Goal: Task Accomplishment & Management: Use online tool/utility

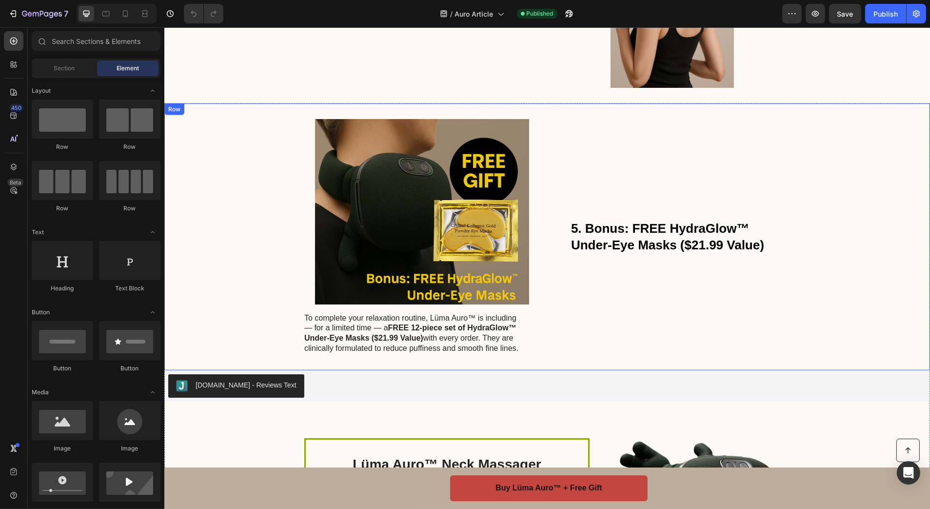
scroll to position [1366, 0]
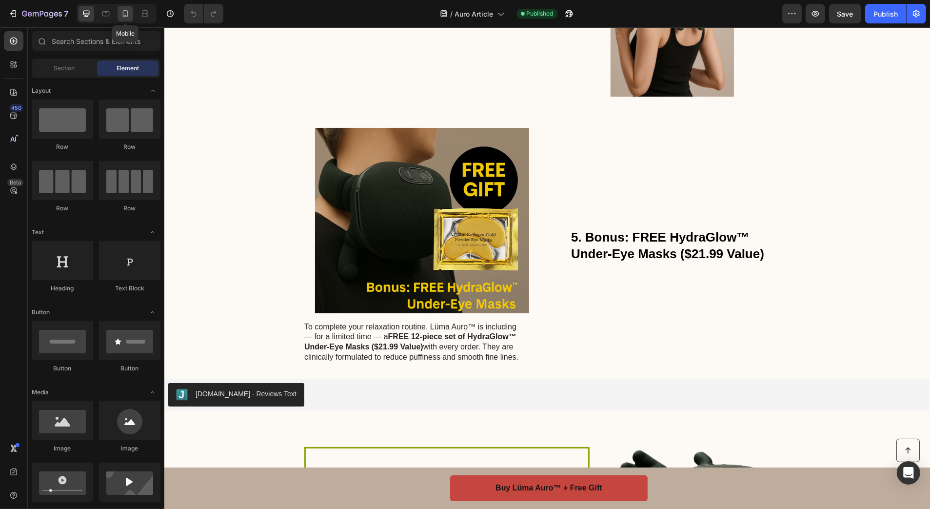
click at [120, 15] on icon at bounding box center [125, 14] width 10 height 10
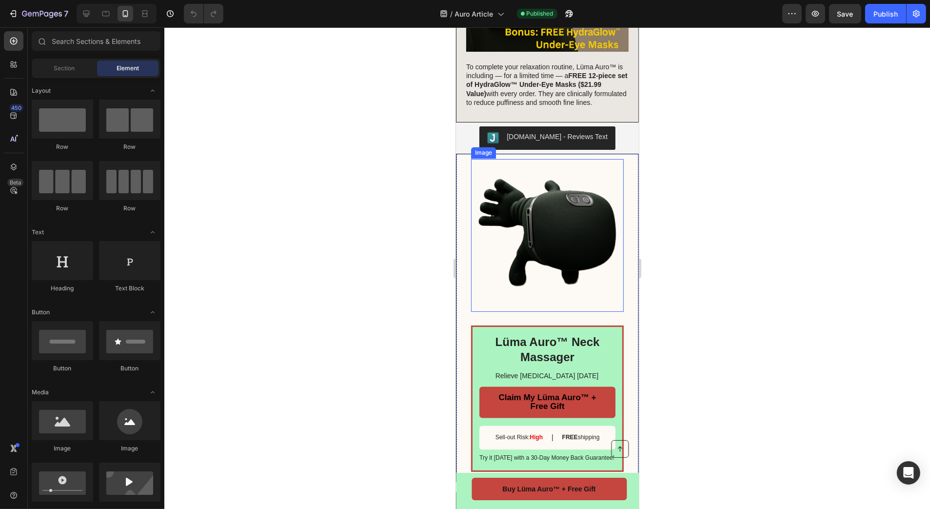
scroll to position [2076, 0]
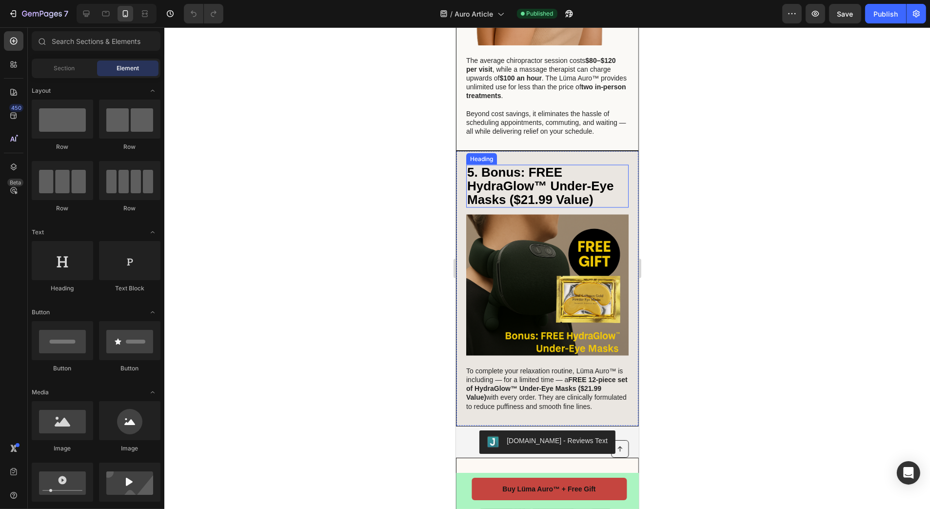
click at [524, 165] on span "5. Bonus: FREE HydraGlow™ Under-Eye Masks ($21.99 Value)" at bounding box center [540, 186] width 147 height 42
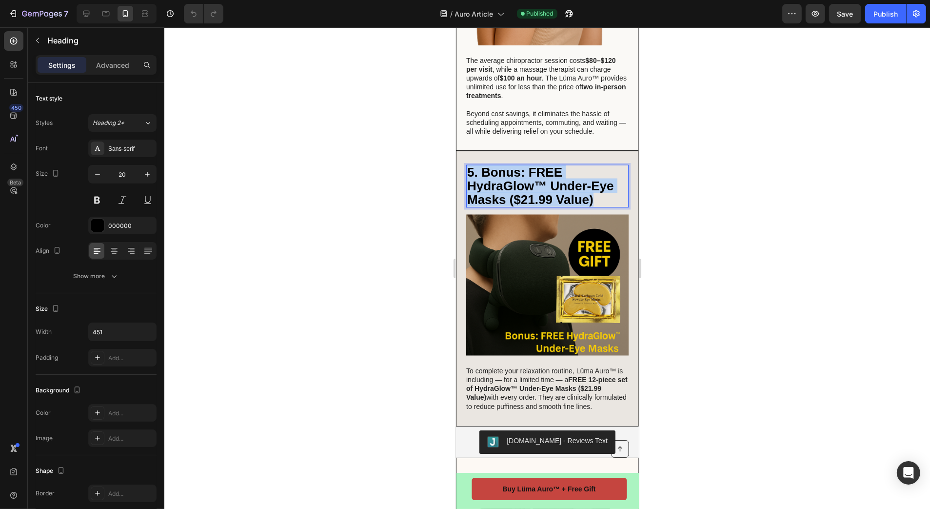
click at [524, 165] on span "5. Bonus: FREE HydraGlow™ Under-Eye Masks ($21.99 Value)" at bounding box center [540, 186] width 147 height 42
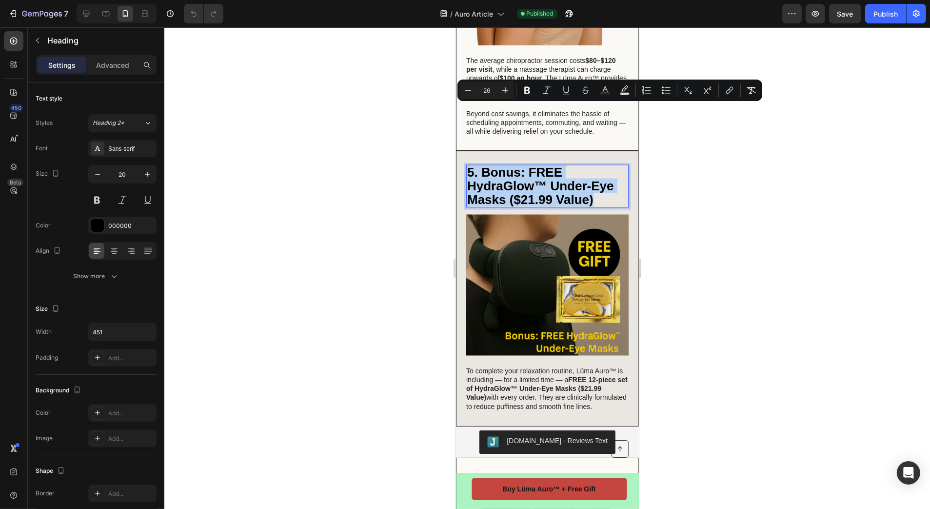
click at [507, 165] on span "5. Bonus: FREE HydraGlow™ Under-Eye Masks ($21.99 Value)" at bounding box center [540, 186] width 147 height 42
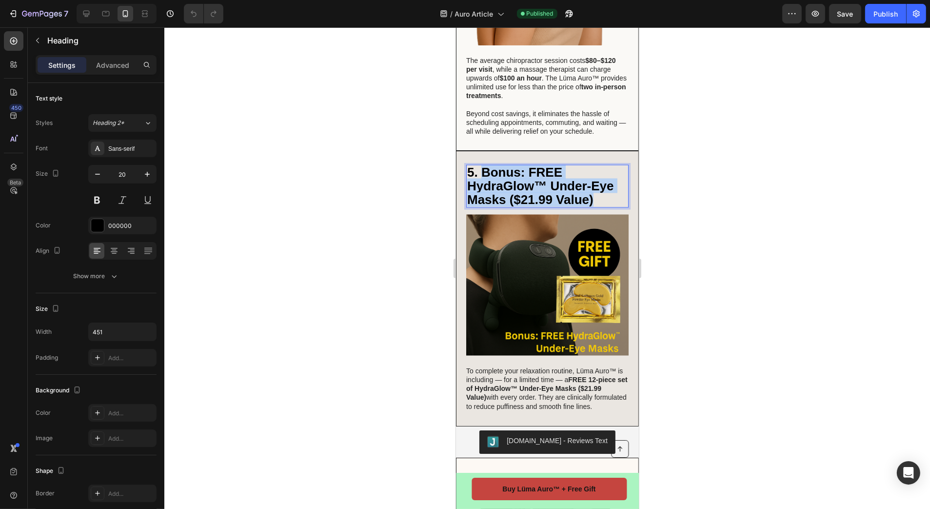
drag, startPoint x: 484, startPoint y: 114, endPoint x: 591, endPoint y: 139, distance: 110.3
click at [591, 165] on span "5. Bonus: FREE HydraGlow™ Under-Eye Masks ($21.99 Value)" at bounding box center [540, 186] width 147 height 42
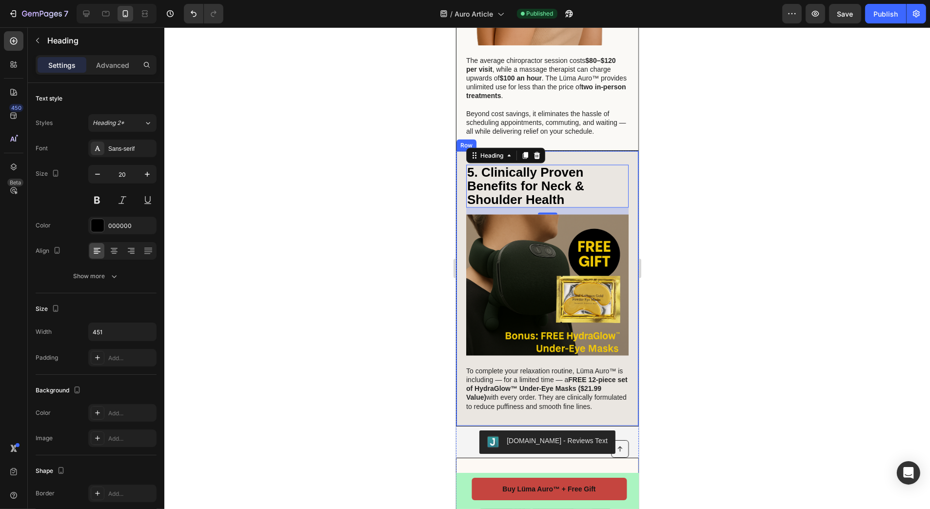
click at [359, 136] on div at bounding box center [547, 267] width 766 height 481
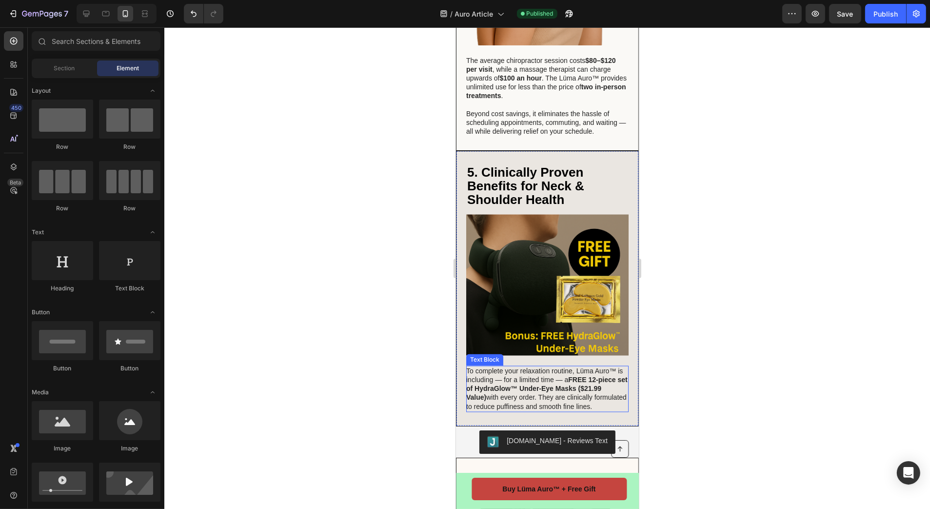
click at [541, 367] on p "To complete your relaxation routine, Lüma Auro™ is including — for a limited ti…" at bounding box center [546, 389] width 161 height 44
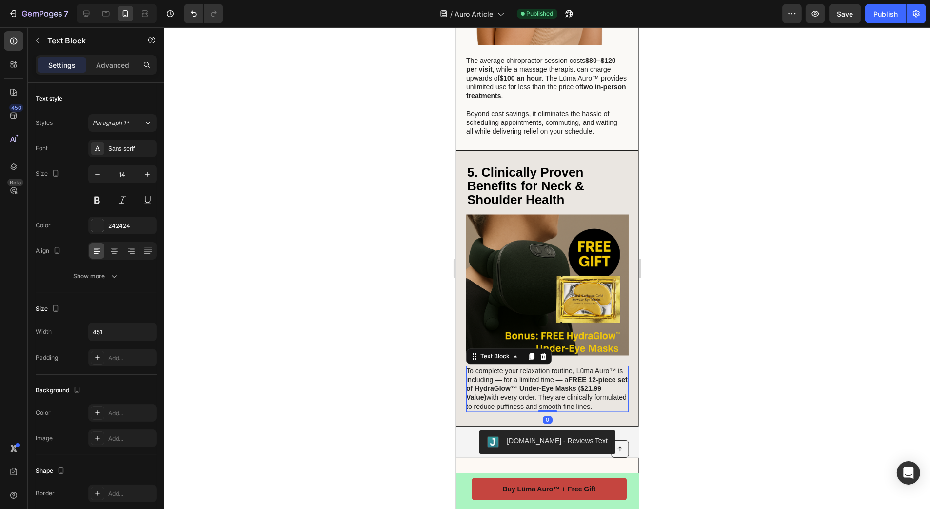
click at [541, 367] on p "To complete your relaxation routine, Lüma Auro™ is including — for a limited ti…" at bounding box center [546, 389] width 161 height 44
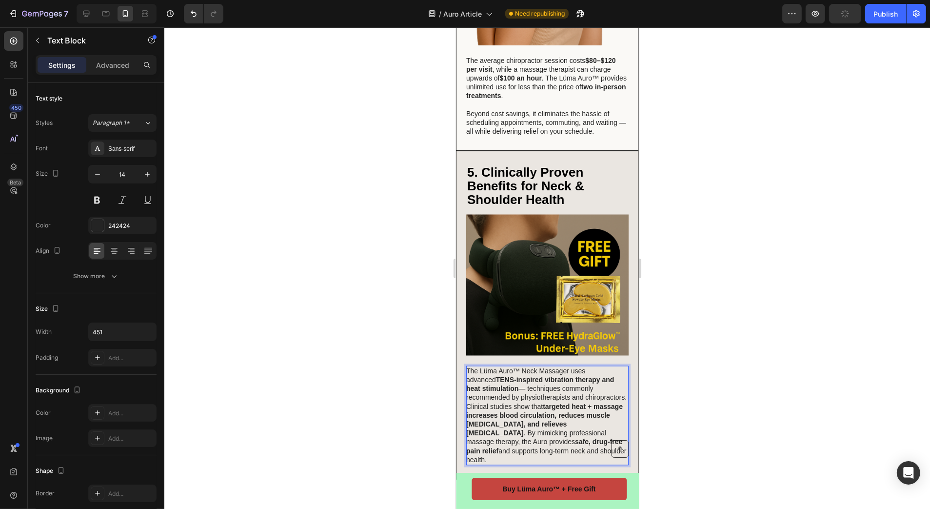
click at [511, 367] on p "The Lüma Auro™ Neck Massager uses advanced TENS-inspired vibration therapy and …" at bounding box center [546, 416] width 161 height 98
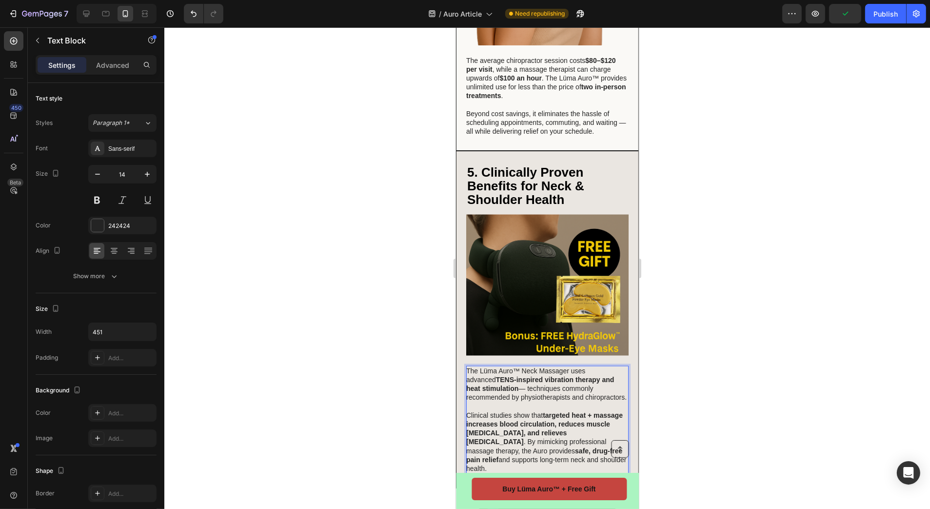
click at [379, 280] on div at bounding box center [547, 267] width 766 height 481
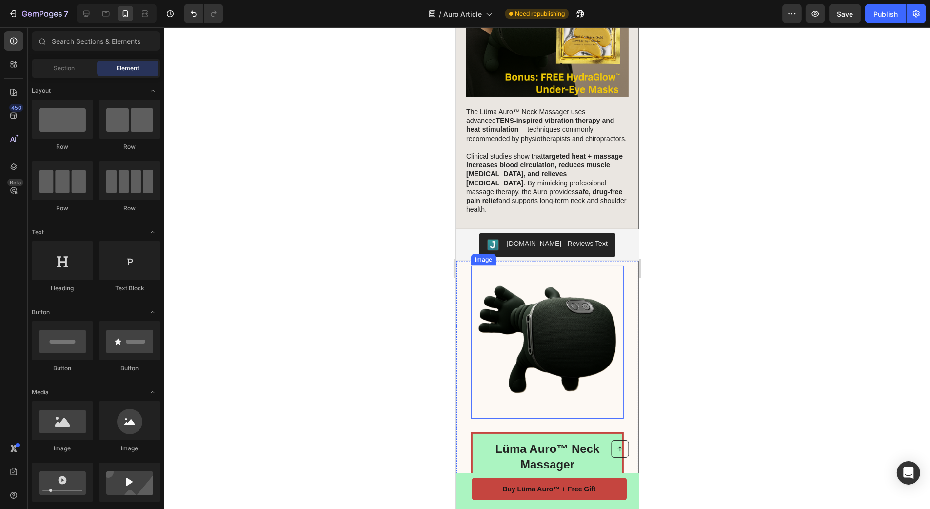
scroll to position [2027, 0]
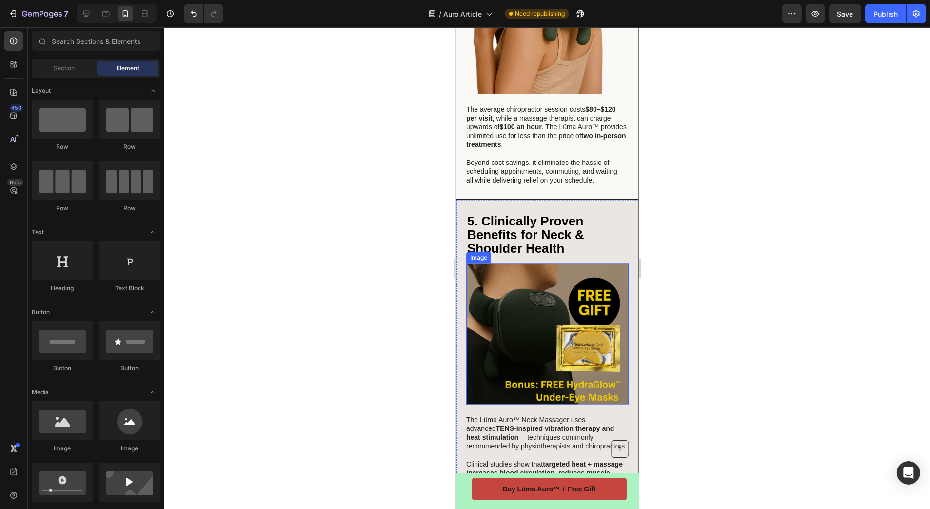
click at [540, 263] on img at bounding box center [547, 333] width 162 height 140
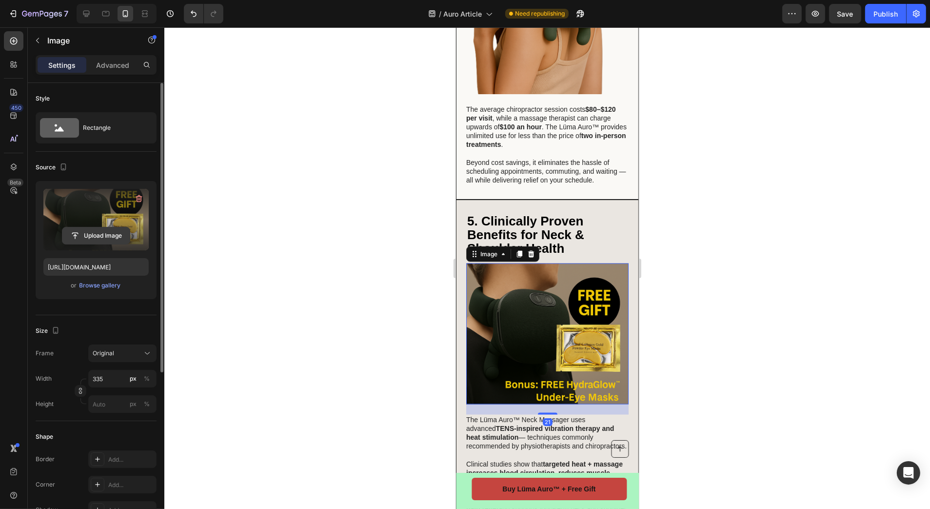
click at [105, 230] on input "file" at bounding box center [95, 235] width 67 height 17
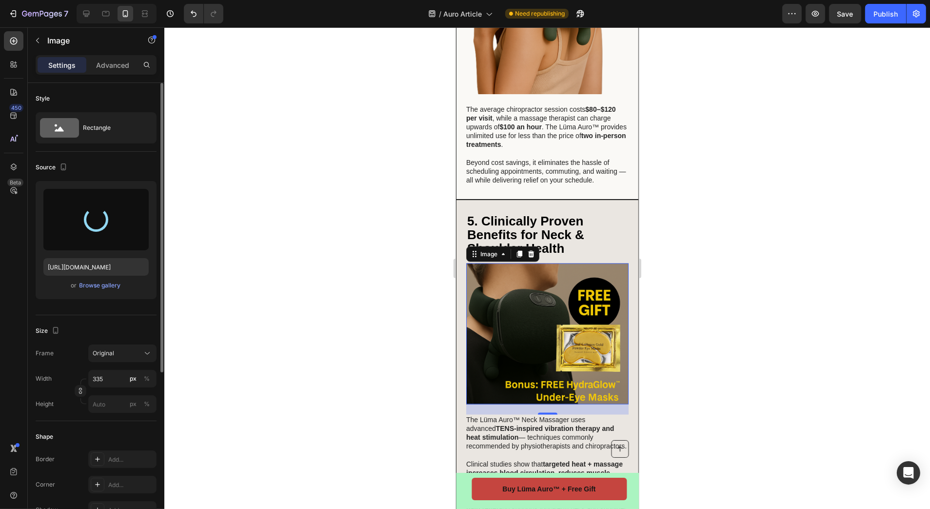
type input "[URL][DOMAIN_NAME]"
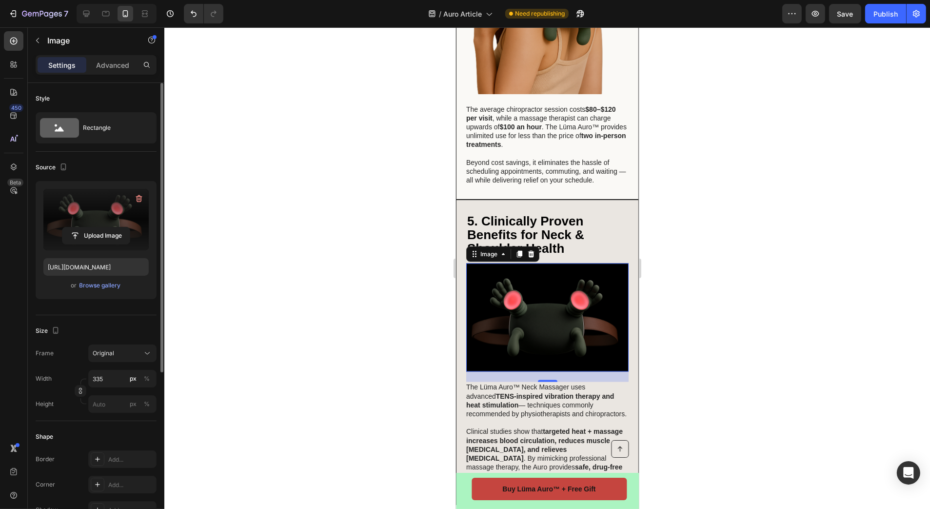
click at [343, 179] on div at bounding box center [547, 267] width 766 height 481
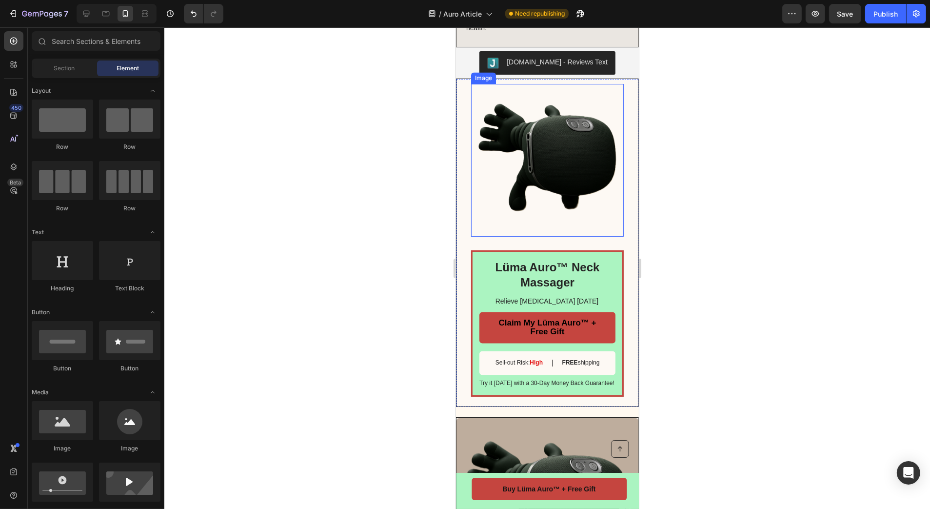
scroll to position [2442, 0]
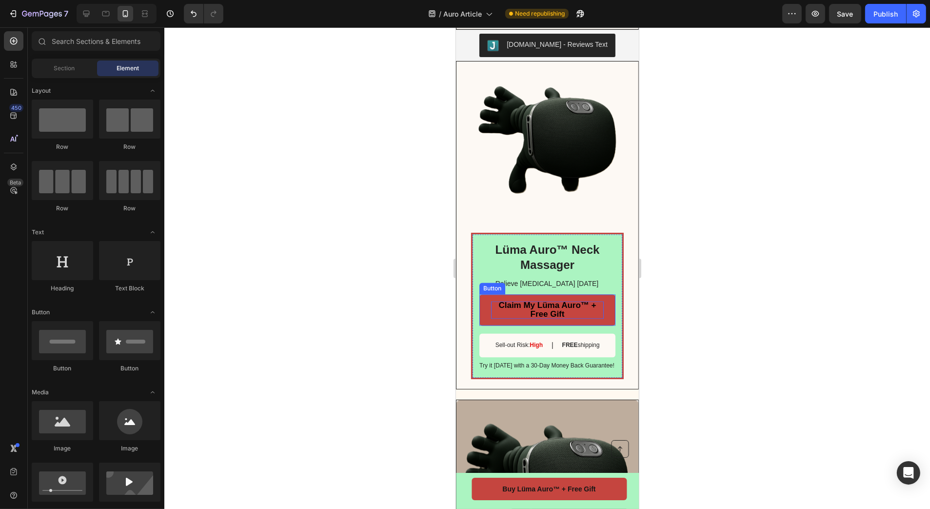
click at [577, 302] on span "Claim My Lüma Auro™ + Free Gift" at bounding box center [547, 309] width 98 height 18
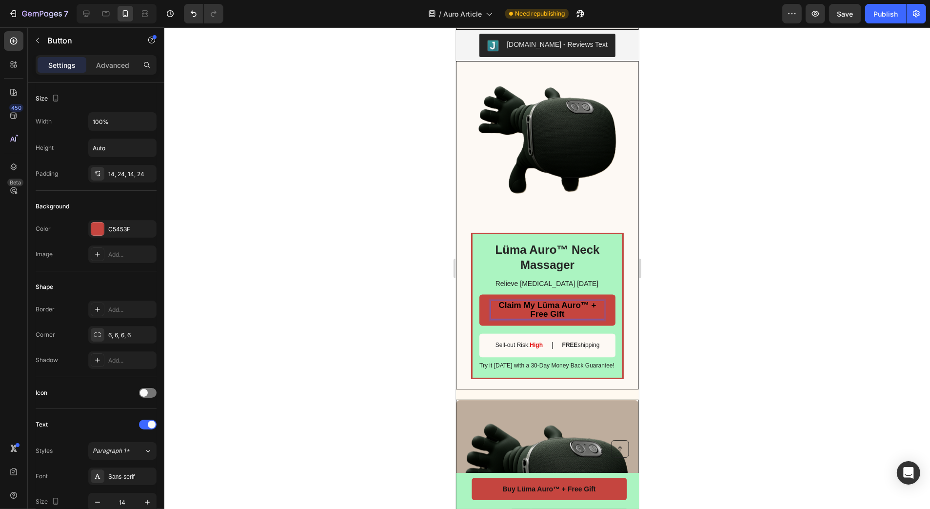
click at [577, 302] on span "Claim My Lüma Auro™ + Free Gift" at bounding box center [547, 309] width 98 height 18
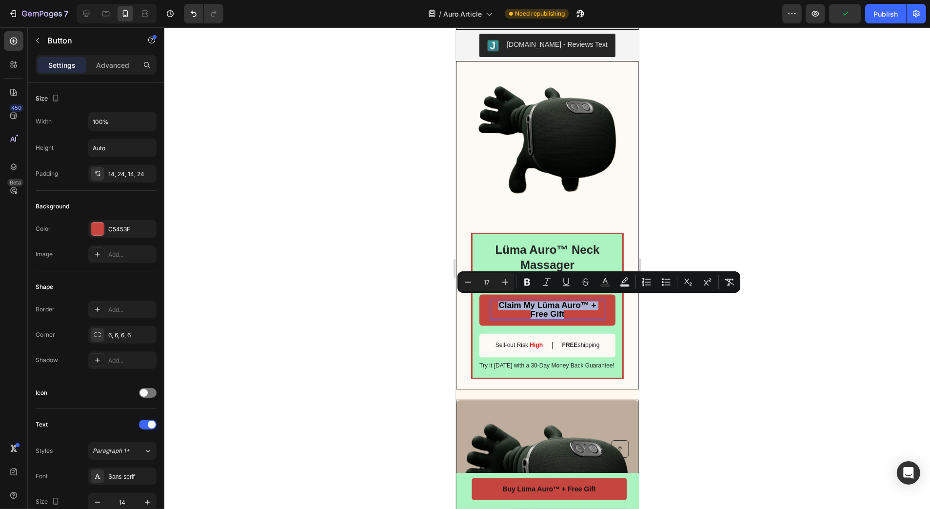
copy span "Claim My Lüma Auro™ + Free Gift"
click at [706, 301] on div at bounding box center [547, 267] width 766 height 481
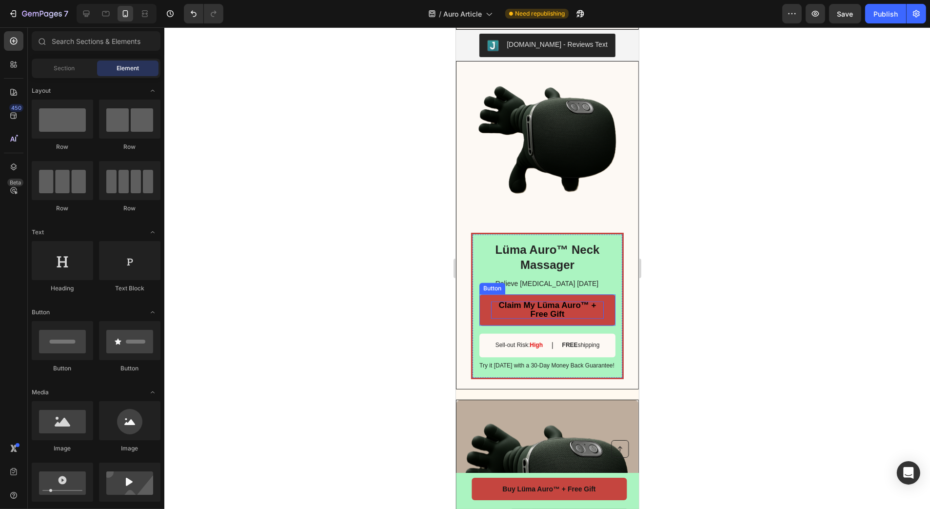
click at [525, 306] on p "Claim My Lüma Auro™ + Free Gift" at bounding box center [547, 310] width 113 height 18
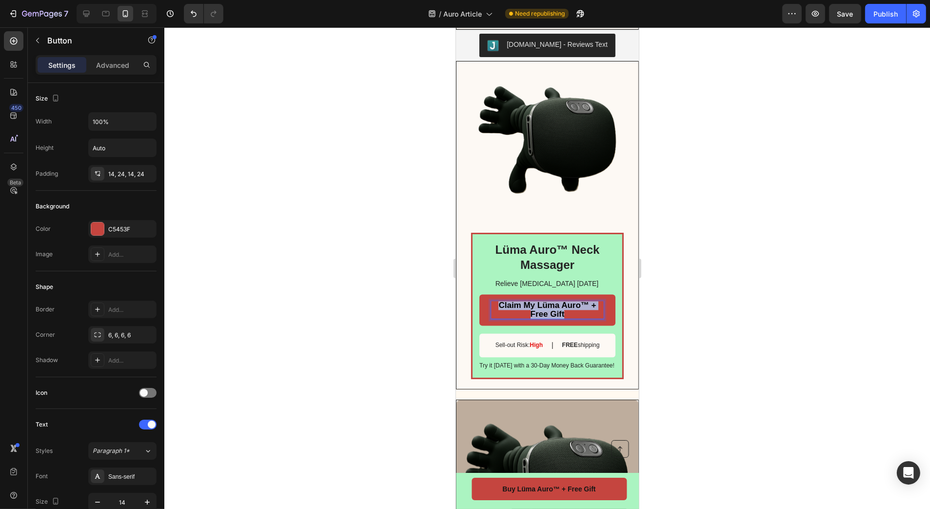
click at [525, 306] on p "Claim My Lüma Auro™ + Free Gift" at bounding box center [547, 310] width 113 height 18
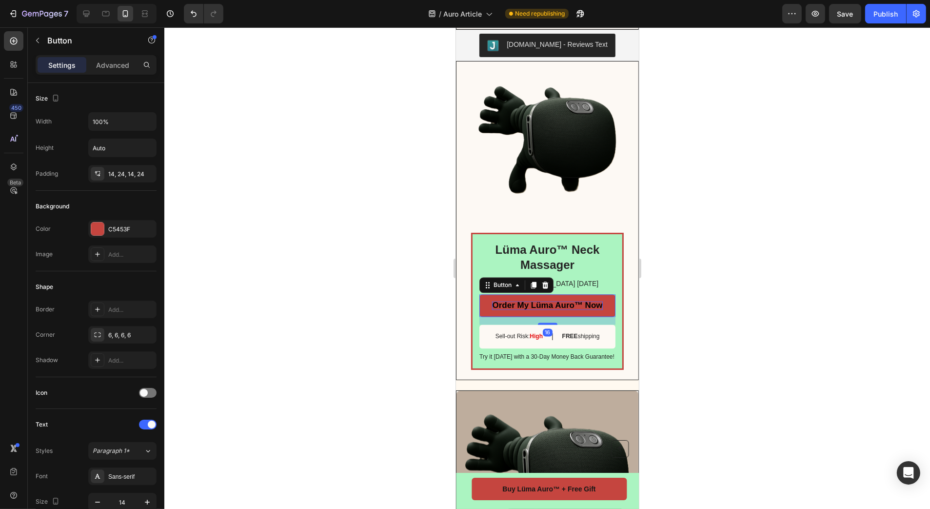
click at [339, 265] on div at bounding box center [547, 267] width 766 height 481
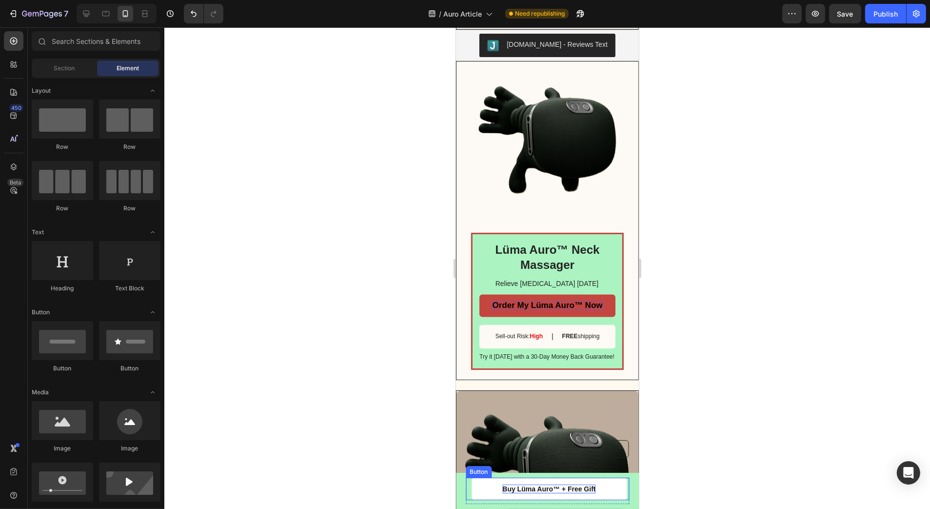
click at [539, 487] on p "Buy Lüma Auro™ + Free Gift" at bounding box center [548, 488] width 93 height 9
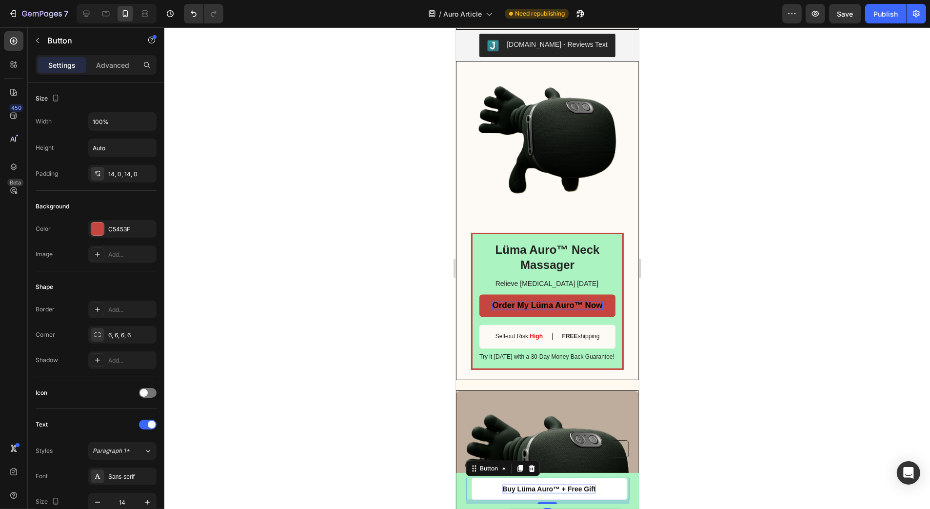
click at [539, 487] on p "Buy Lüma Auro™ + Free Gift" at bounding box center [548, 488] width 93 height 9
click at [713, 362] on div at bounding box center [547, 267] width 766 height 481
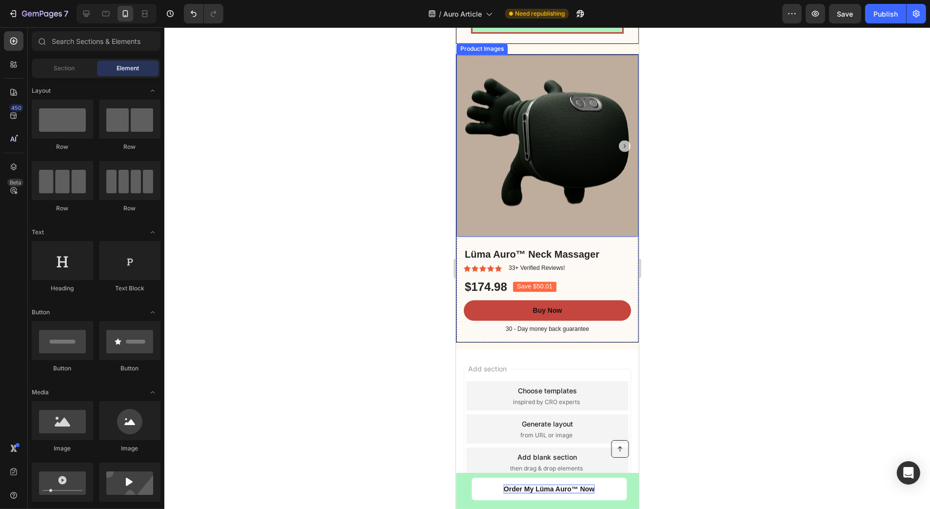
scroll to position [2783, 0]
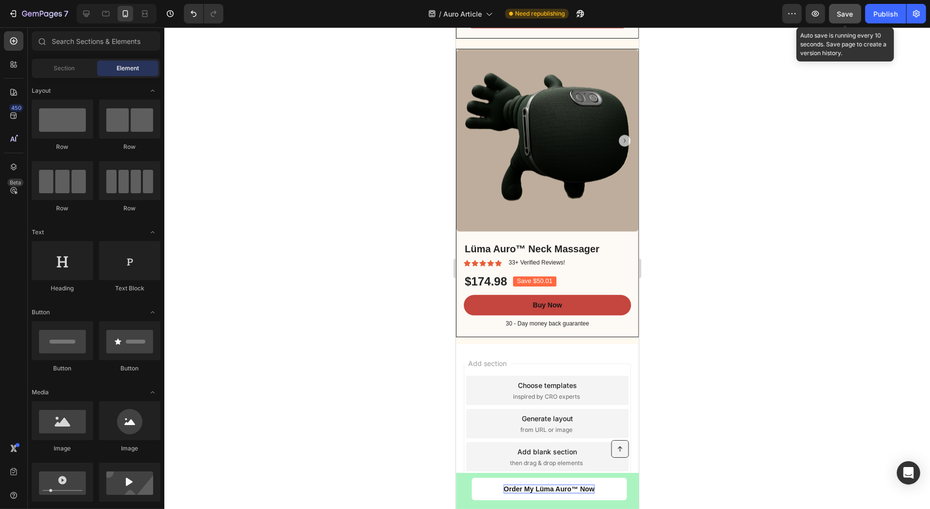
click at [840, 19] on button "Save" at bounding box center [845, 14] width 32 height 20
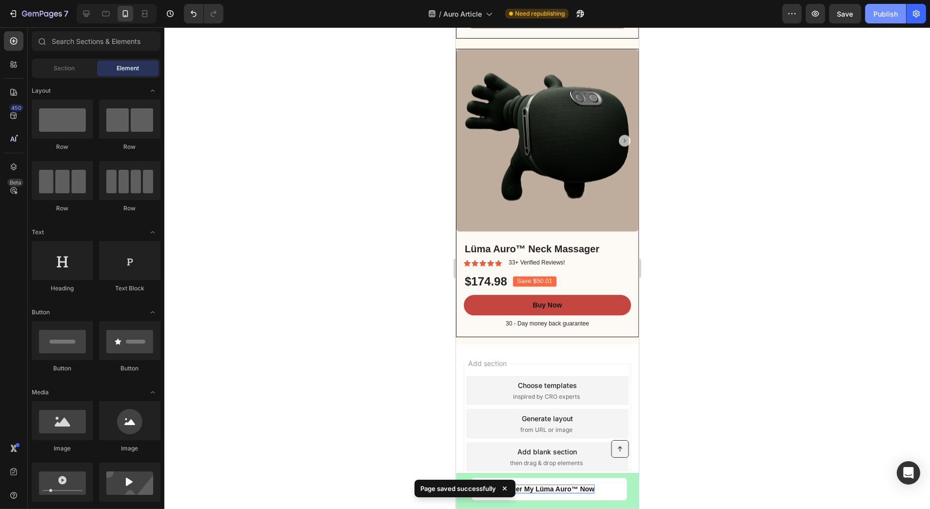
click at [879, 9] on div "Publish" at bounding box center [886, 14] width 24 height 10
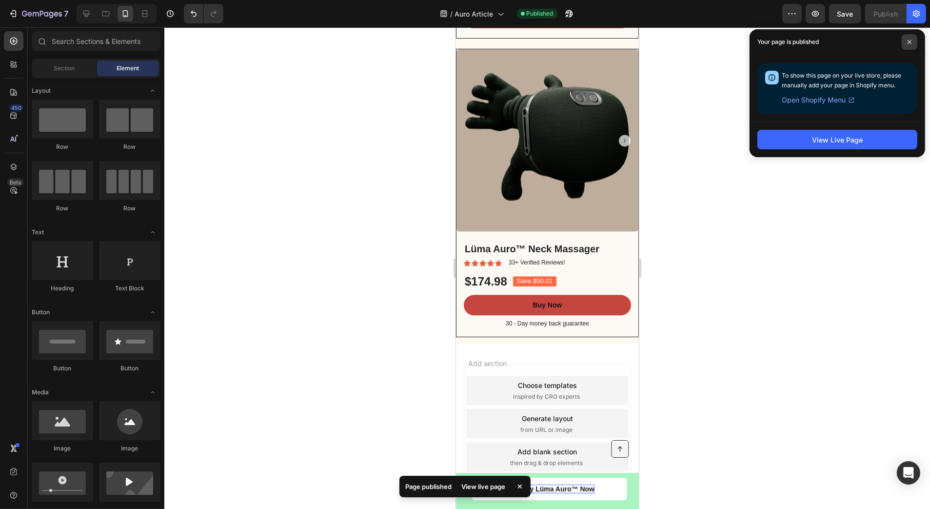
click at [913, 43] on span at bounding box center [910, 42] width 16 height 16
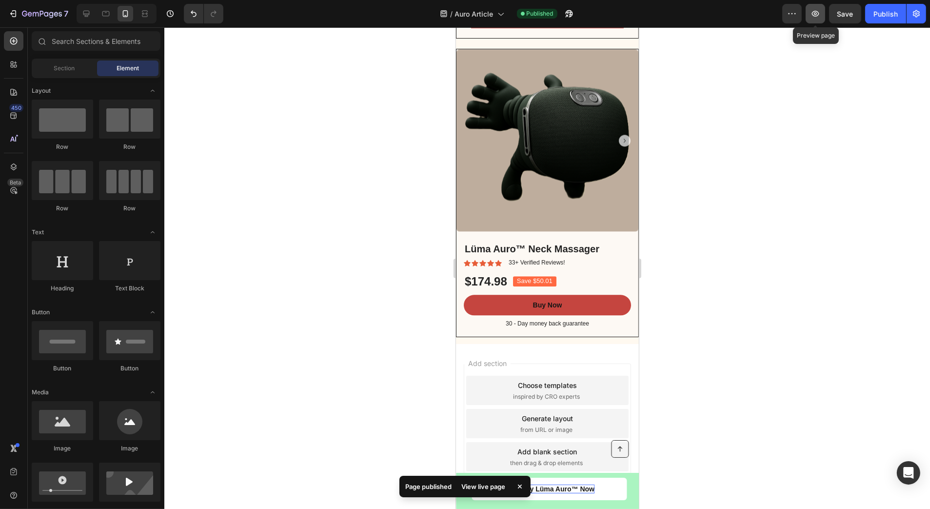
click at [813, 15] on icon "button" at bounding box center [816, 14] width 10 height 10
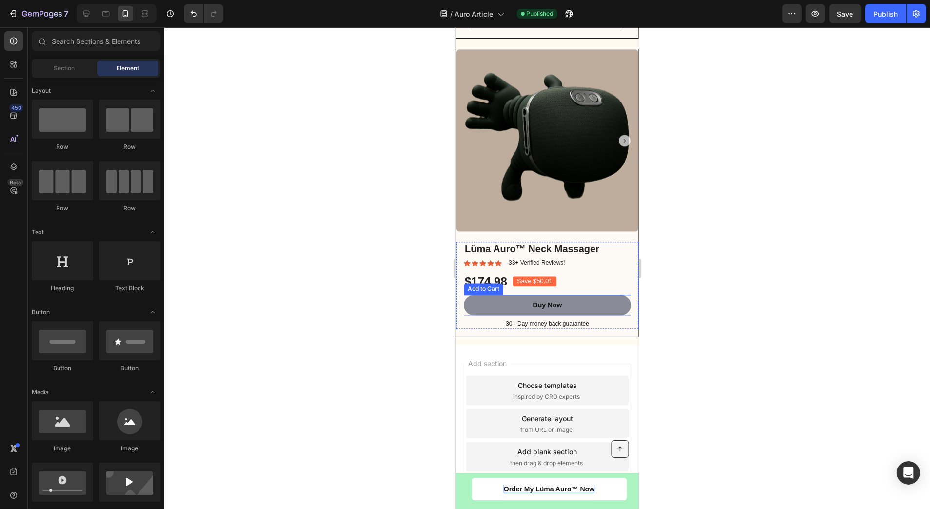
click at [585, 308] on button "Buy Now" at bounding box center [546, 305] width 167 height 20
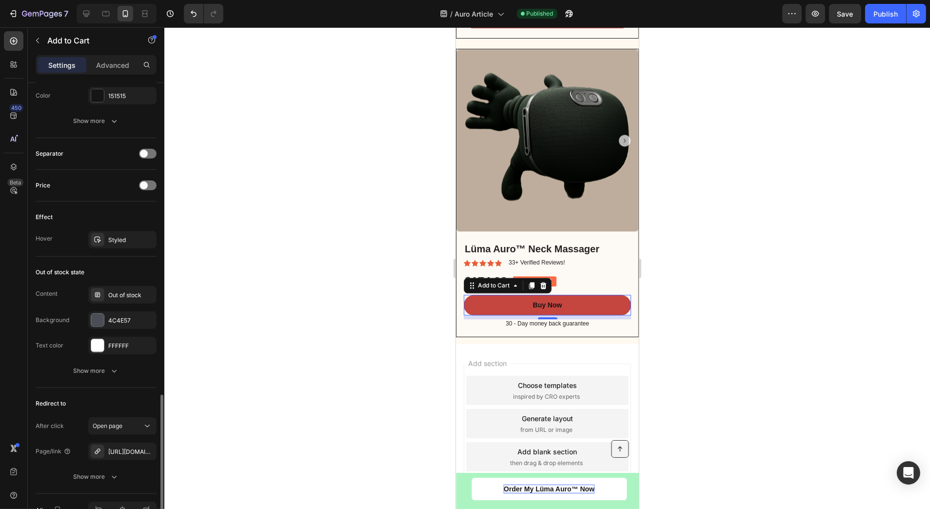
scroll to position [634, 0]
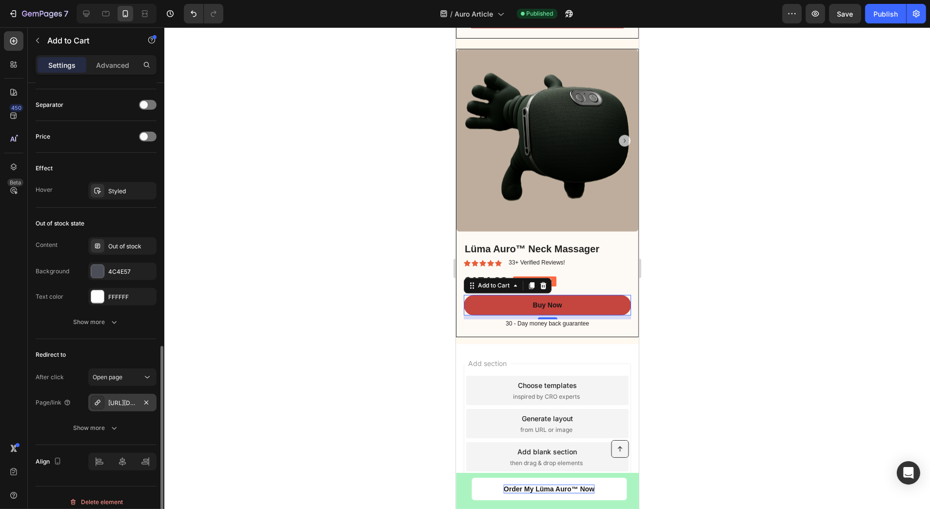
click at [133, 401] on div "[URL][DOMAIN_NAME]™-neck-massager" at bounding box center [122, 402] width 28 height 9
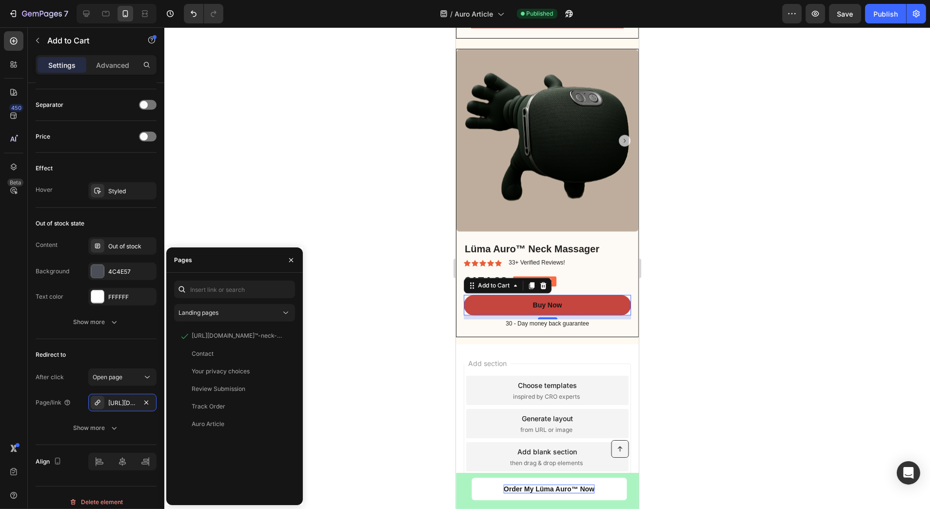
click at [331, 322] on div at bounding box center [547, 267] width 766 height 481
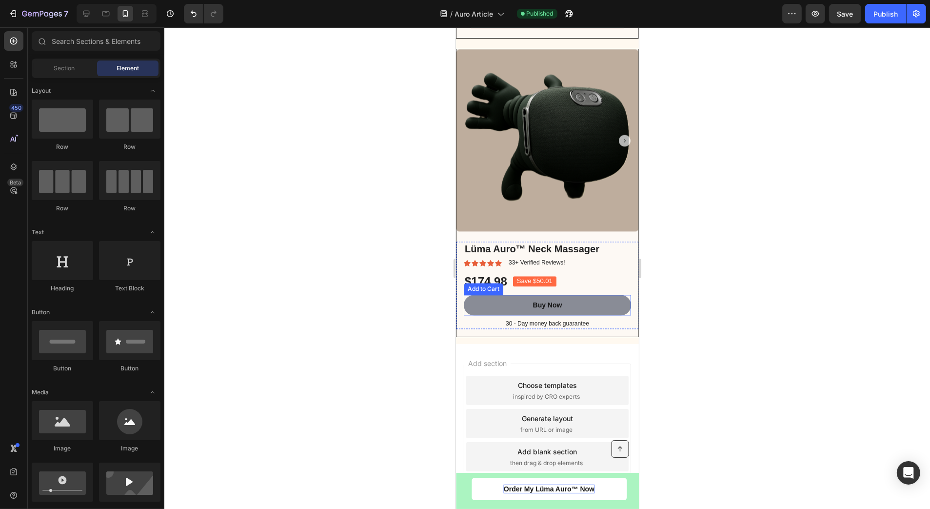
click at [596, 303] on button "Buy Now" at bounding box center [546, 305] width 167 height 20
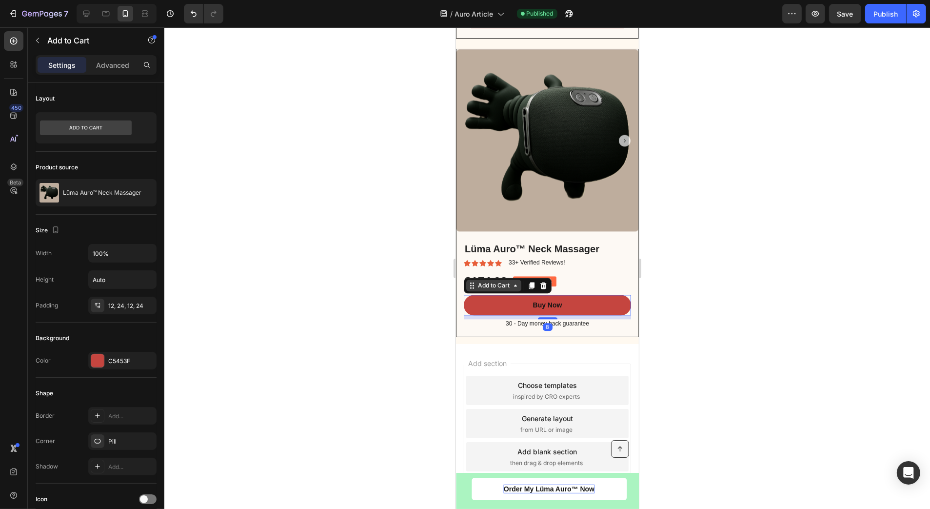
click at [505, 290] on div "Add to Cart" at bounding box center [494, 285] width 36 height 9
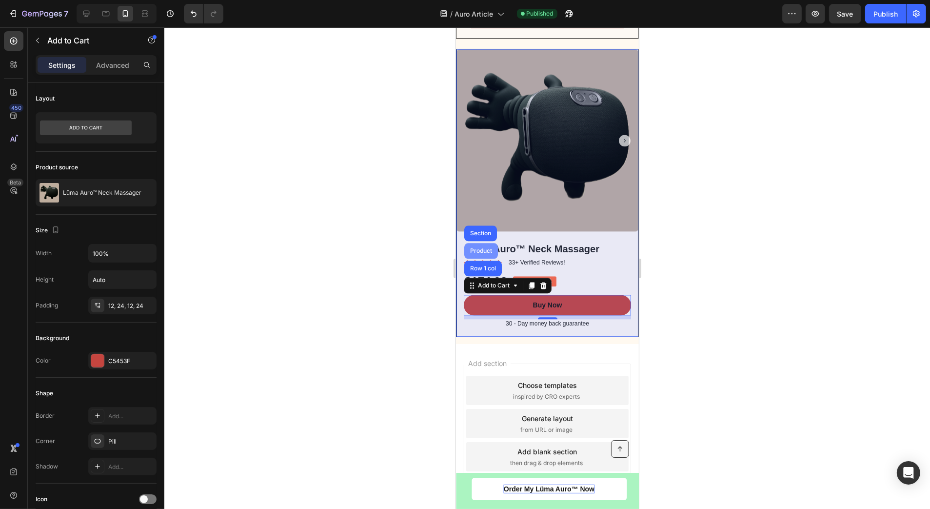
click at [486, 254] on div "Product" at bounding box center [481, 251] width 26 height 6
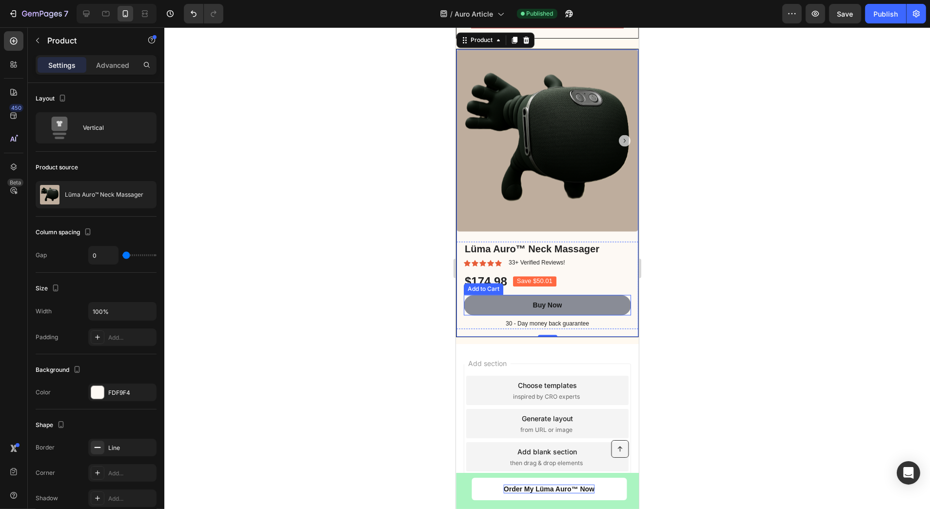
click at [562, 309] on button "Buy Now" at bounding box center [546, 305] width 167 height 20
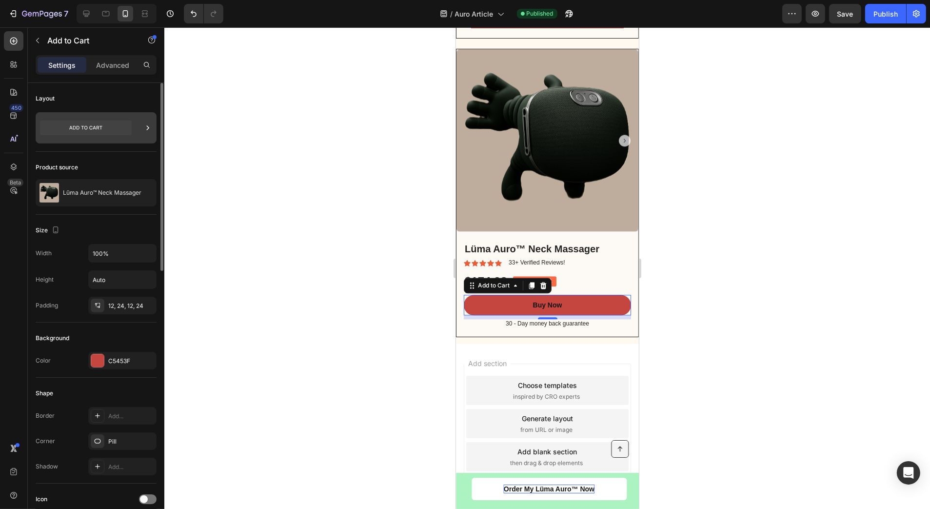
click at [136, 123] on div at bounding box center [96, 127] width 121 height 31
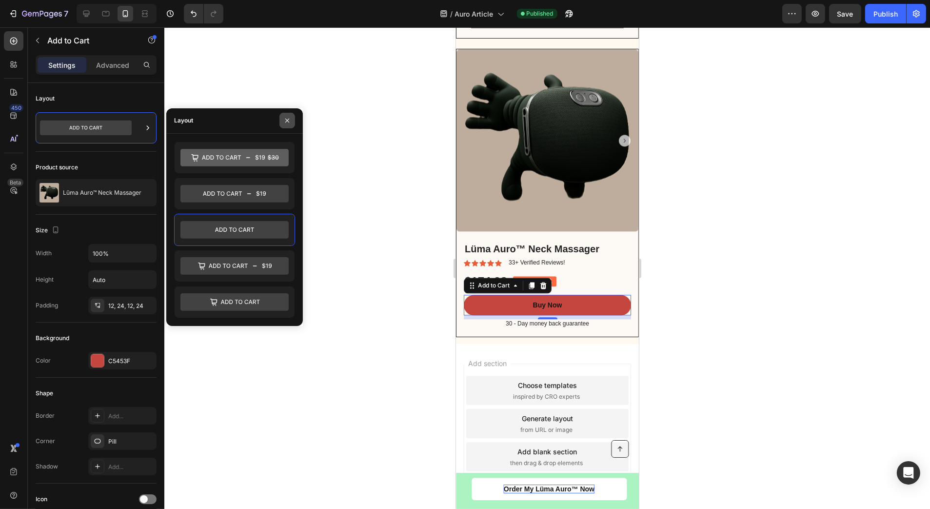
click at [288, 122] on icon "button" at bounding box center [287, 121] width 8 height 8
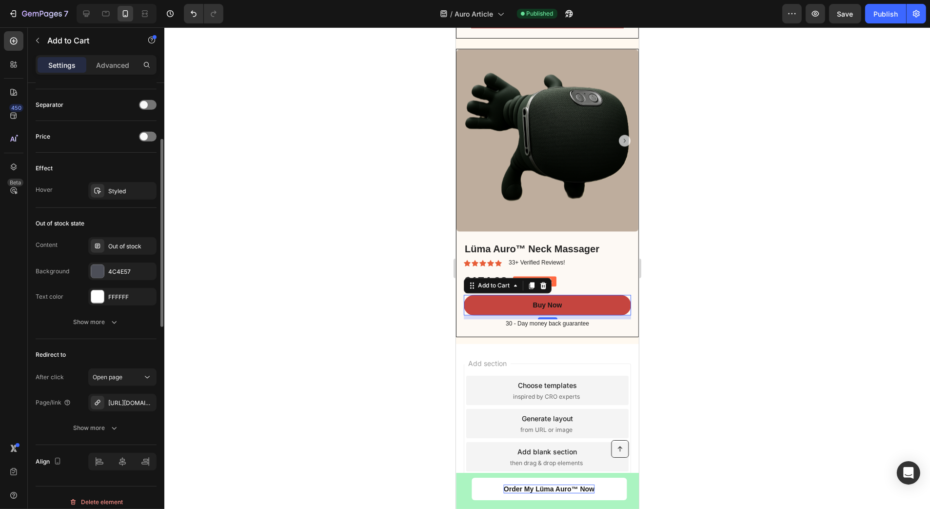
scroll to position [640, 0]
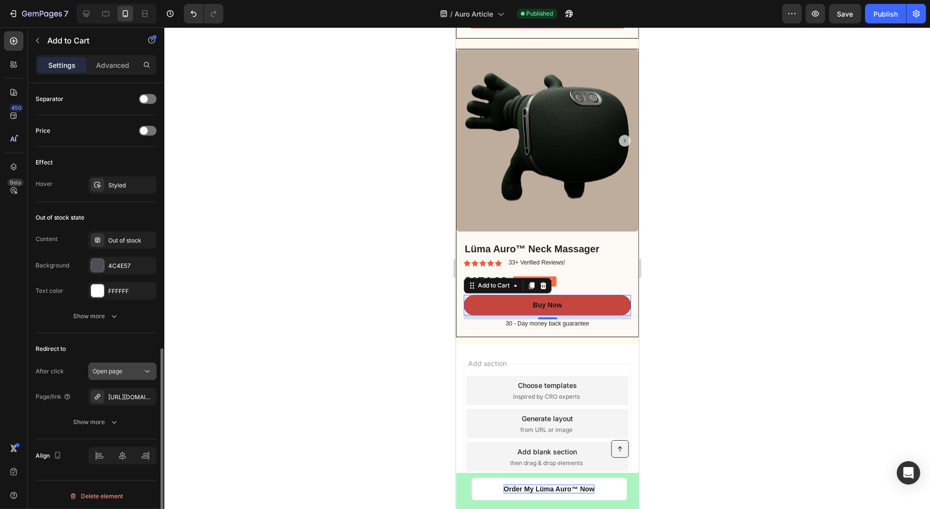
click at [120, 372] on span "Open page" at bounding box center [108, 371] width 30 height 9
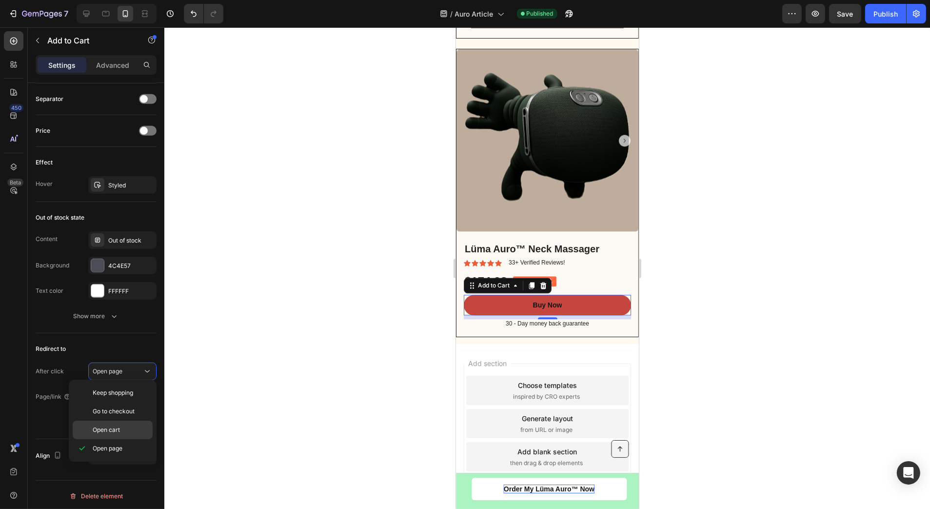
click at [120, 430] on p "Open cart" at bounding box center [121, 429] width 56 height 9
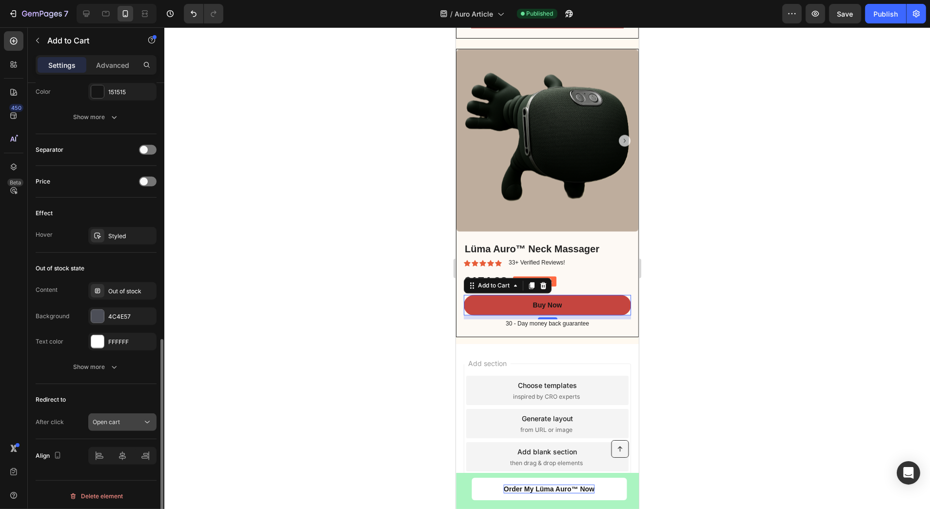
click at [127, 417] on div "Open cart" at bounding box center [118, 421] width 50 height 9
click at [124, 417] on div "Open cart" at bounding box center [118, 421] width 50 height 9
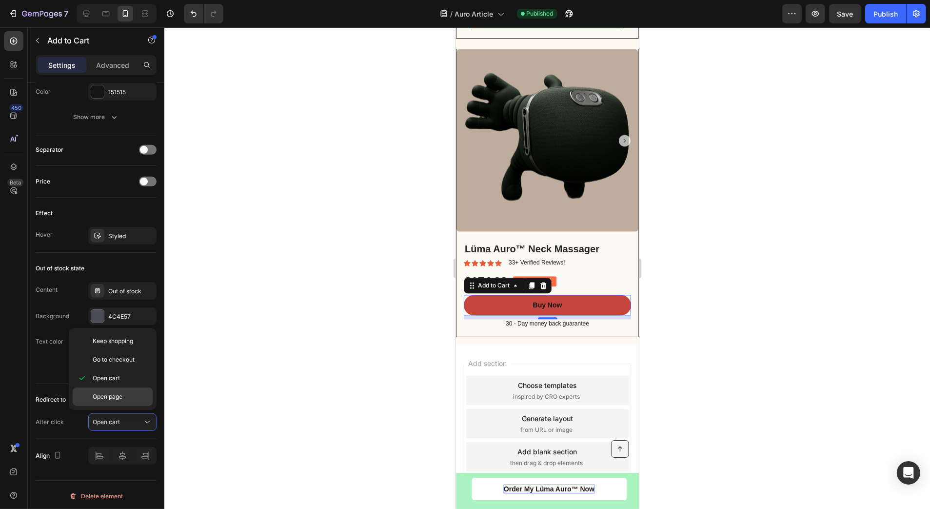
click at [111, 394] on span "Open page" at bounding box center [108, 396] width 30 height 9
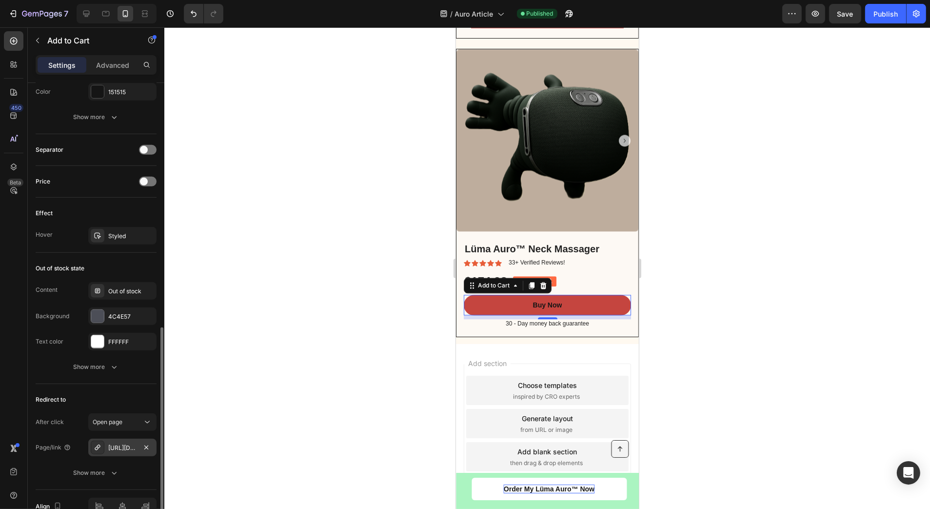
click at [93, 447] on div at bounding box center [98, 447] width 14 height 14
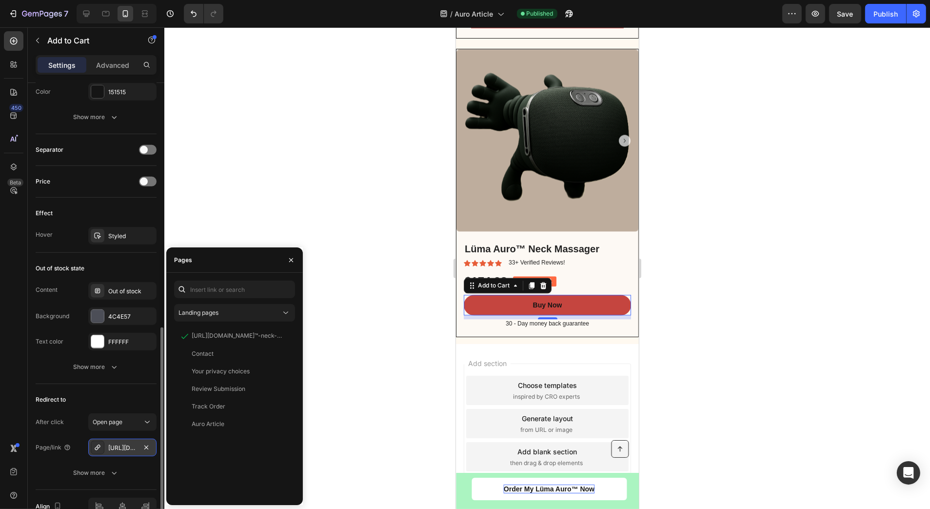
click at [95, 445] on icon at bounding box center [97, 446] width 5 height 5
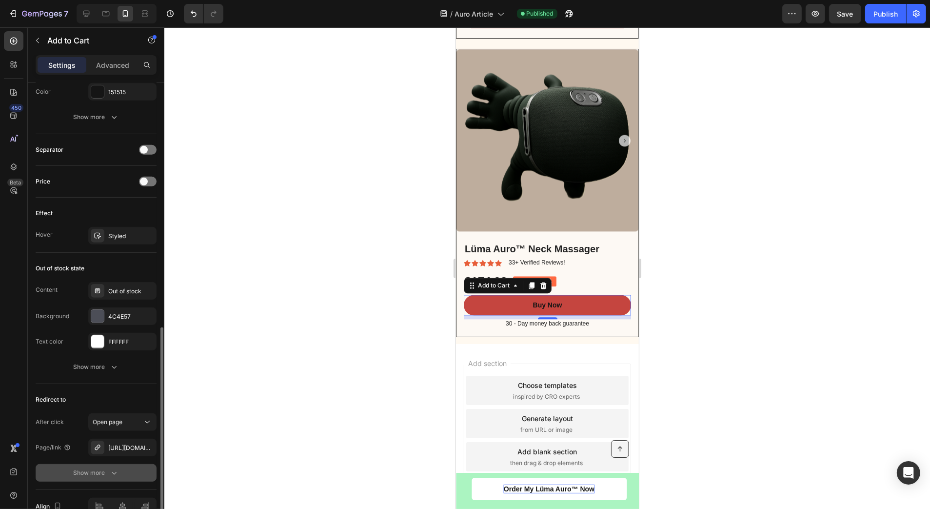
click at [113, 470] on icon "button" at bounding box center [114, 473] width 10 height 10
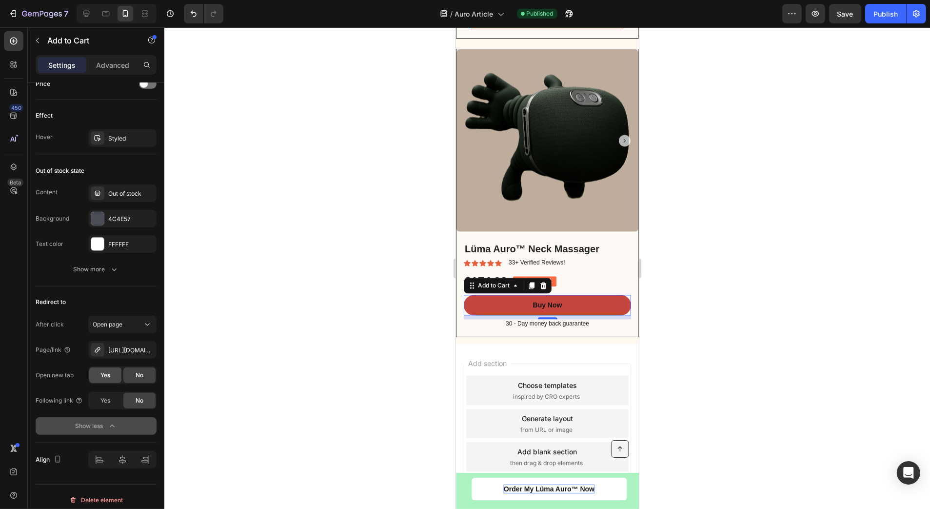
click at [96, 377] on div "Yes" at bounding box center [105, 375] width 32 height 16
click at [125, 372] on div "No" at bounding box center [139, 375] width 32 height 16
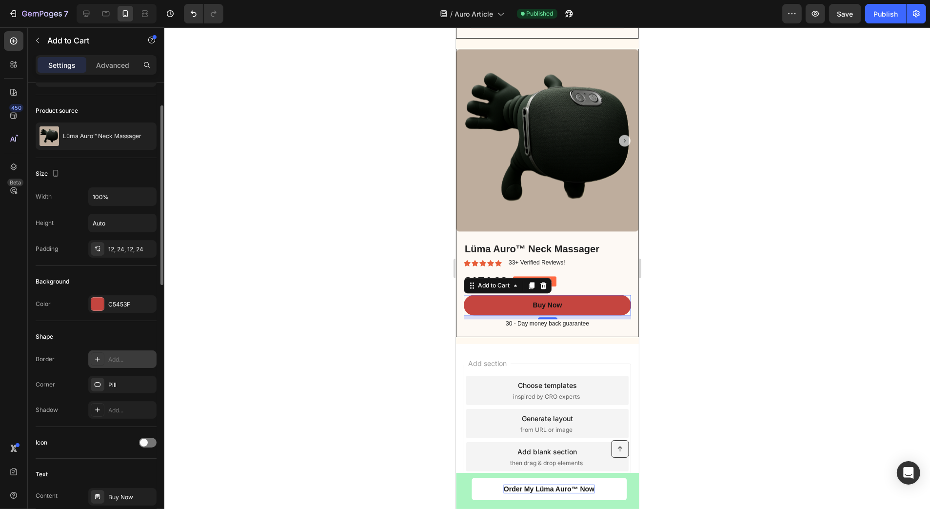
scroll to position [0, 0]
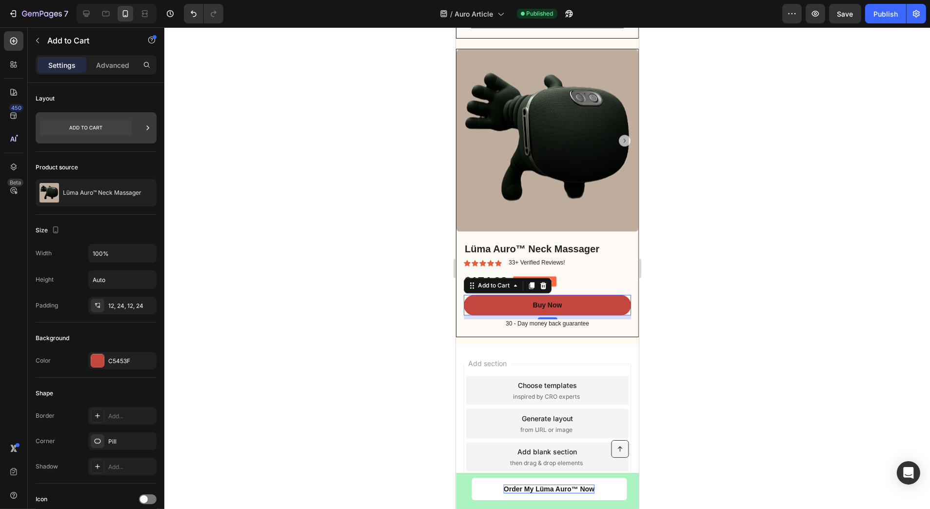
click at [144, 123] on icon at bounding box center [148, 128] width 10 height 10
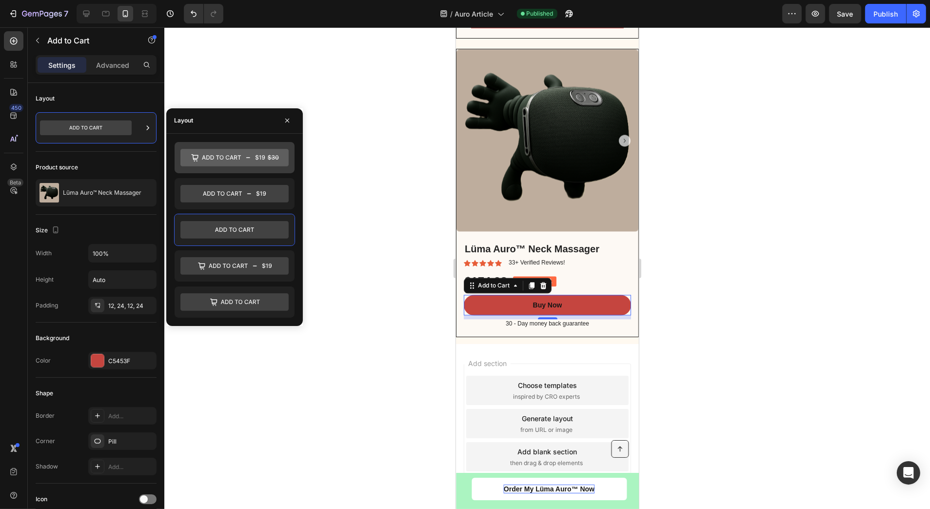
click at [220, 161] on icon at bounding box center [234, 158] width 108 height 18
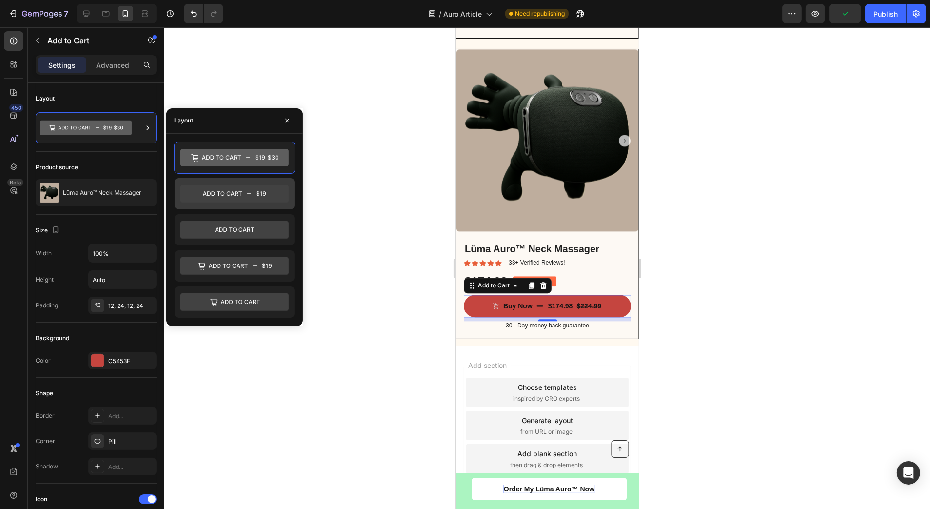
click at [232, 195] on icon at bounding box center [234, 194] width 108 height 18
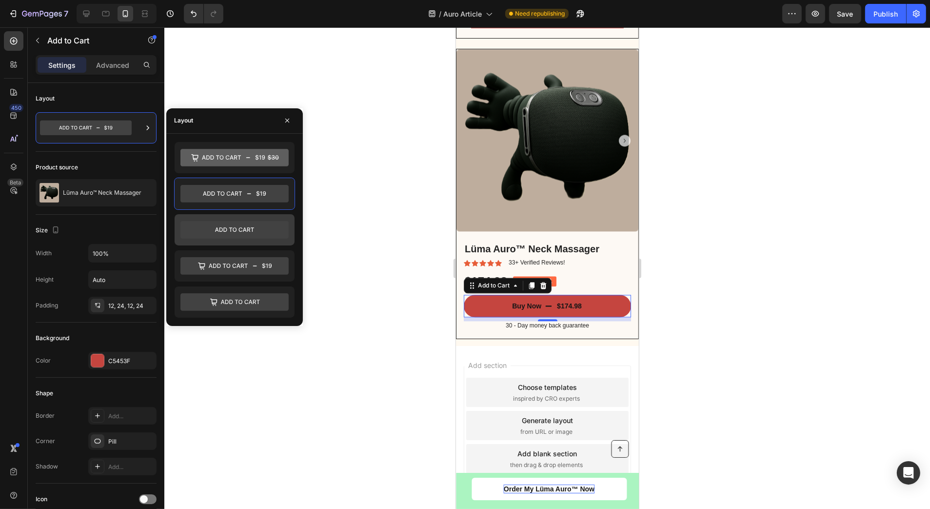
click at [232, 222] on icon at bounding box center [234, 230] width 108 height 18
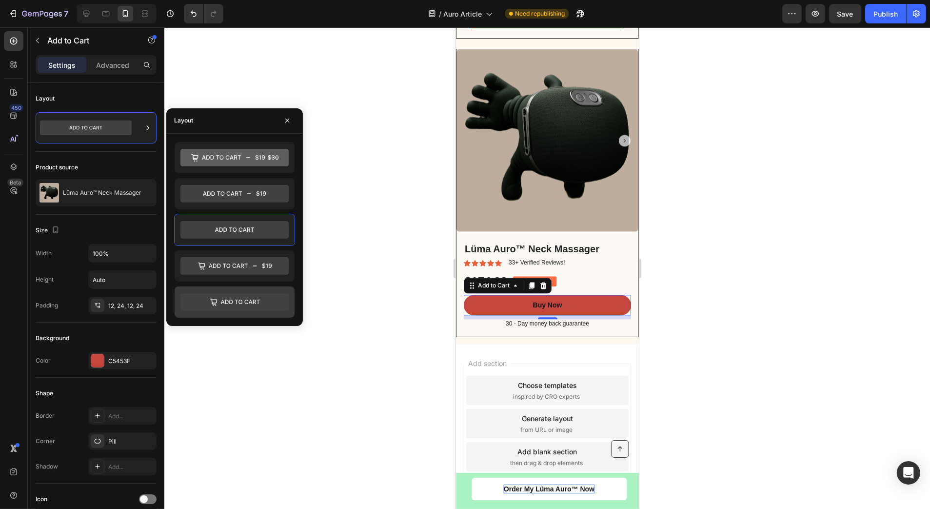
click at [243, 301] on icon at bounding box center [234, 302] width 108 height 18
click at [232, 232] on icon at bounding box center [234, 230] width 108 height 18
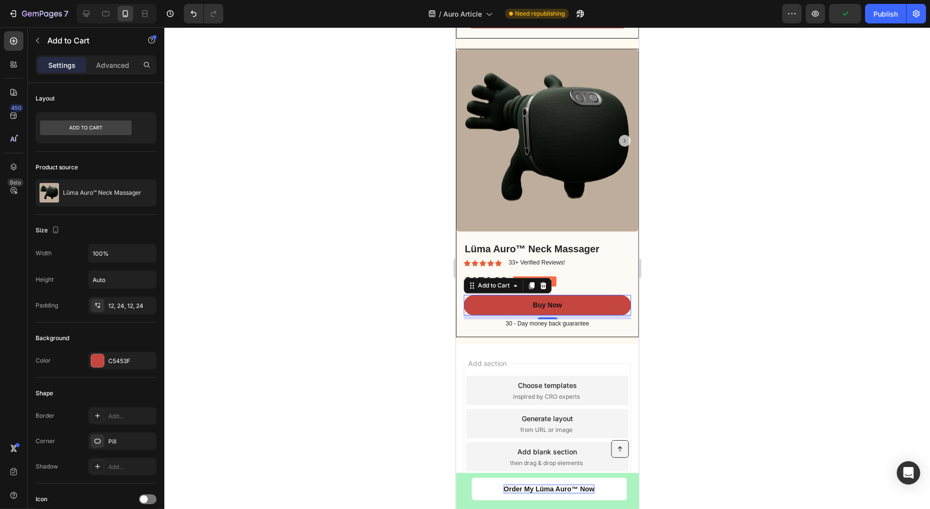
click at [341, 199] on div at bounding box center [547, 267] width 766 height 481
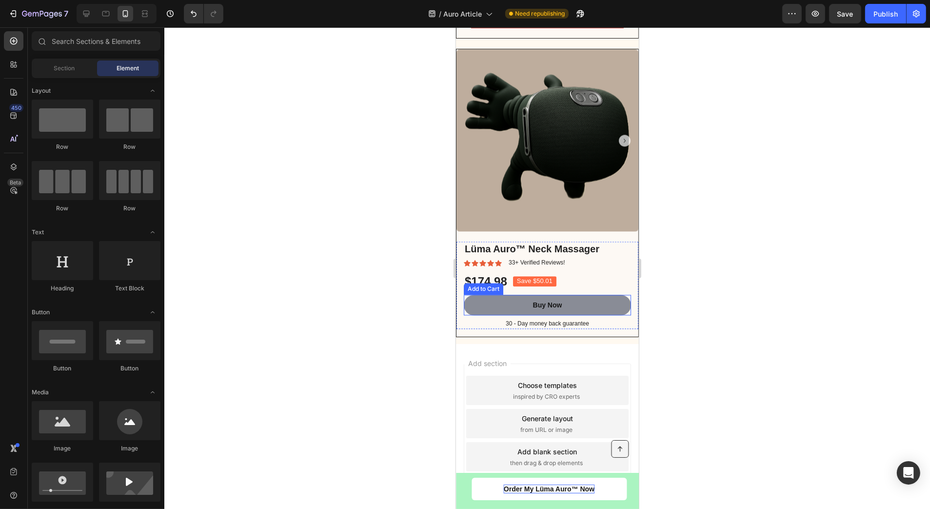
click at [502, 309] on button "Buy Now" at bounding box center [546, 305] width 167 height 20
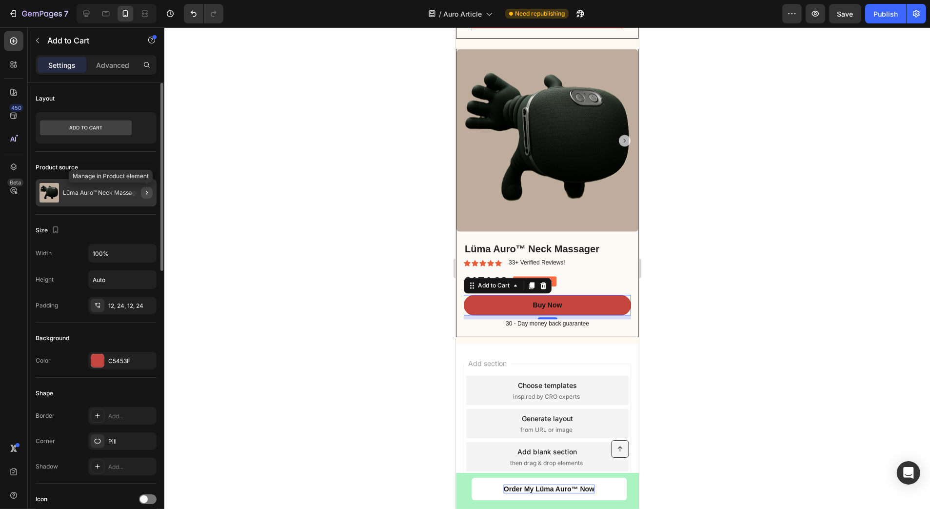
click at [144, 193] on icon "button" at bounding box center [147, 193] width 8 height 8
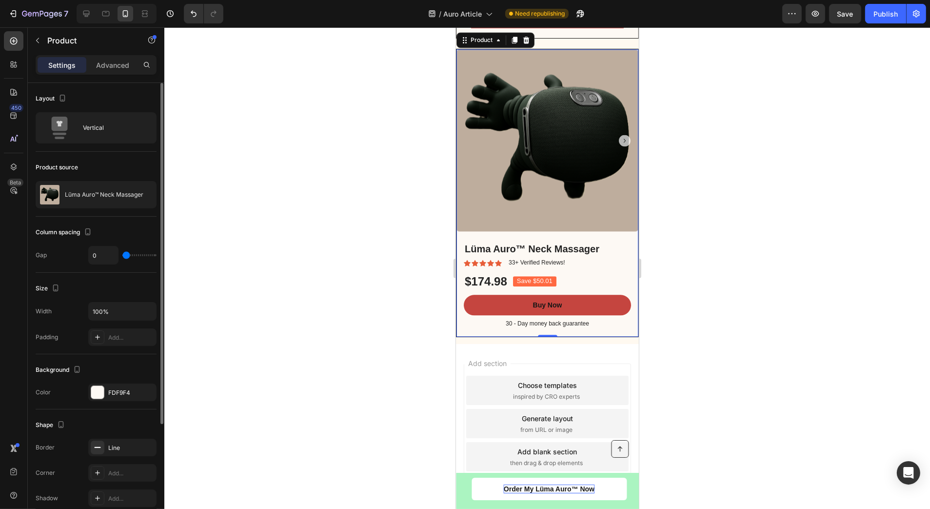
click at [386, 120] on div at bounding box center [547, 267] width 766 height 481
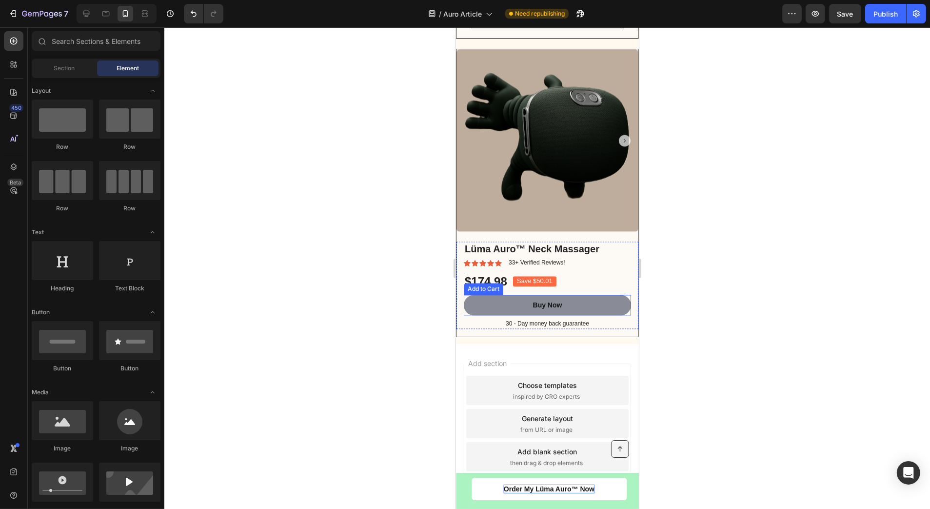
click at [579, 308] on button "Buy Now" at bounding box center [546, 305] width 167 height 20
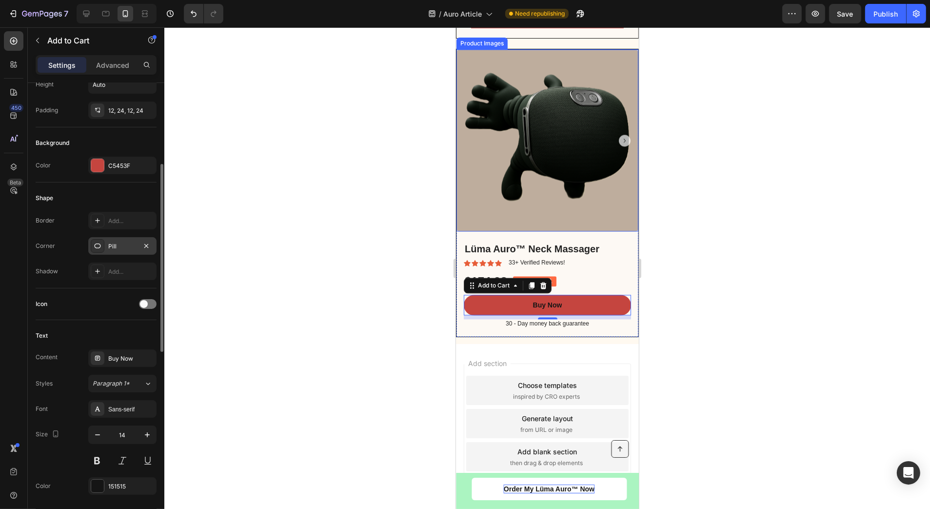
scroll to position [244, 0]
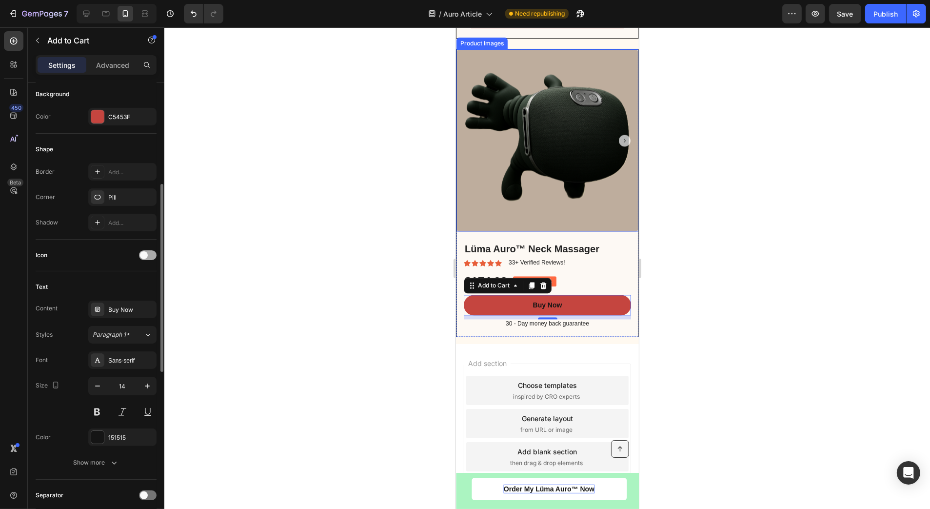
click at [144, 254] on span at bounding box center [144, 255] width 8 height 8
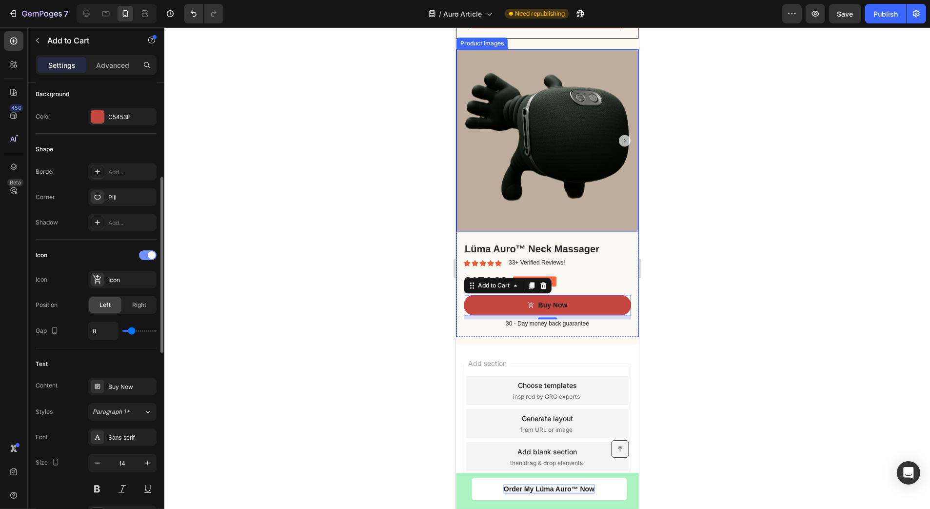
click at [144, 254] on div at bounding box center [148, 255] width 18 height 10
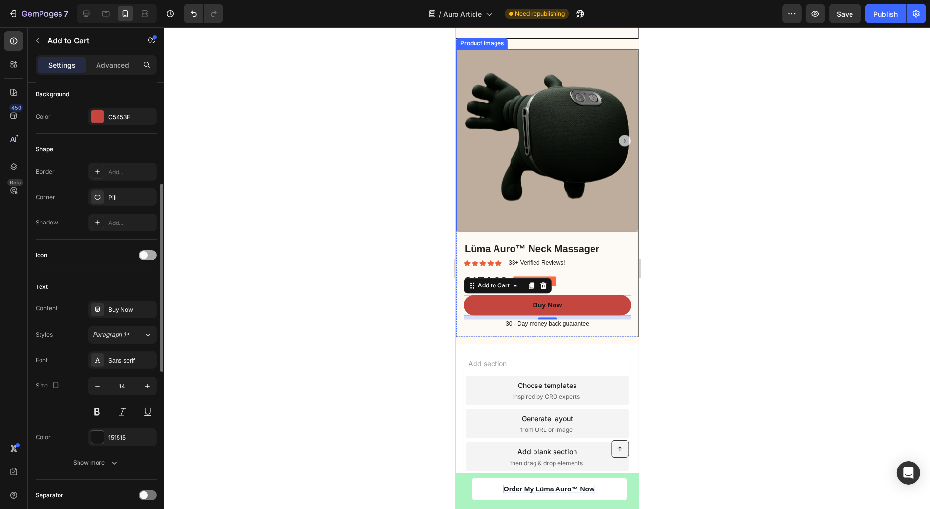
click at [144, 254] on span at bounding box center [144, 255] width 8 height 8
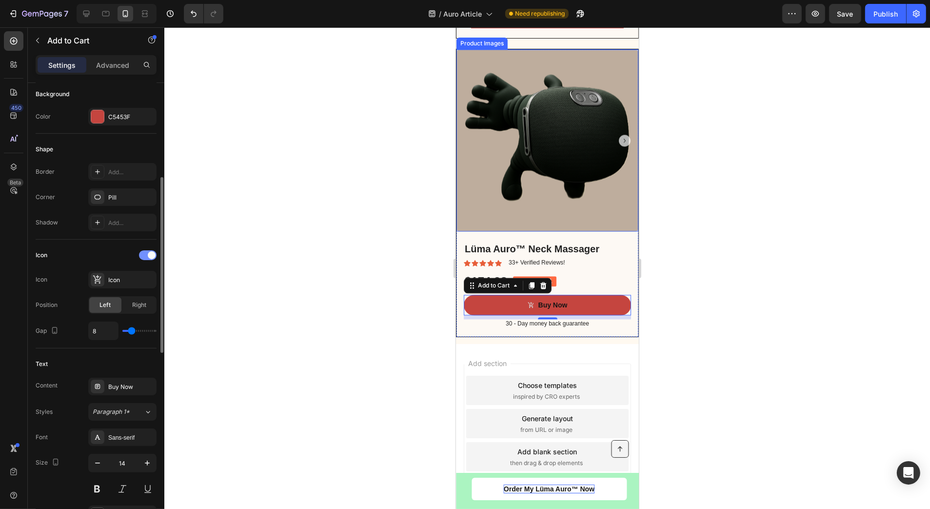
click at [144, 254] on div at bounding box center [148, 255] width 18 height 10
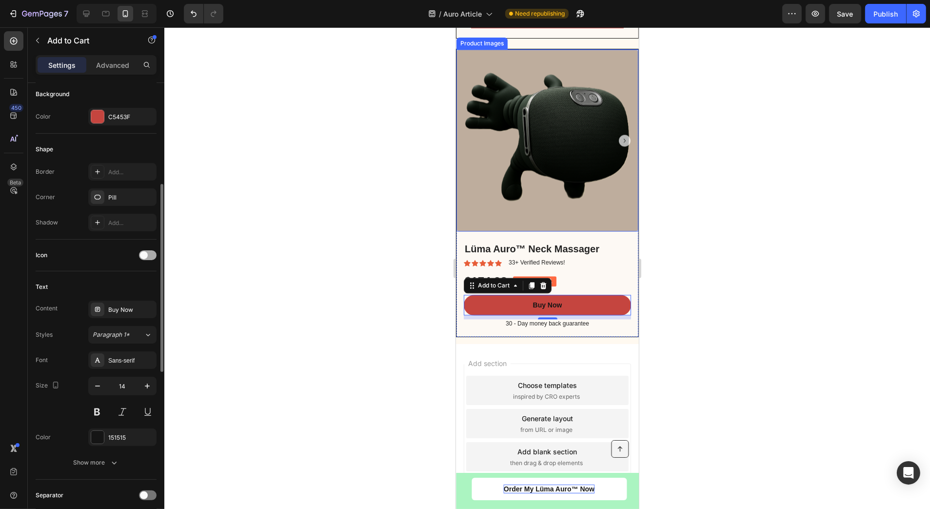
click at [148, 258] on div at bounding box center [148, 255] width 18 height 10
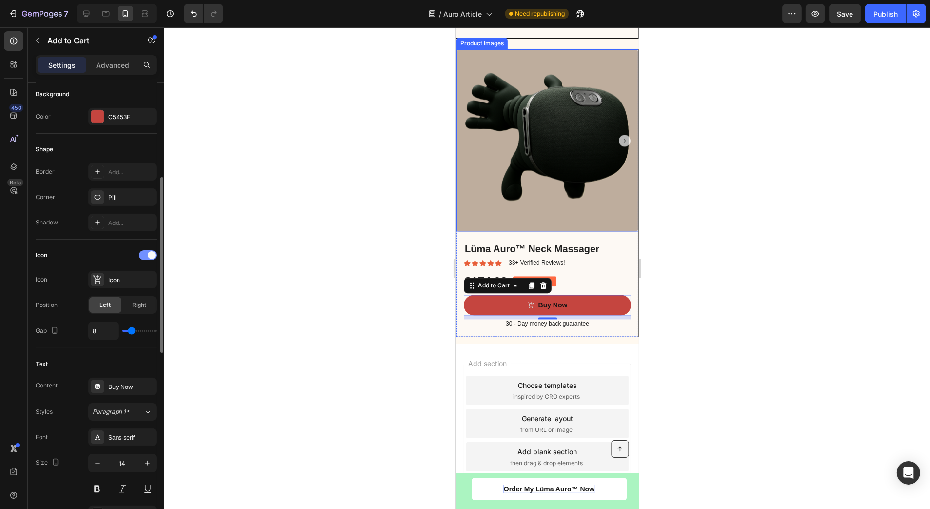
click at [149, 255] on span at bounding box center [152, 255] width 8 height 8
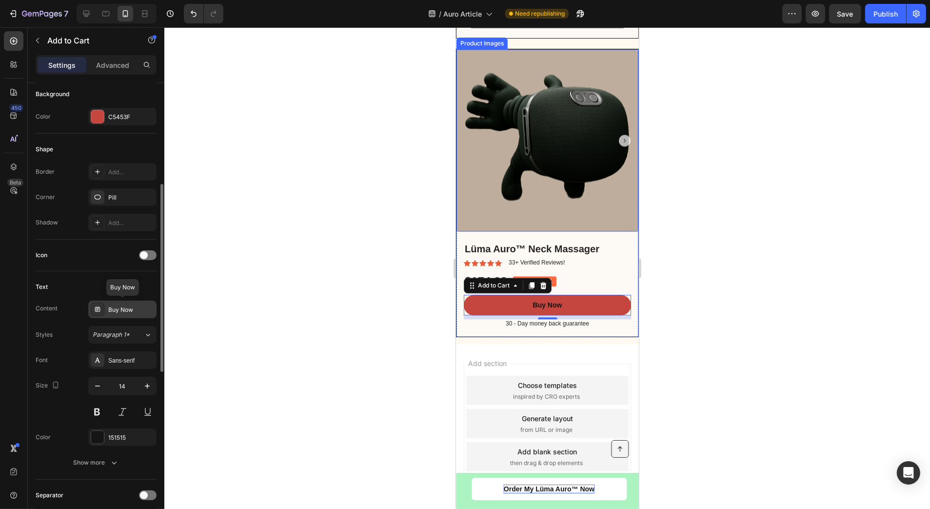
click at [128, 310] on div "Buy Now" at bounding box center [131, 309] width 46 height 9
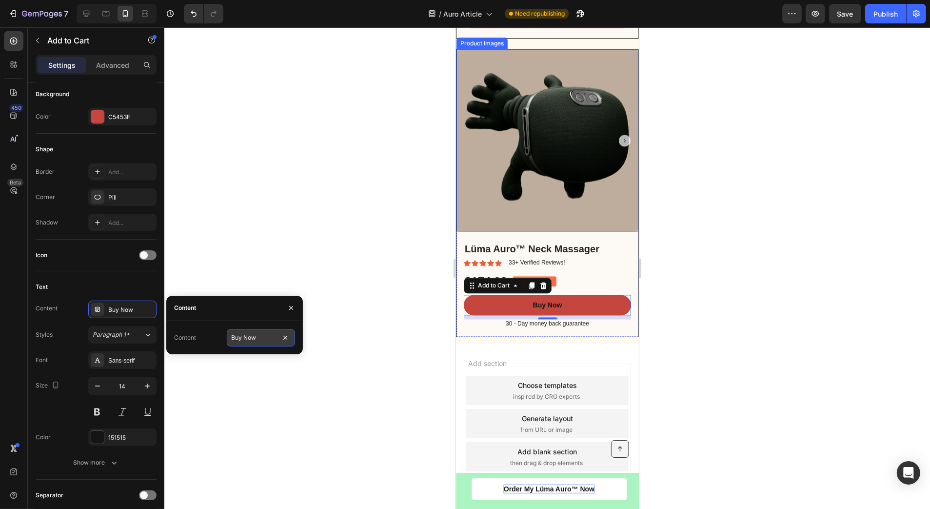
click at [262, 335] on input "Buy Now" at bounding box center [261, 338] width 68 height 18
click at [113, 283] on div "Text" at bounding box center [96, 287] width 121 height 16
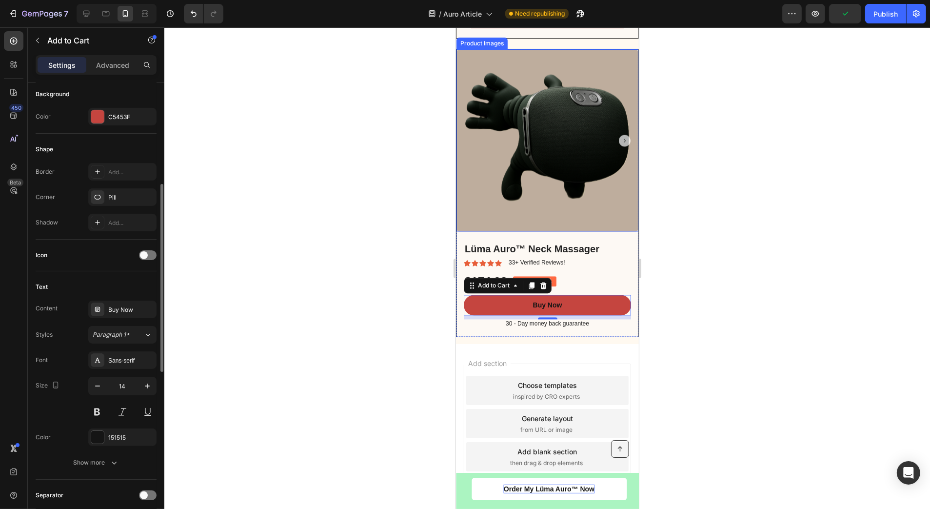
scroll to position [293, 0]
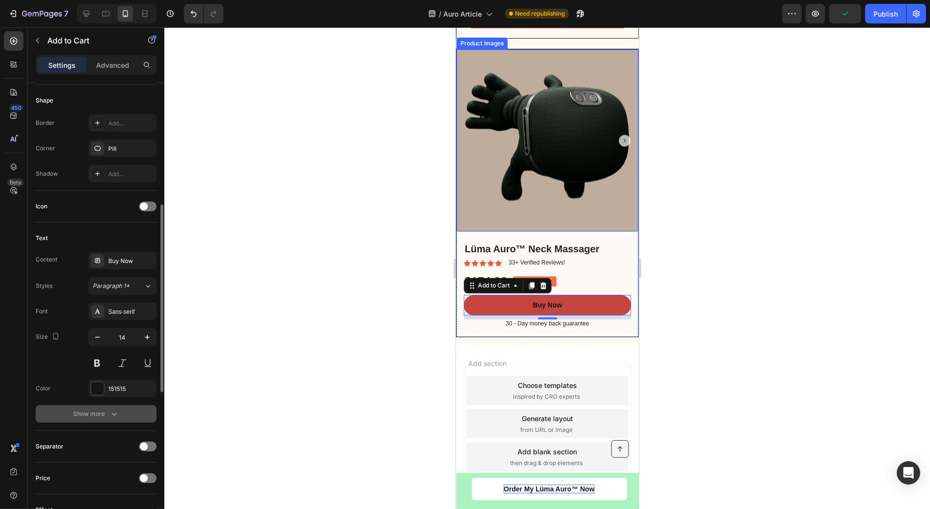
click at [107, 411] on div "Show more" at bounding box center [96, 414] width 45 height 10
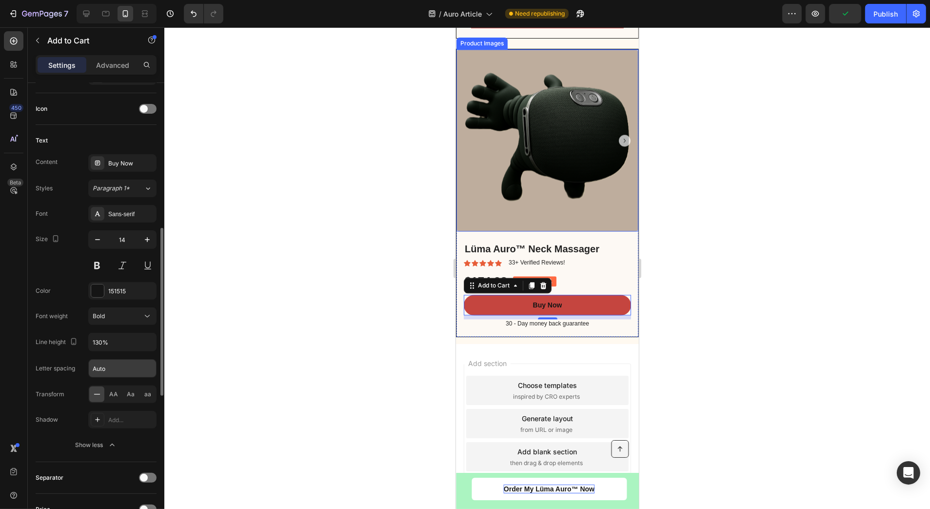
scroll to position [488, 0]
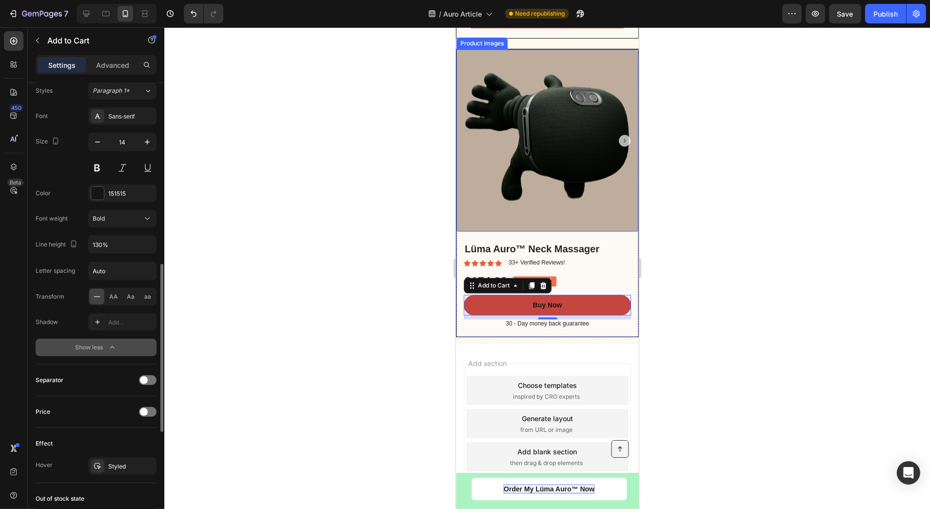
click at [102, 348] on div "Show less" at bounding box center [96, 347] width 41 height 10
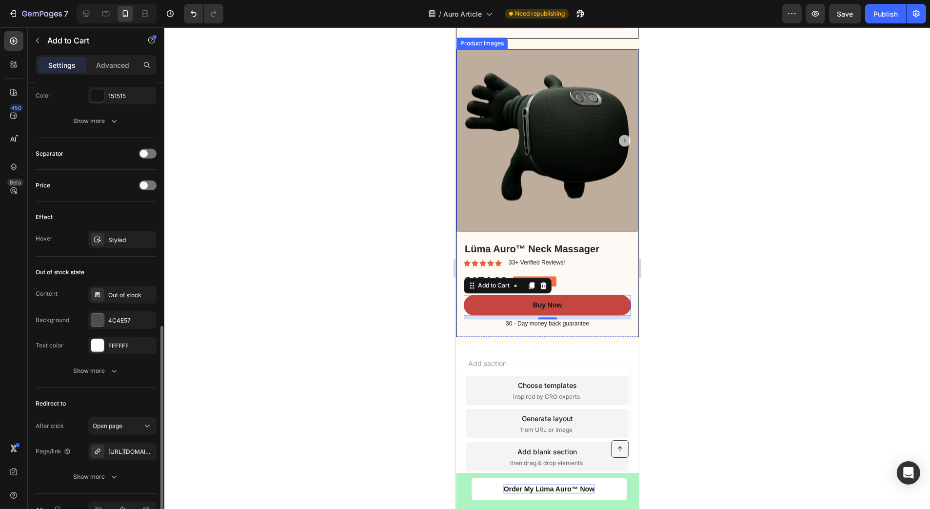
scroll to position [634, 0]
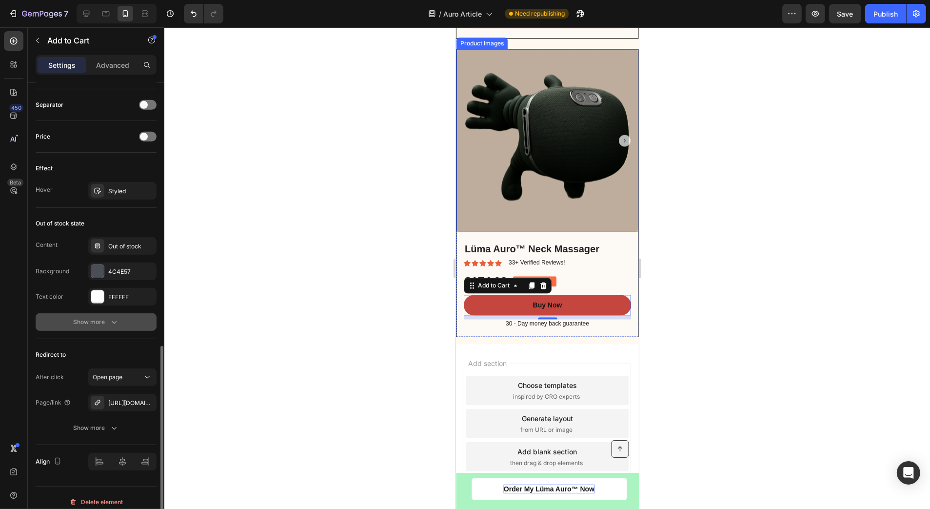
click at [109, 324] on icon "button" at bounding box center [114, 322] width 10 height 10
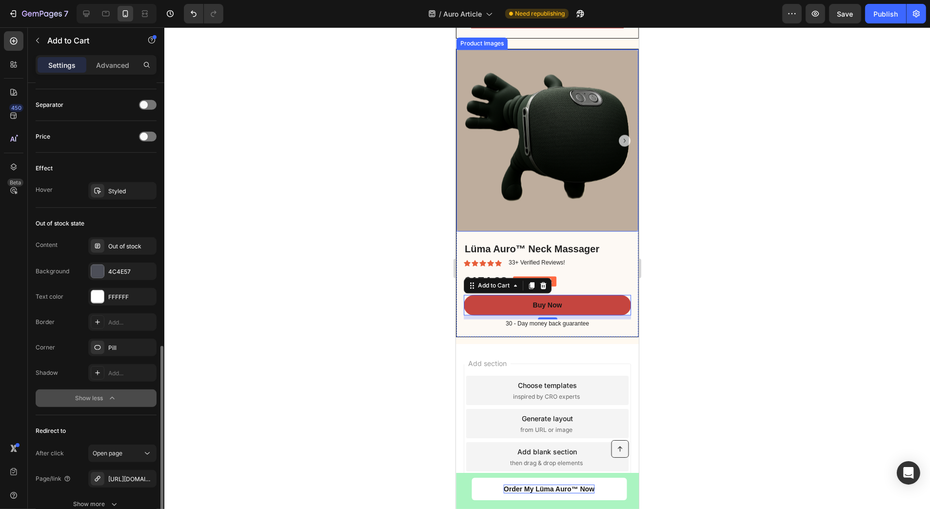
click at [107, 396] on icon "button" at bounding box center [112, 398] width 10 height 10
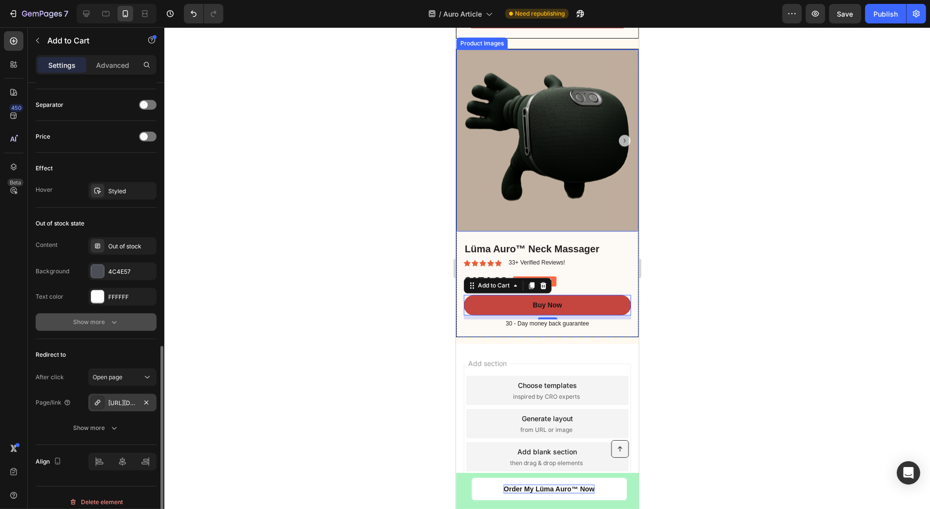
scroll to position [640, 0]
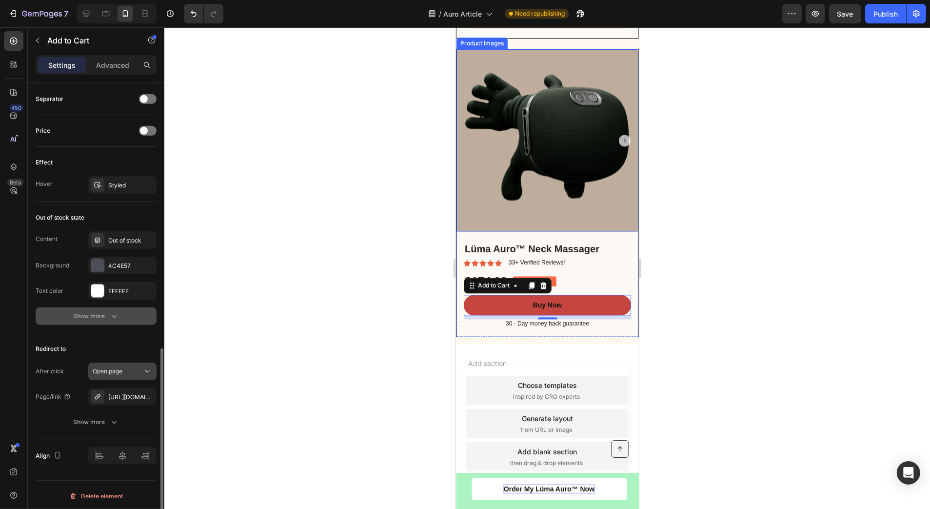
click at [127, 372] on div "Open page" at bounding box center [118, 371] width 50 height 9
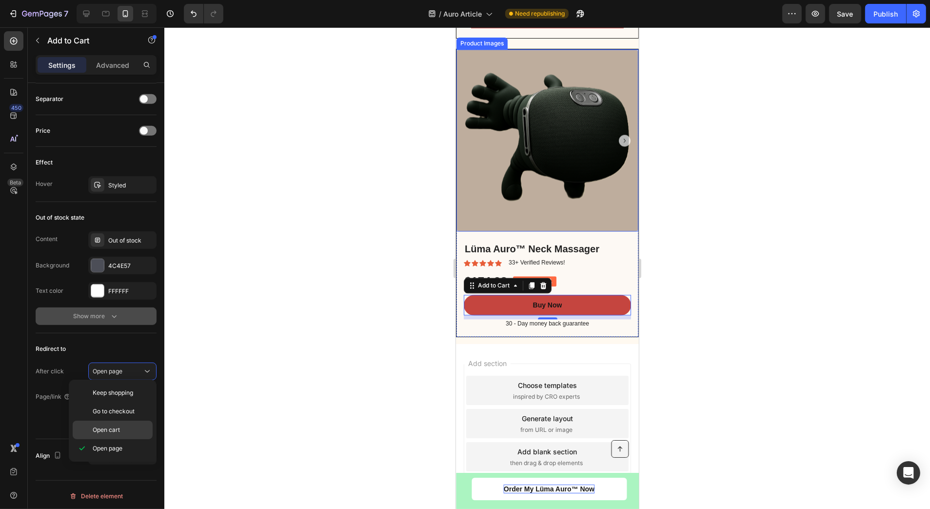
click at [121, 430] on p "Open cart" at bounding box center [121, 429] width 56 height 9
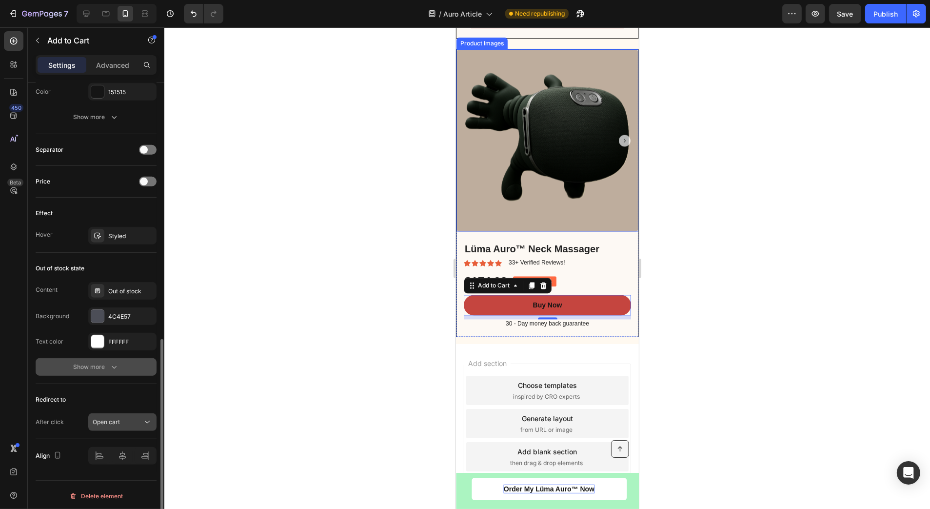
click at [115, 419] on span "Open cart" at bounding box center [106, 421] width 27 height 7
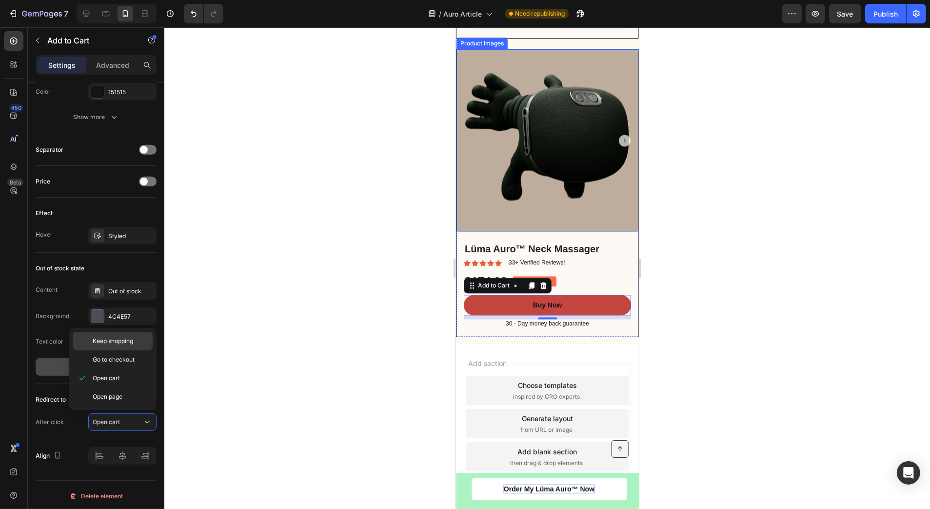
click at [115, 350] on div "Keep shopping" at bounding box center [113, 359] width 80 height 19
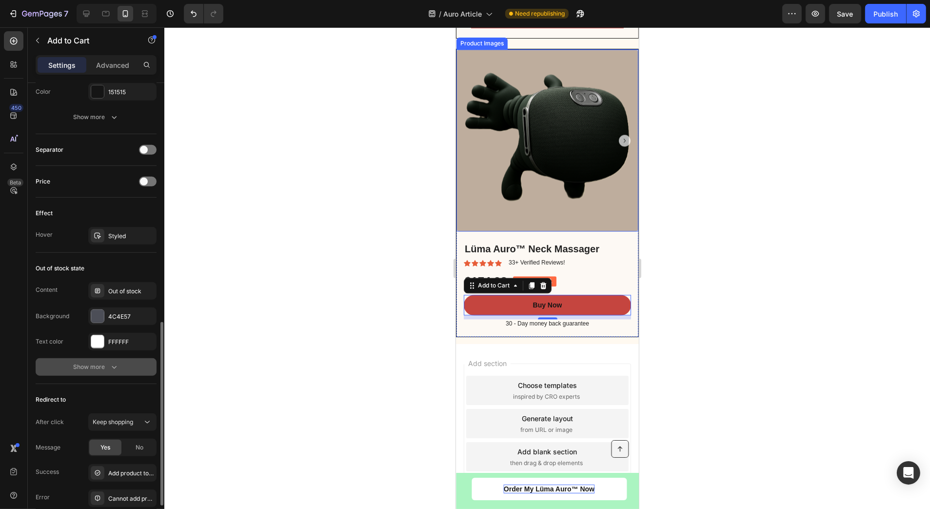
scroll to position [638, 0]
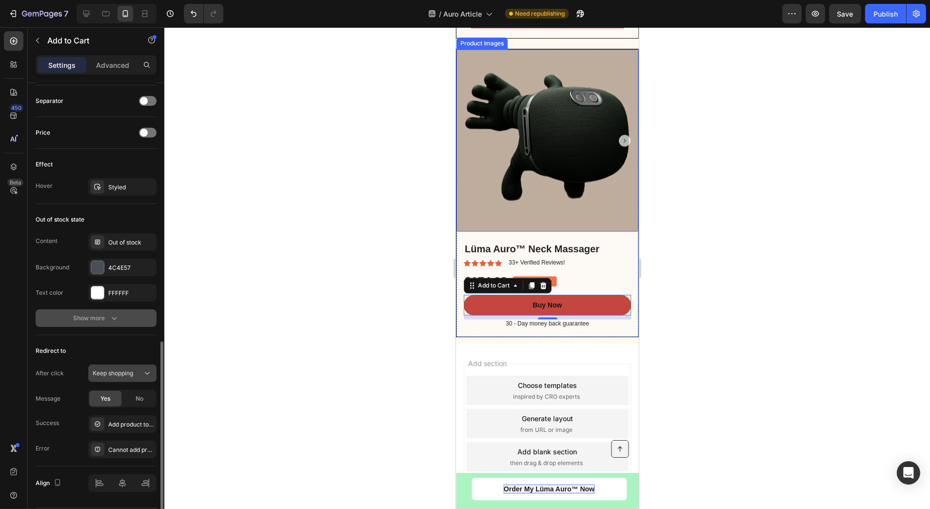
click at [126, 371] on span "Keep shopping" at bounding box center [113, 372] width 40 height 7
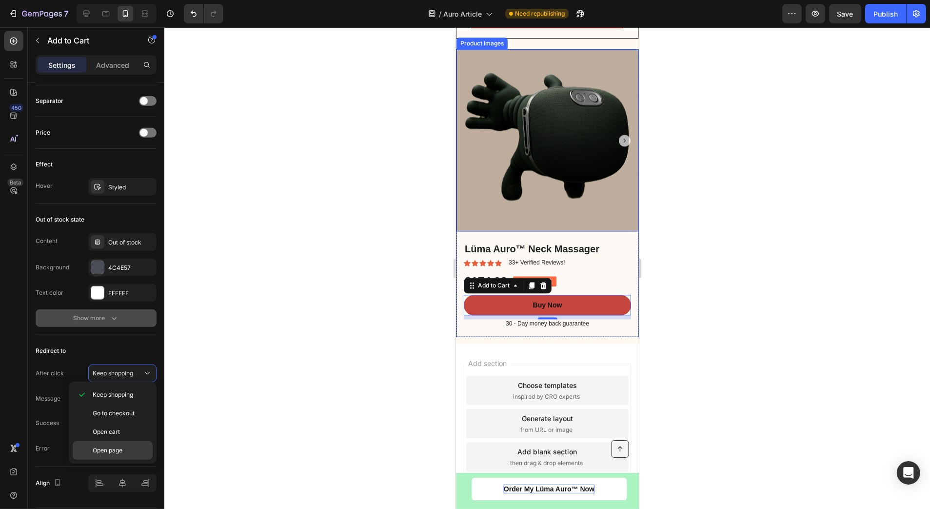
click at [119, 442] on div "Open page" at bounding box center [113, 450] width 80 height 19
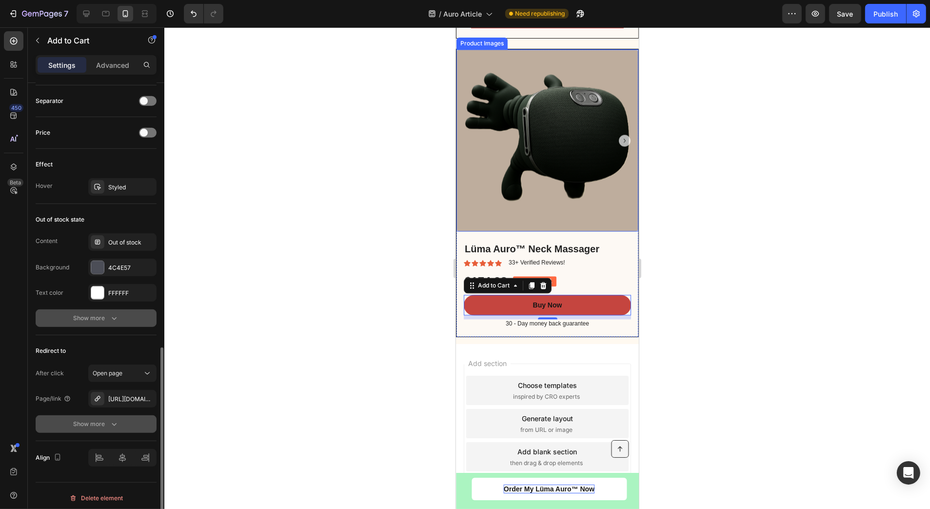
click at [101, 419] on div "Show more" at bounding box center [96, 424] width 45 height 10
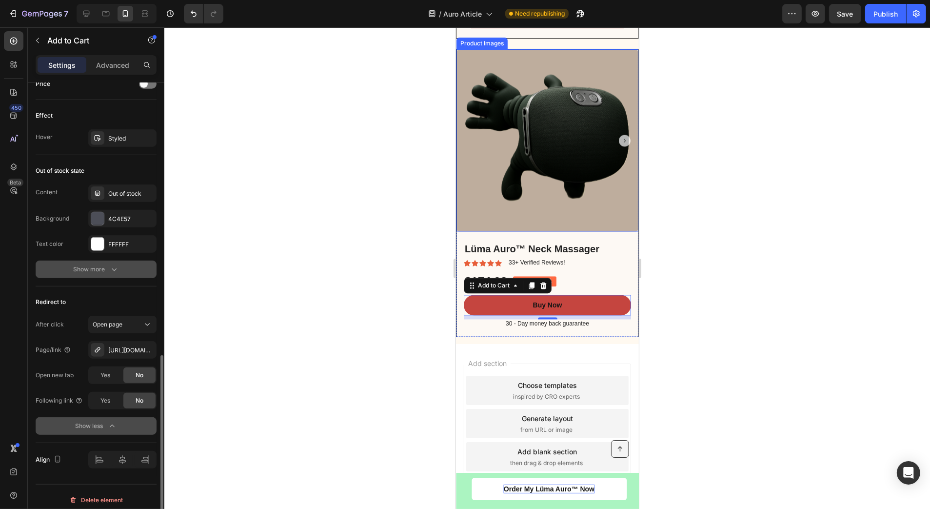
click at [94, 421] on div "Show less" at bounding box center [96, 426] width 41 height 10
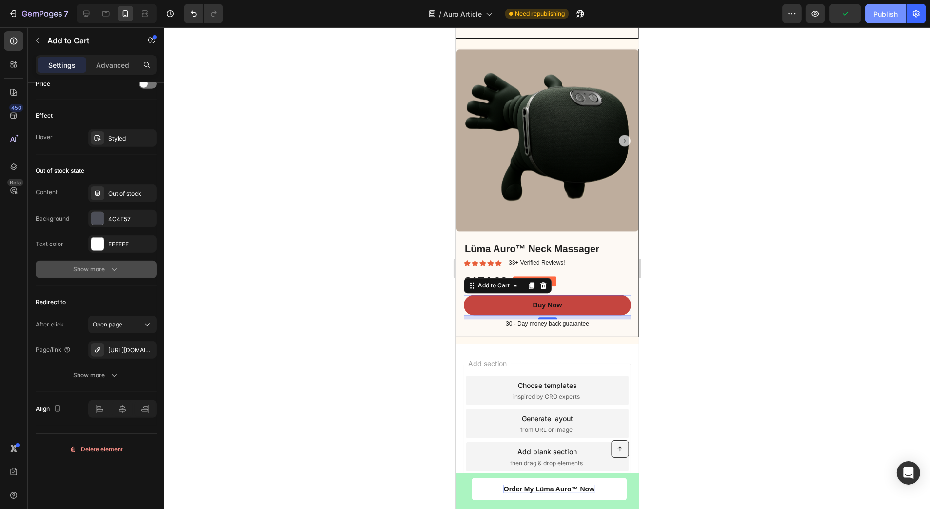
click at [874, 14] on button "Publish" at bounding box center [885, 14] width 41 height 20
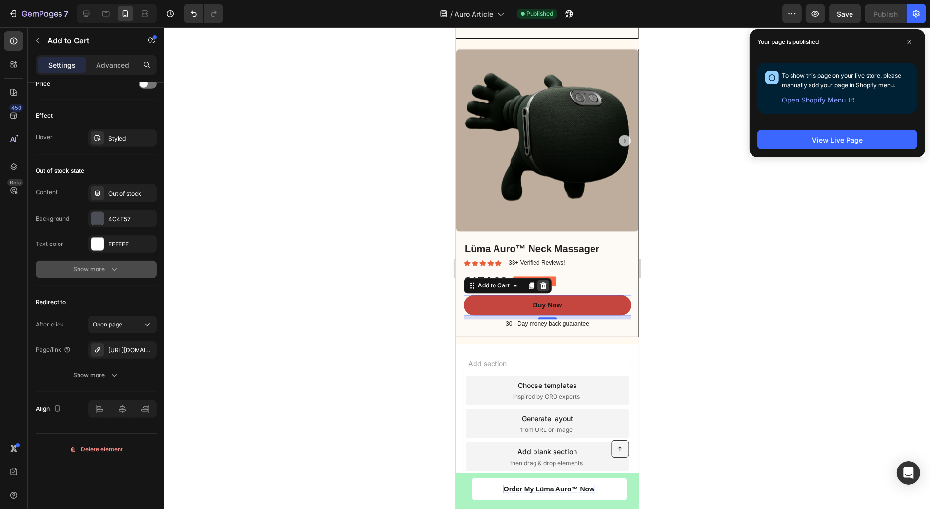
click at [541, 289] on icon at bounding box center [543, 285] width 6 height 7
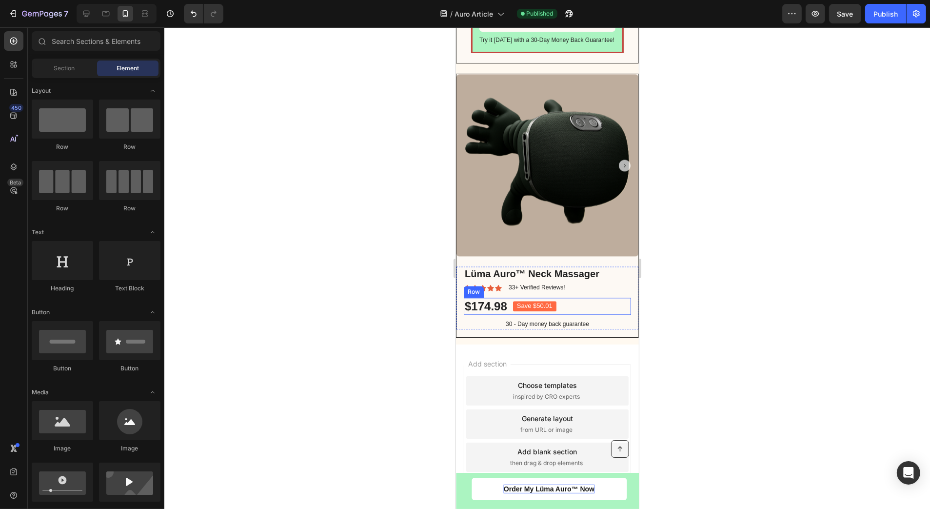
click at [585, 315] on div "$174.98 Product Price Product Price Save $50.01 Product Badge Row" at bounding box center [546, 306] width 167 height 17
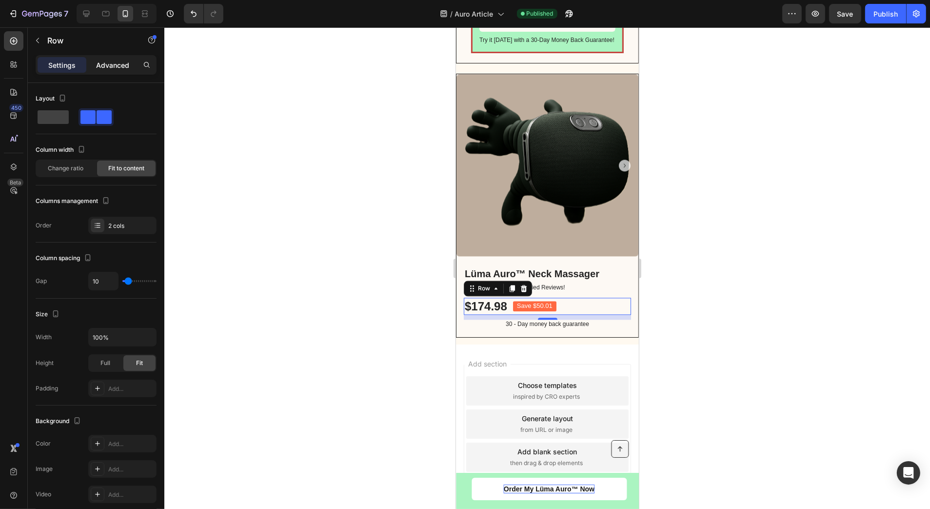
click at [104, 66] on p "Advanced" at bounding box center [112, 65] width 33 height 10
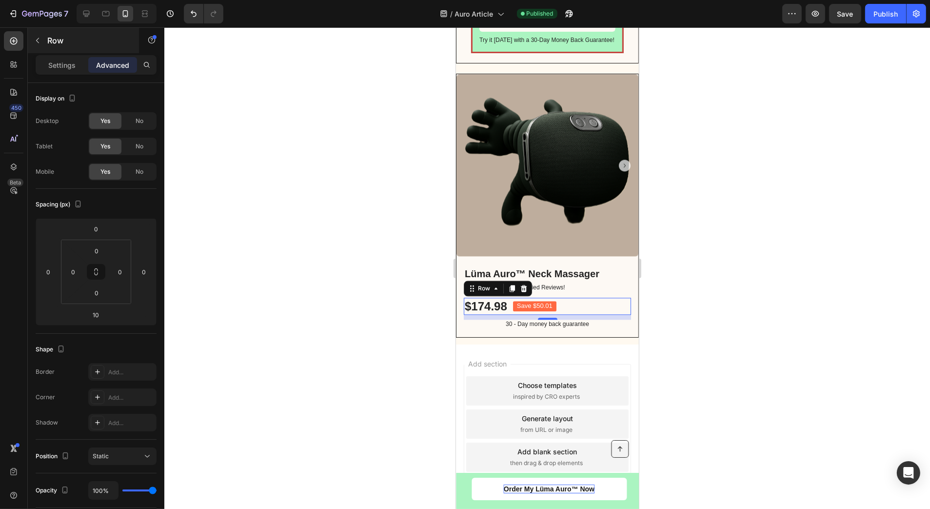
click at [73, 69] on p "Settings" at bounding box center [61, 65] width 27 height 10
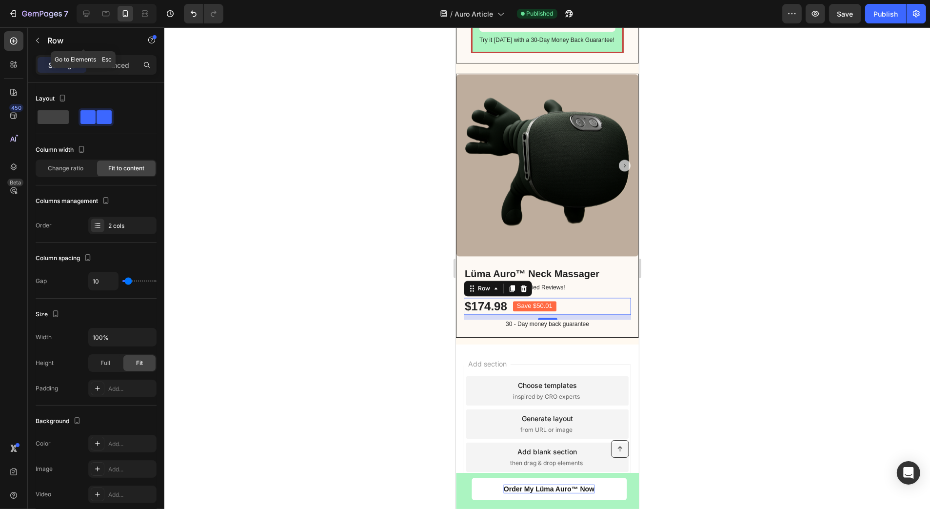
click at [40, 44] on icon "button" at bounding box center [38, 41] width 8 height 8
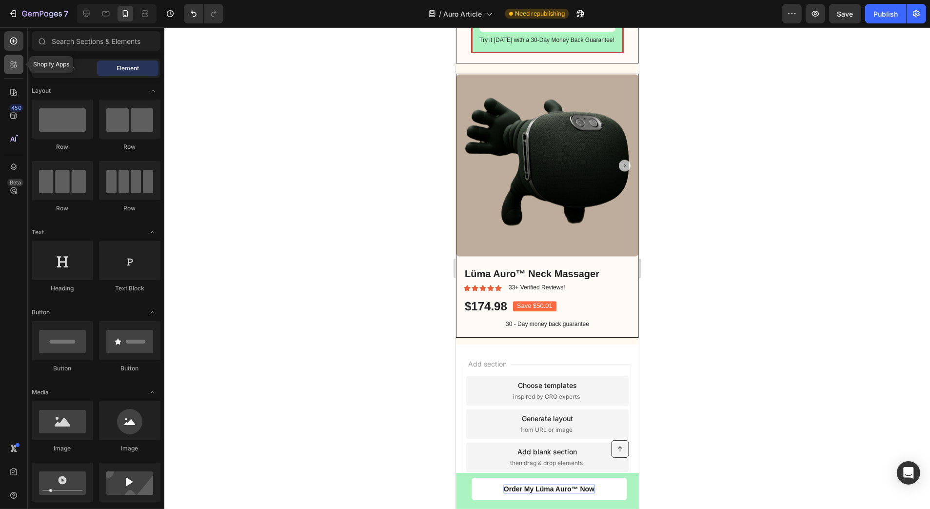
click at [19, 62] on div at bounding box center [14, 65] width 20 height 20
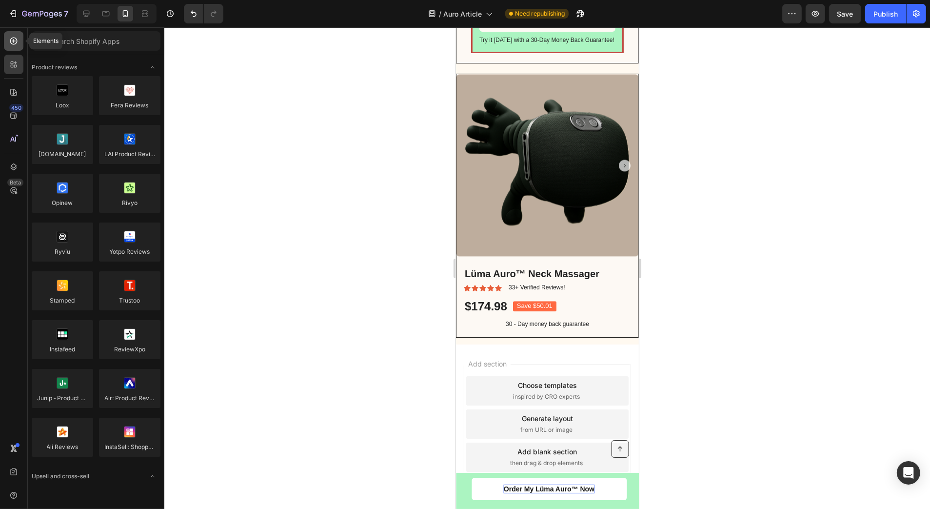
click at [12, 40] on icon at bounding box center [14, 41] width 4 height 4
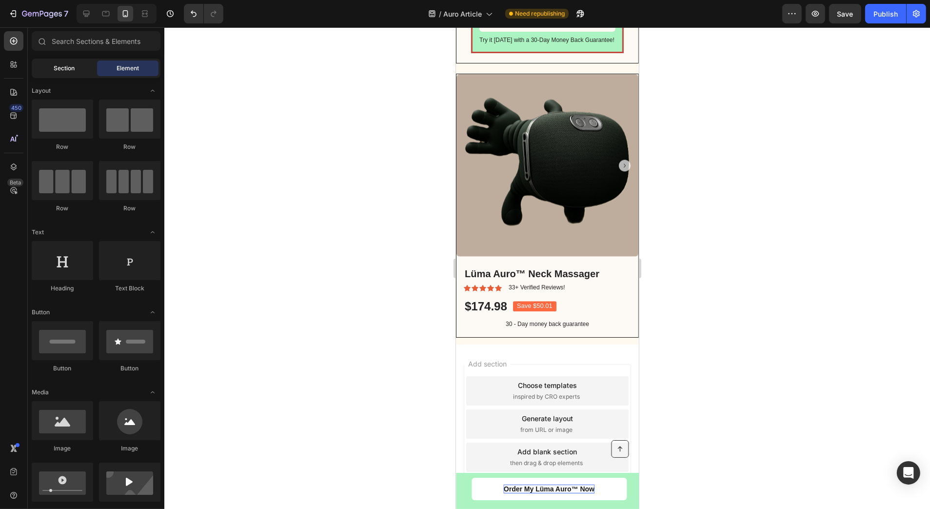
click at [69, 72] on span "Section" at bounding box center [64, 68] width 21 height 9
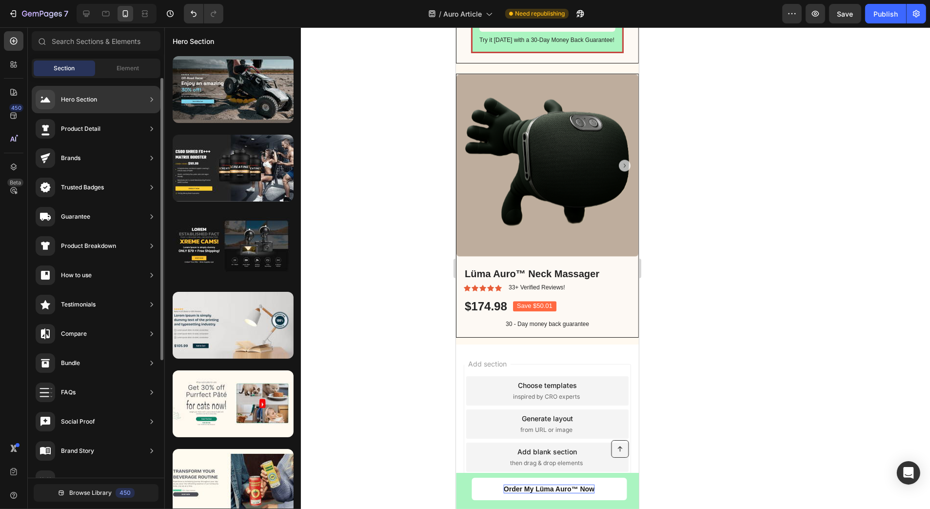
scroll to position [166, 0]
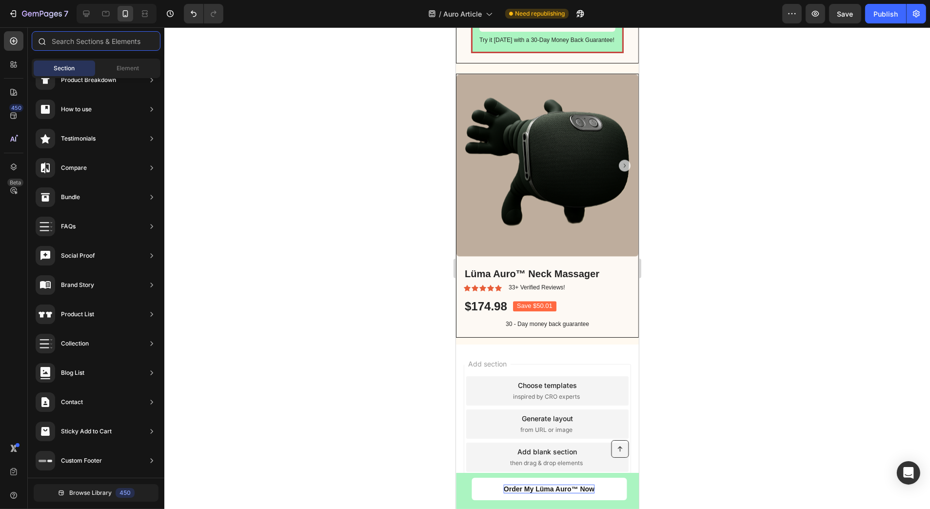
click at [99, 43] on input "text" at bounding box center [96, 41] width 129 height 20
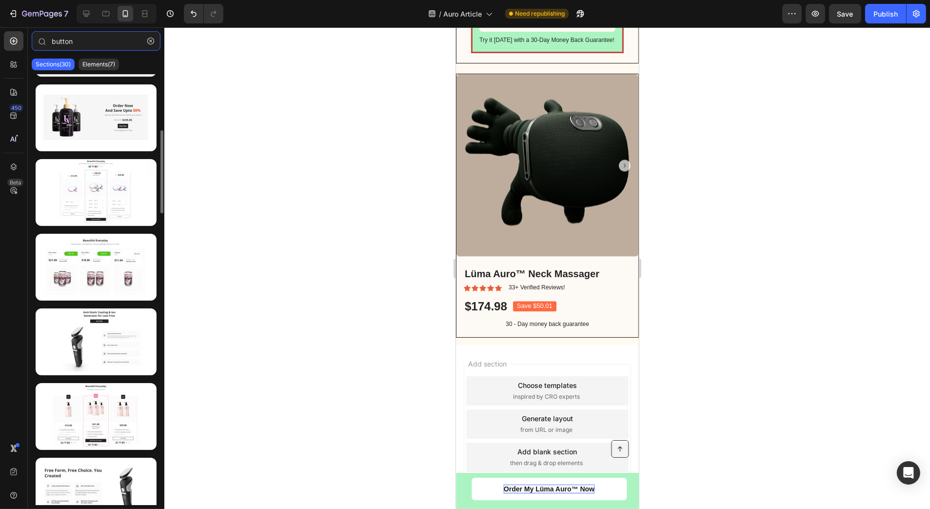
scroll to position [0, 0]
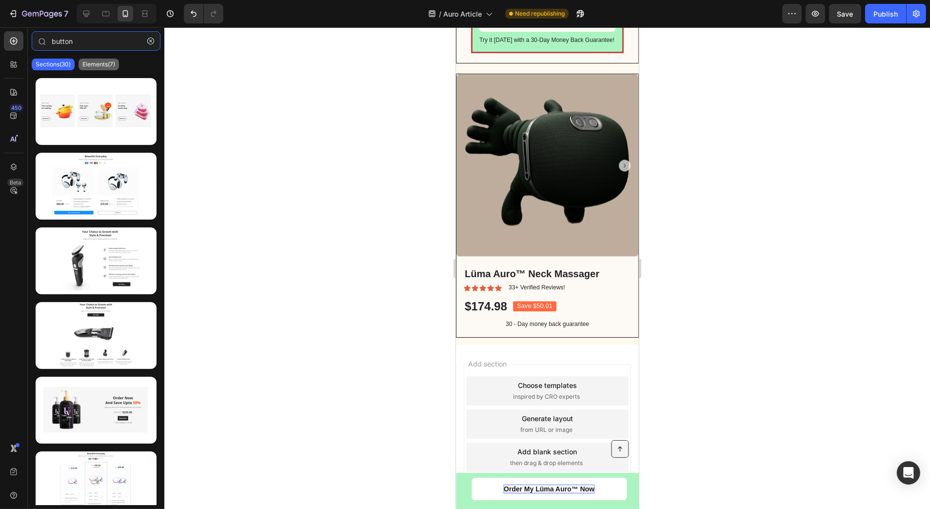
type input "button"
click at [93, 70] on div "Elements(7)" at bounding box center [99, 65] width 40 height 12
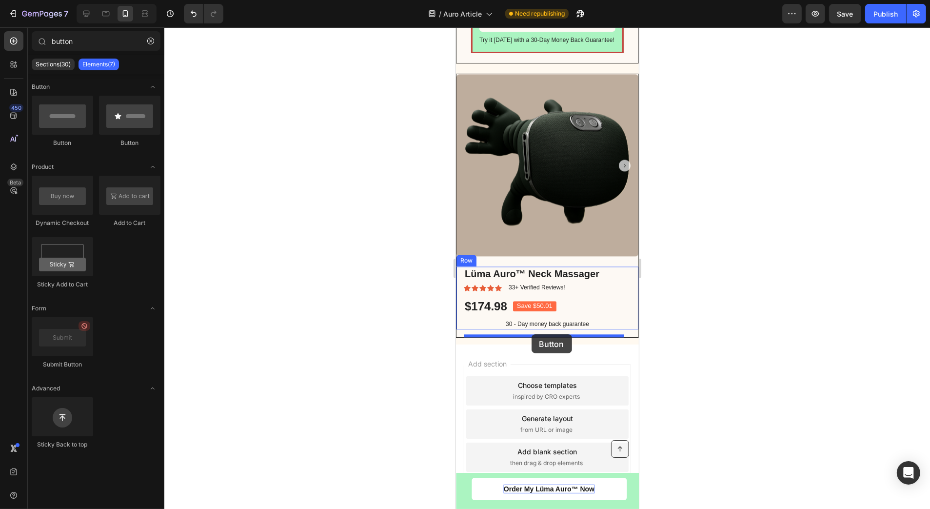
drag, startPoint x: 581, startPoint y: 161, endPoint x: 1101, endPoint y: 359, distance: 556.2
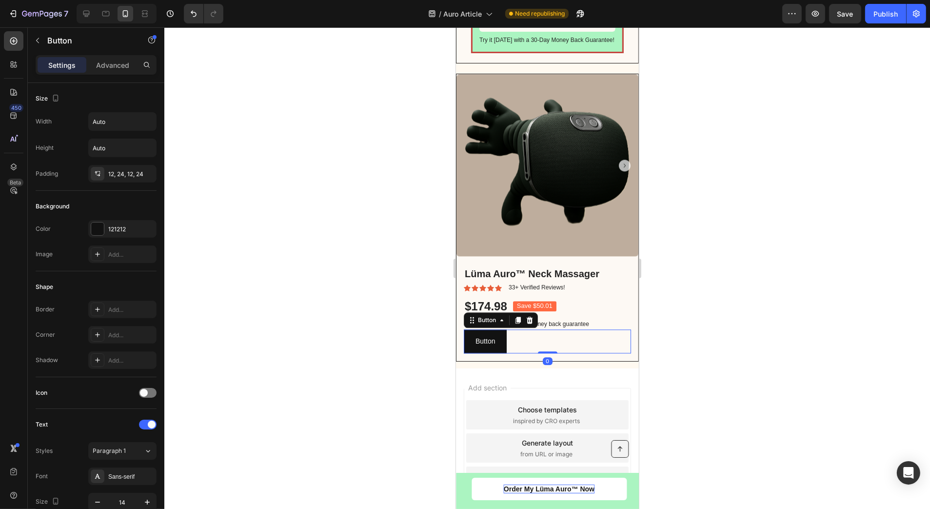
scroll to position [2783, 0]
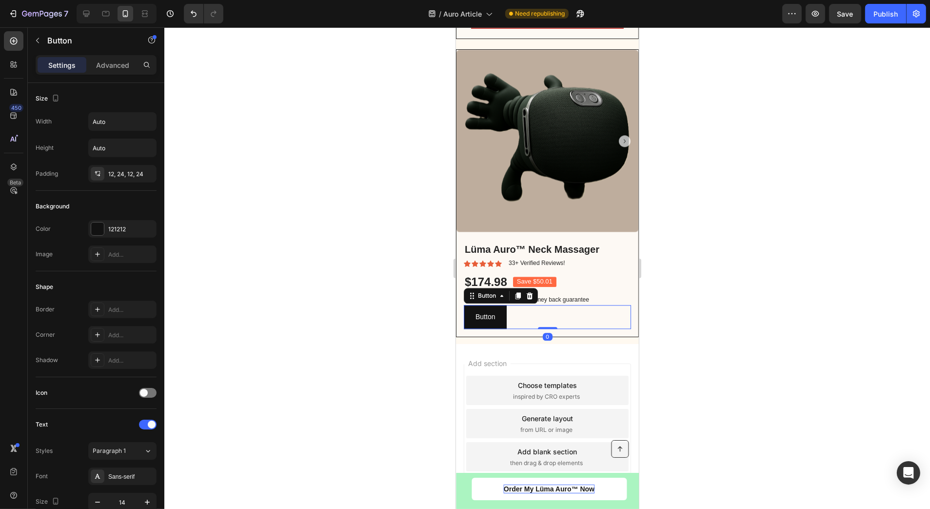
click at [692, 323] on div at bounding box center [547, 267] width 766 height 481
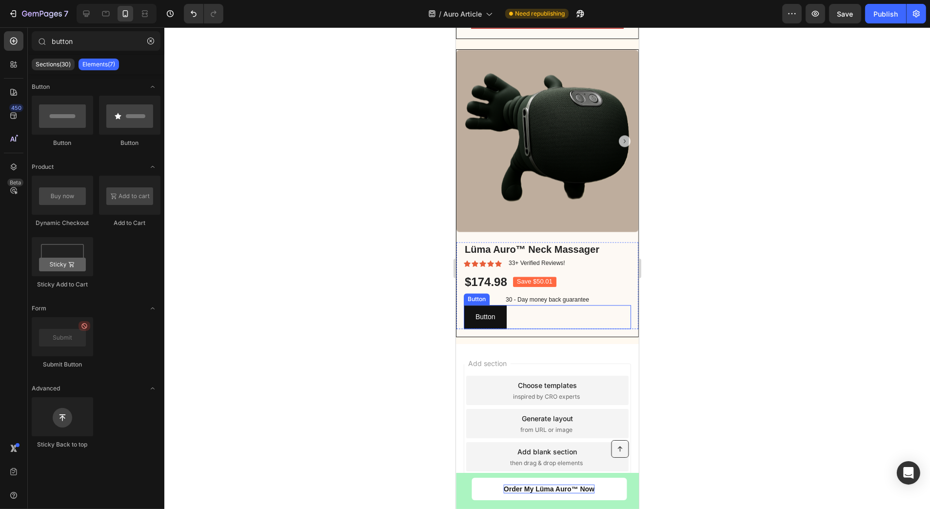
click at [536, 320] on div "Button Button" at bounding box center [546, 317] width 167 height 24
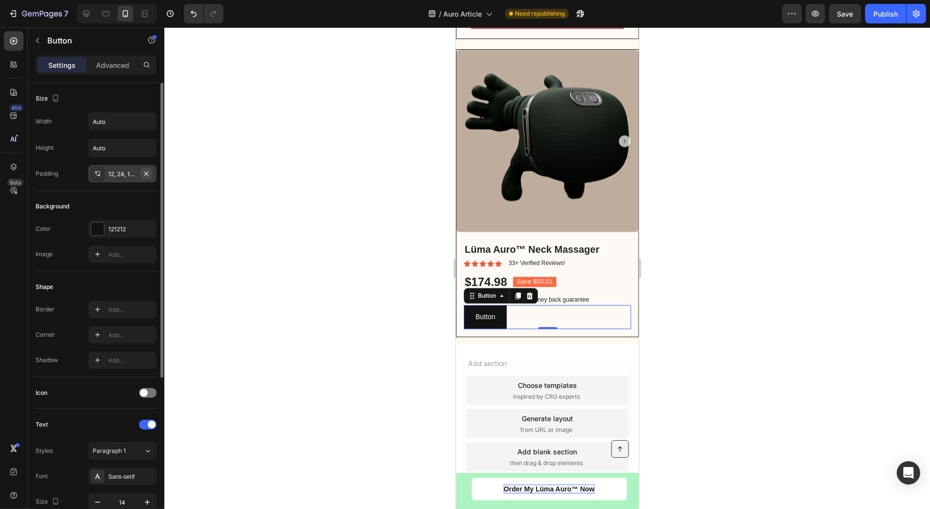
click at [150, 175] on icon "button" at bounding box center [146, 174] width 8 height 8
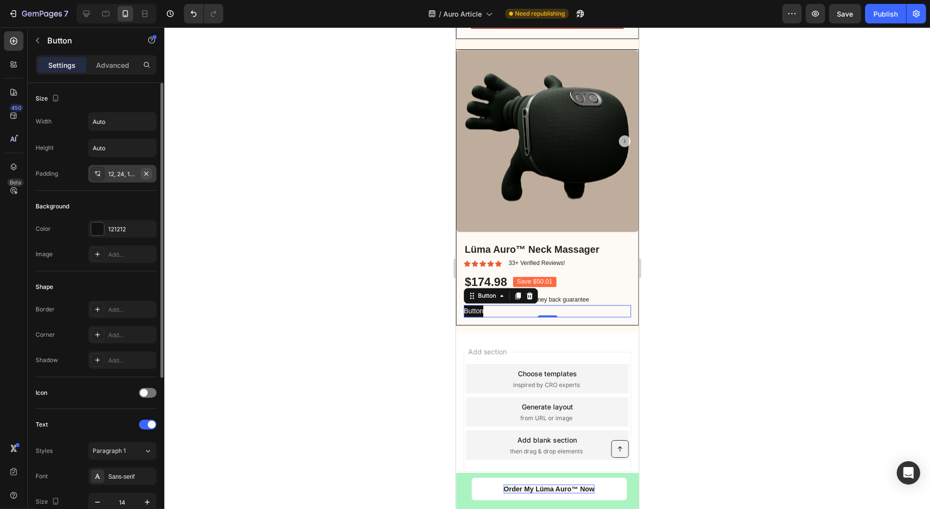
scroll to position [2772, 0]
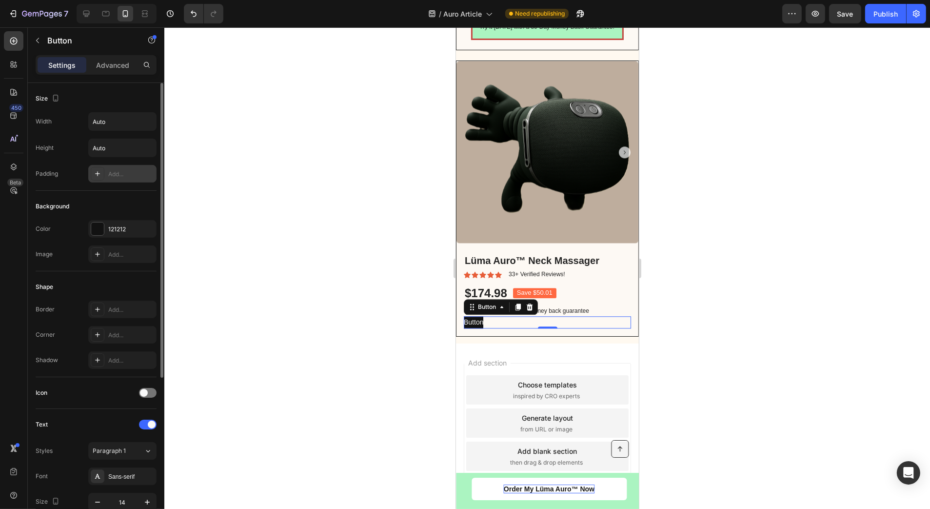
click at [103, 172] on div at bounding box center [98, 174] width 14 height 14
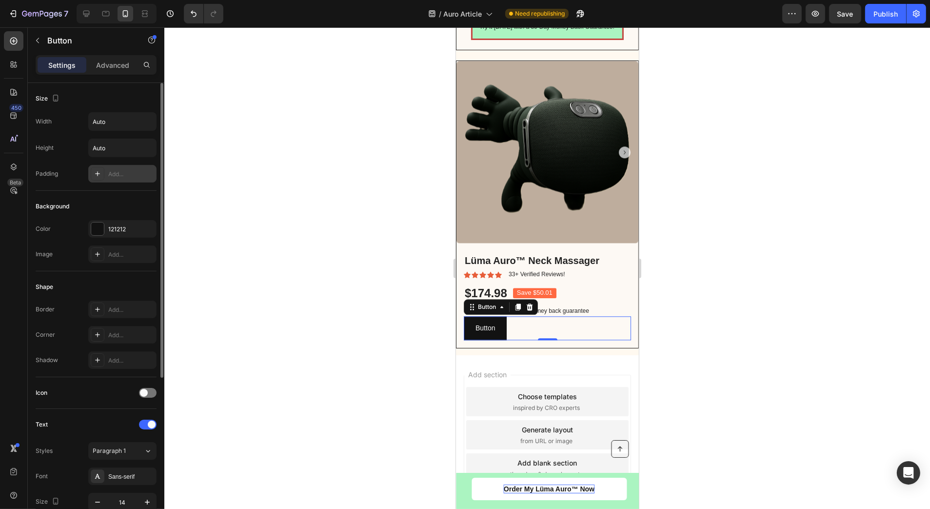
scroll to position [2783, 0]
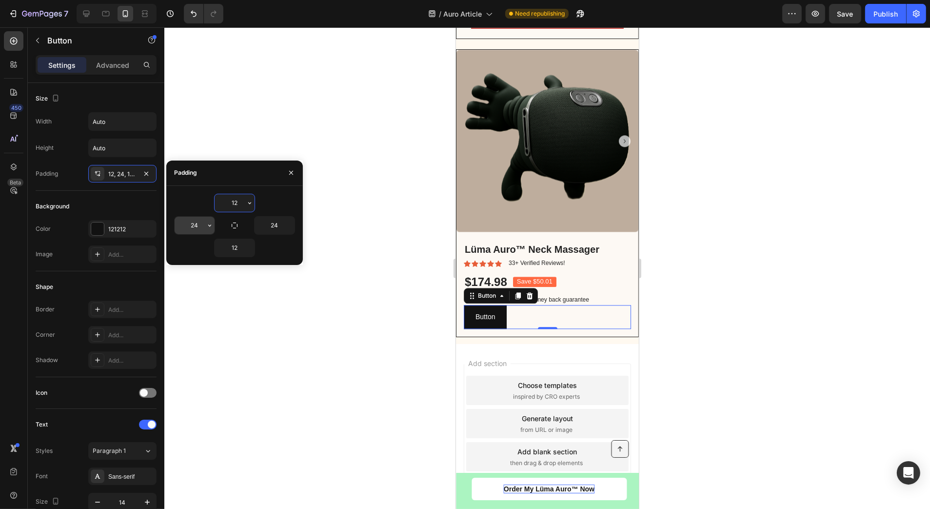
click at [196, 222] on input "24" at bounding box center [195, 226] width 40 height 18
click at [212, 226] on icon "button" at bounding box center [210, 225] width 8 height 8
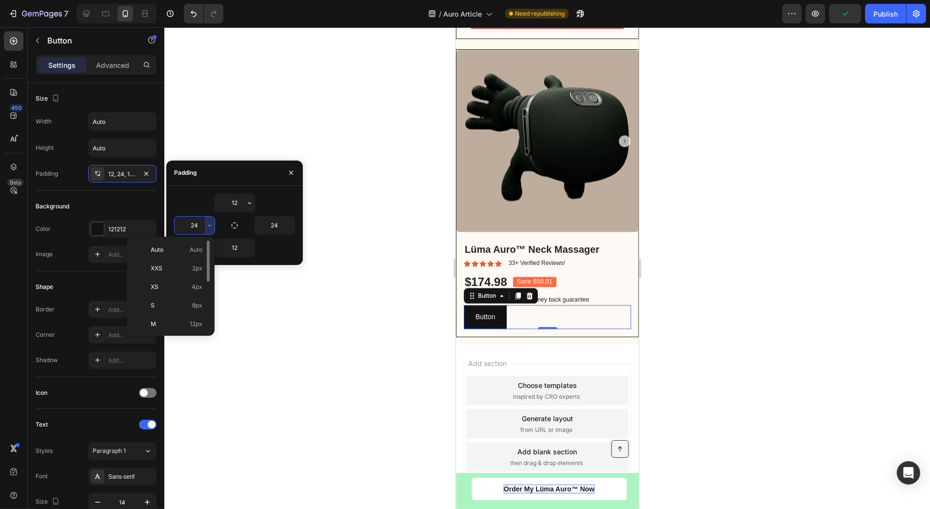
scroll to position [110, 0]
click at [175, 305] on p "4XL 80px" at bounding box center [177, 306] width 52 height 9
type input "80"
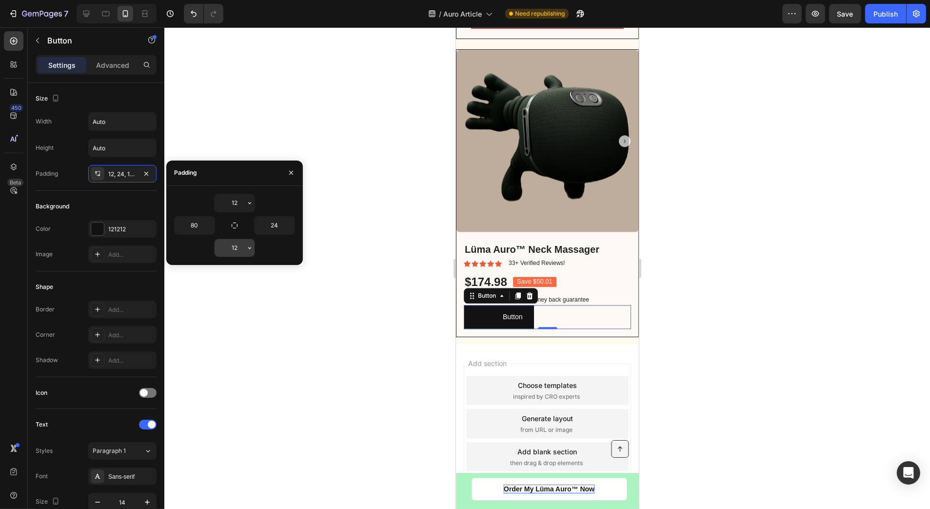
click at [242, 252] on input "12" at bounding box center [235, 248] width 40 height 18
click at [250, 246] on icon "button" at bounding box center [250, 248] width 8 height 8
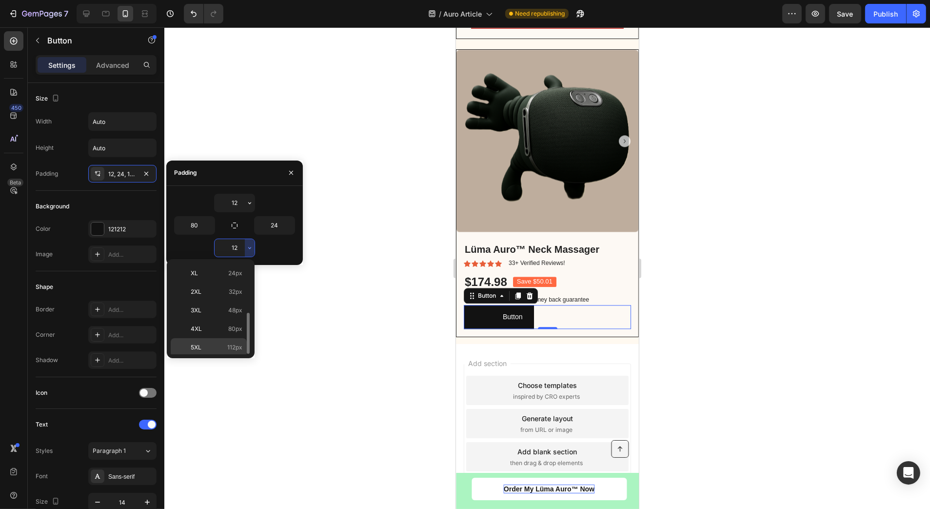
click at [222, 343] on p "5XL 112px" at bounding box center [217, 347] width 52 height 9
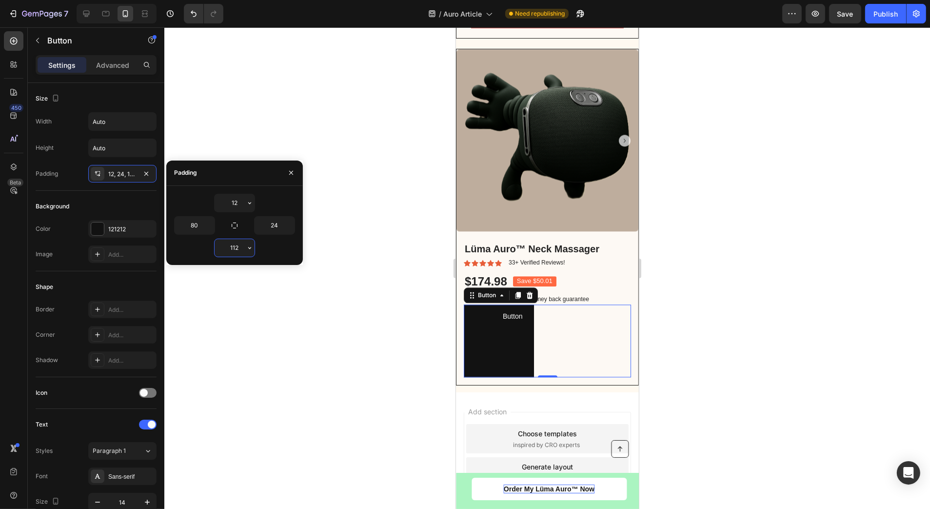
click at [244, 247] on input "112" at bounding box center [235, 248] width 40 height 18
click at [252, 253] on button "button" at bounding box center [250, 248] width 10 height 18
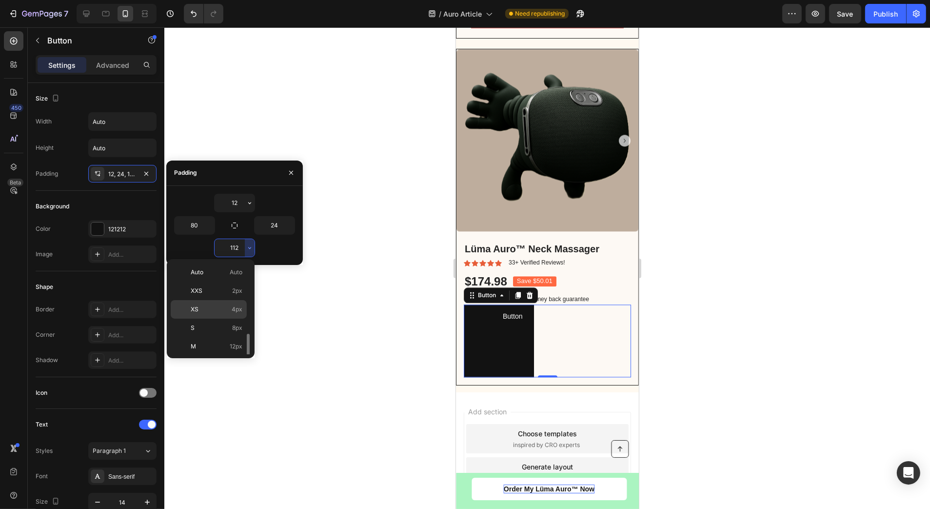
scroll to position [110, 0]
click at [235, 324] on span "80px" at bounding box center [235, 328] width 14 height 9
type input "80"
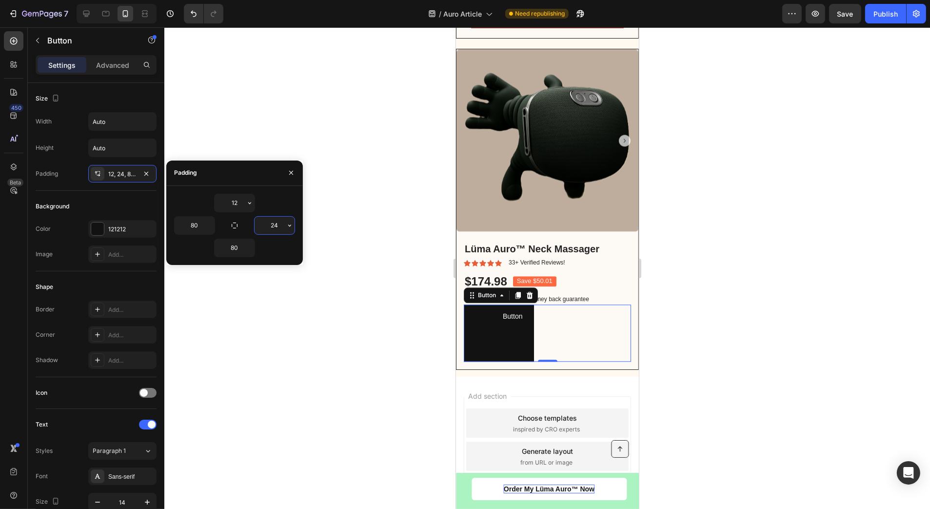
click at [279, 232] on input "24" at bounding box center [275, 226] width 40 height 18
click at [290, 226] on icon "button" at bounding box center [290, 225] width 8 height 8
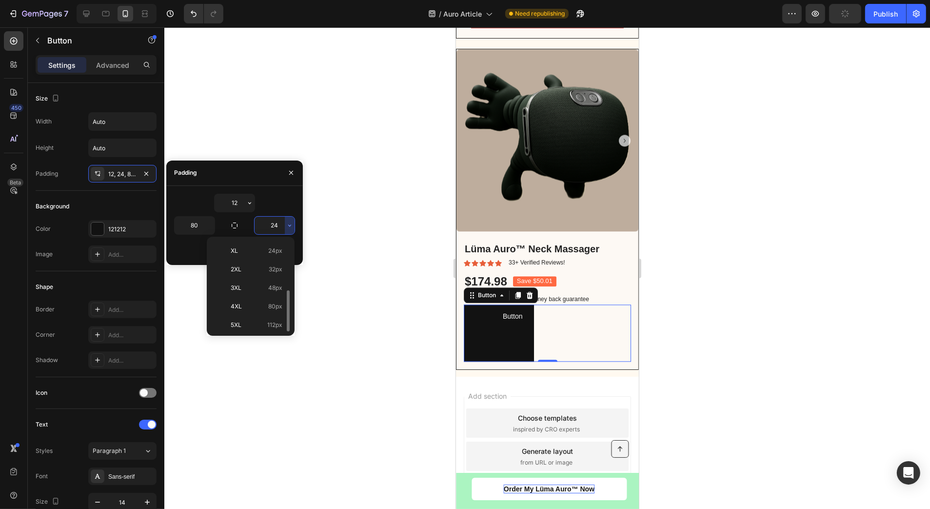
click at [258, 302] on p "4XL 80px" at bounding box center [257, 306] width 52 height 9
type input "80"
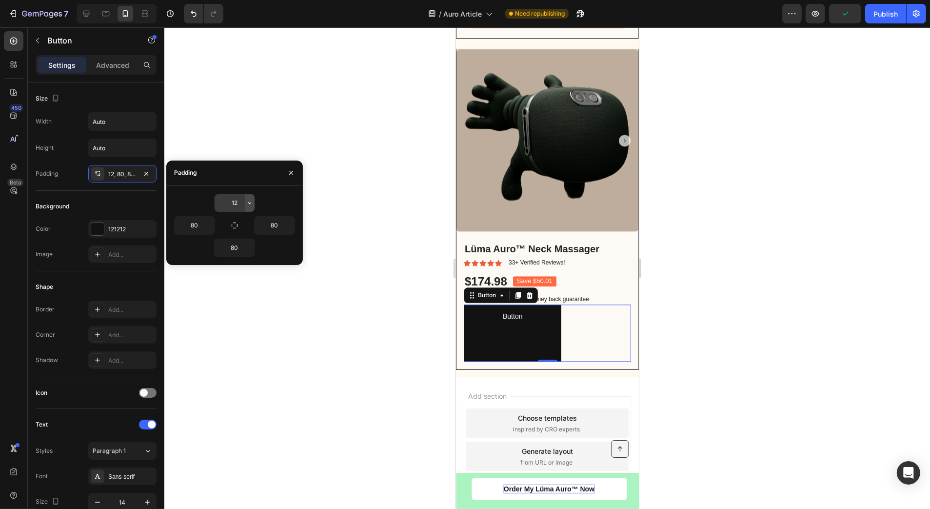
click at [249, 200] on icon "button" at bounding box center [250, 203] width 8 height 8
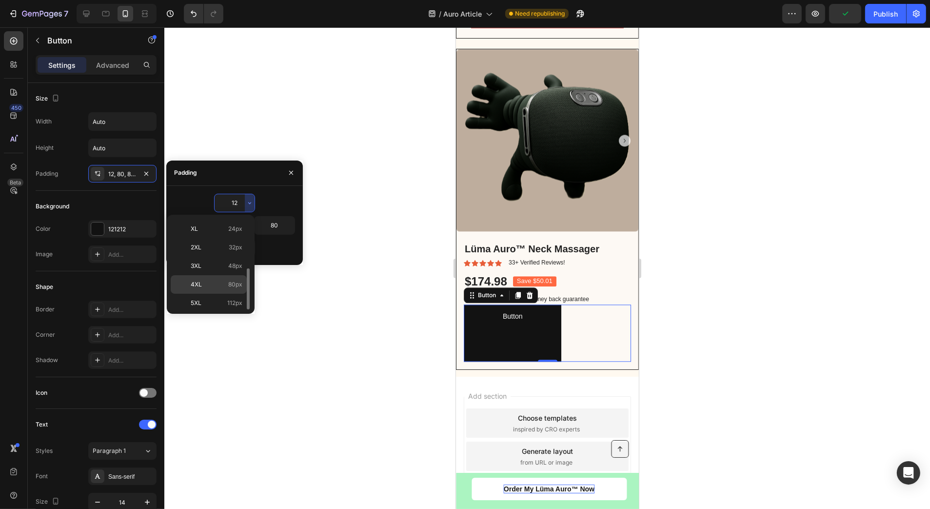
click at [228, 280] on p "4XL 80px" at bounding box center [217, 284] width 52 height 9
type input "80"
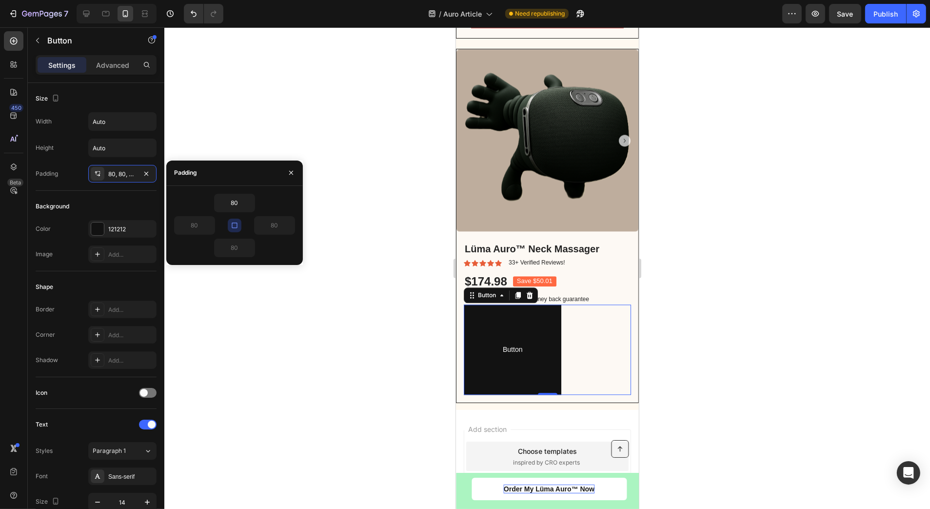
click at [286, 168] on button "button" at bounding box center [291, 173] width 16 height 16
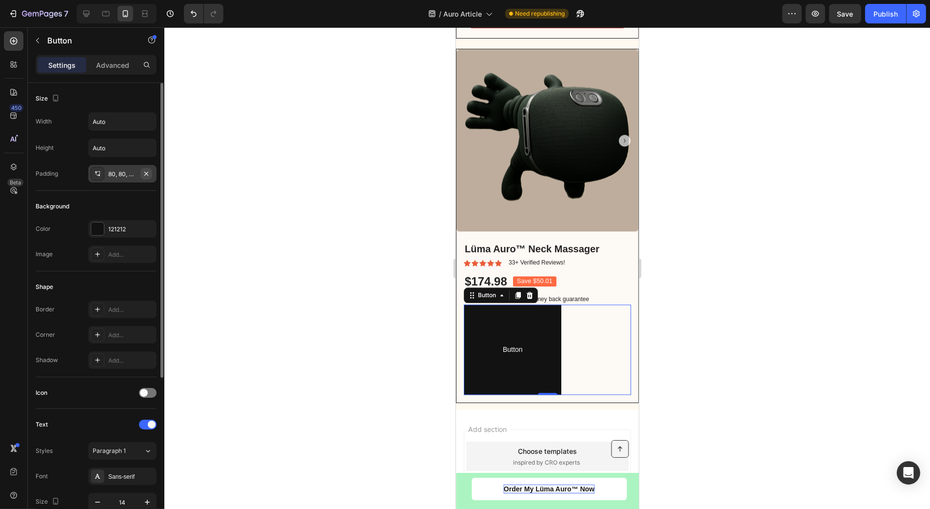
click at [146, 173] on icon "button" at bounding box center [146, 173] width 4 height 4
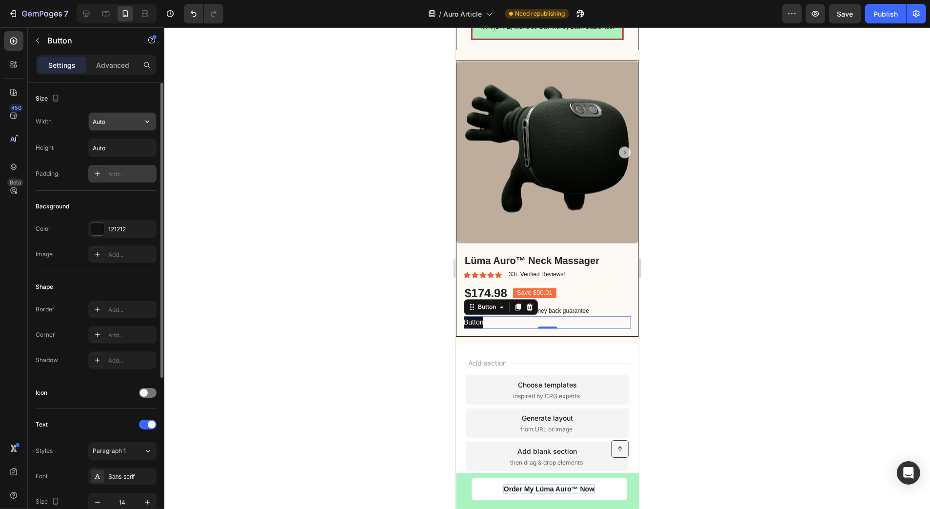
click at [111, 124] on input "Auto" at bounding box center [122, 122] width 67 height 18
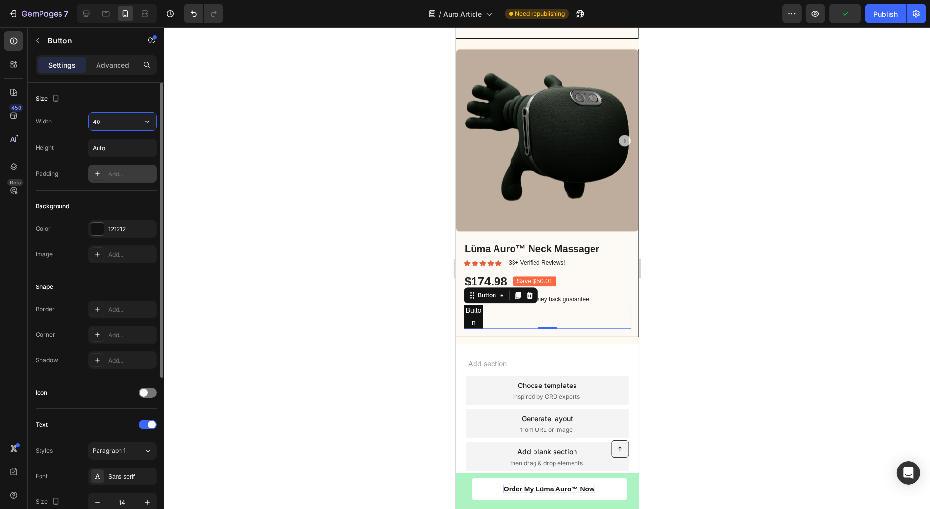
type input "400"
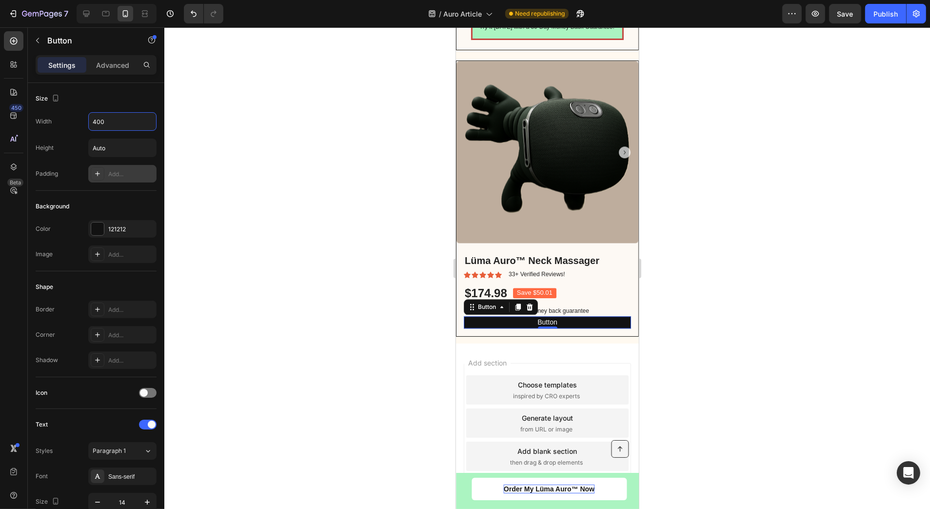
click at [274, 183] on div at bounding box center [547, 267] width 766 height 481
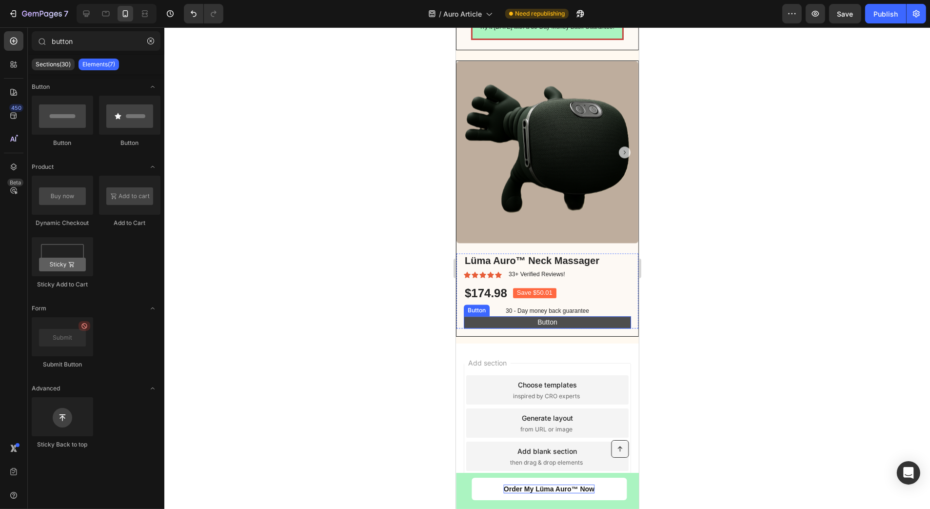
click at [521, 328] on button "Button" at bounding box center [546, 322] width 167 height 12
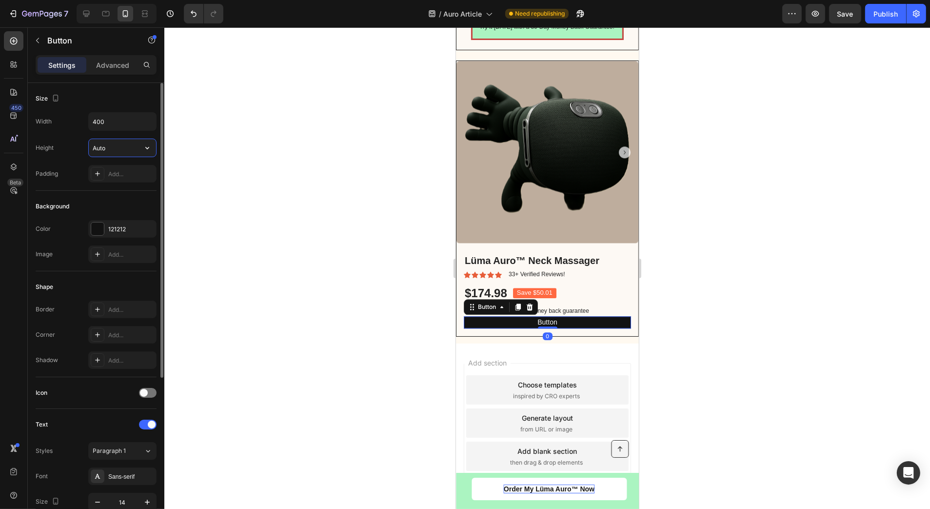
click at [117, 142] on input "Auto" at bounding box center [122, 148] width 67 height 18
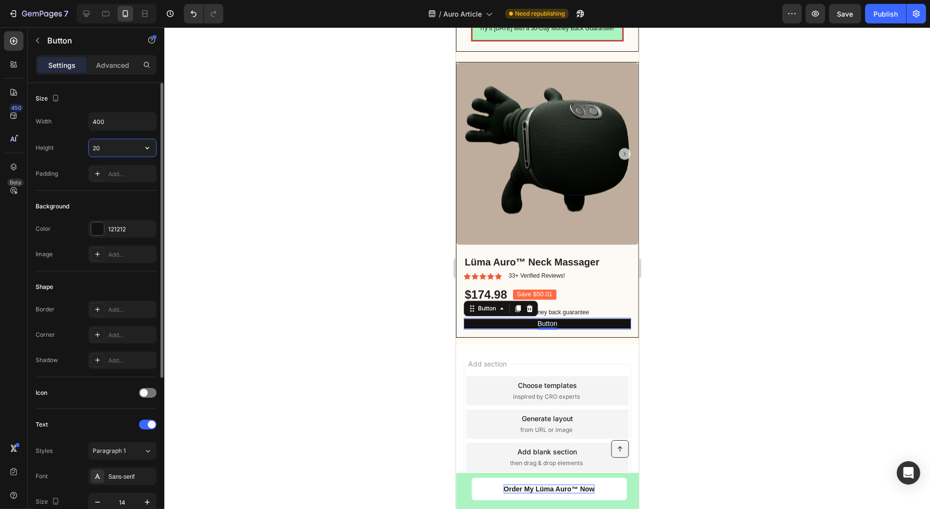
type input "2"
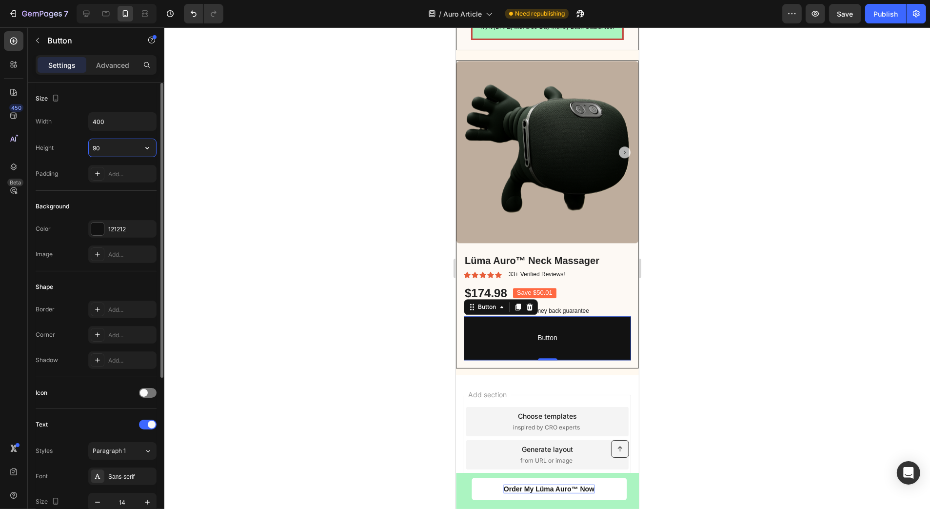
type input "9"
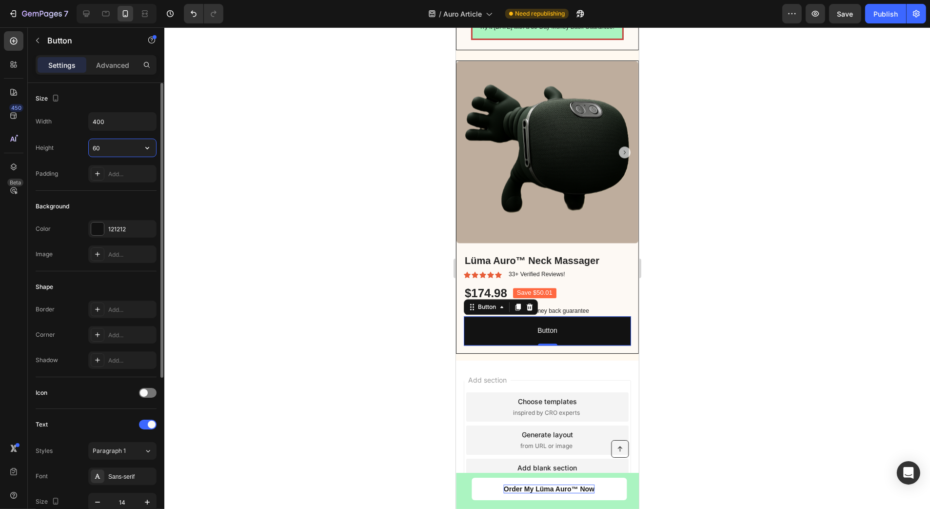
type input "6"
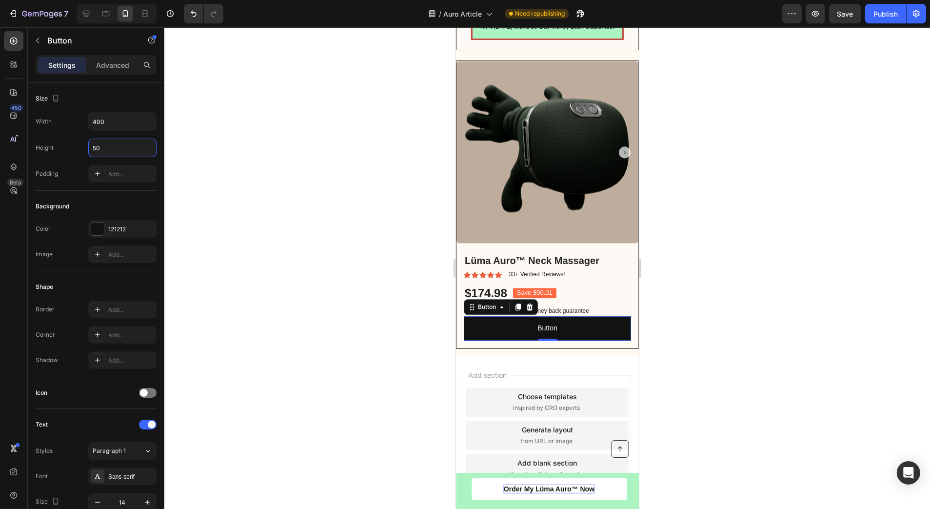
type input "50"
click at [308, 295] on div at bounding box center [547, 267] width 766 height 481
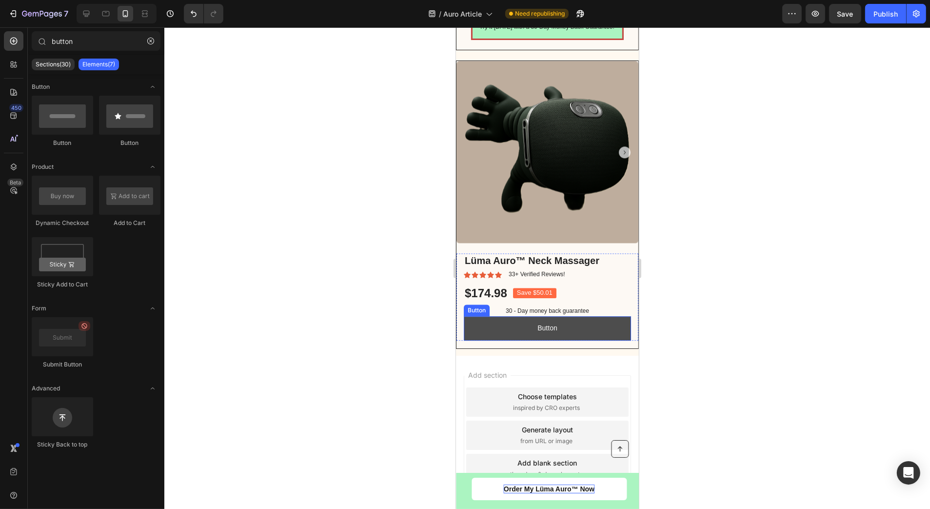
click at [587, 337] on button "Button" at bounding box center [546, 328] width 167 height 24
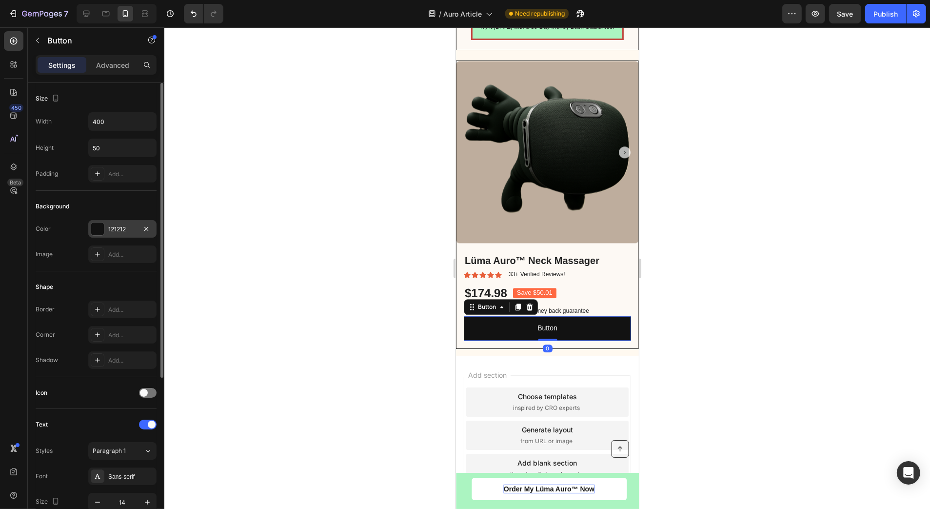
click at [117, 228] on div "121212" at bounding box center [122, 229] width 28 height 9
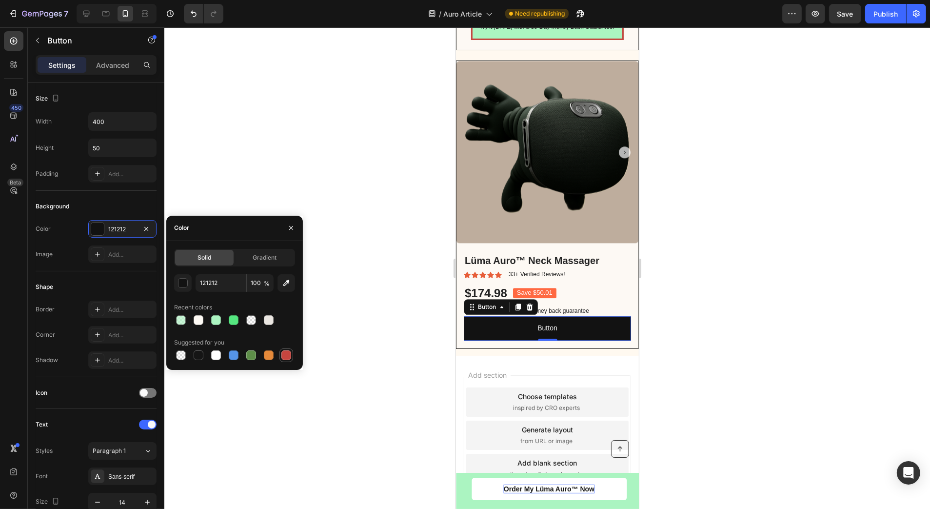
click at [287, 355] on div at bounding box center [286, 355] width 10 height 10
type input "C5453F"
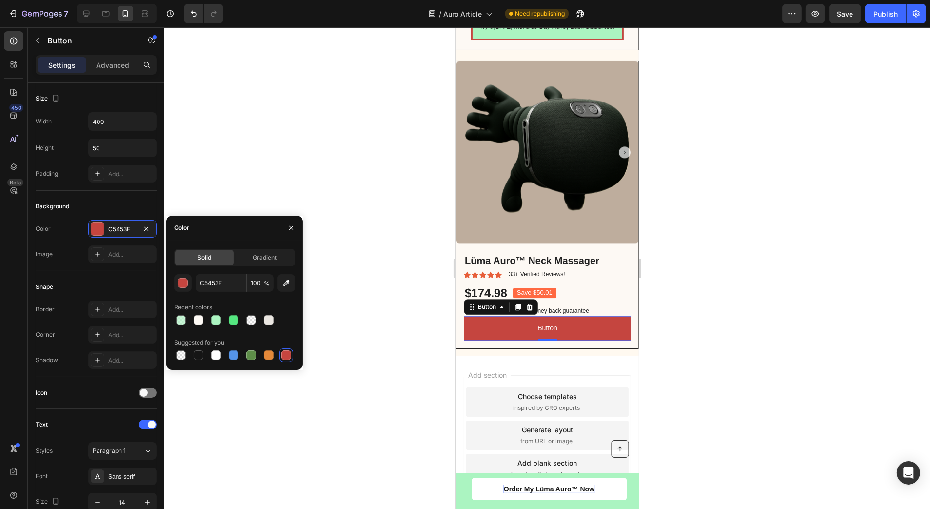
click at [328, 350] on div at bounding box center [547, 267] width 766 height 481
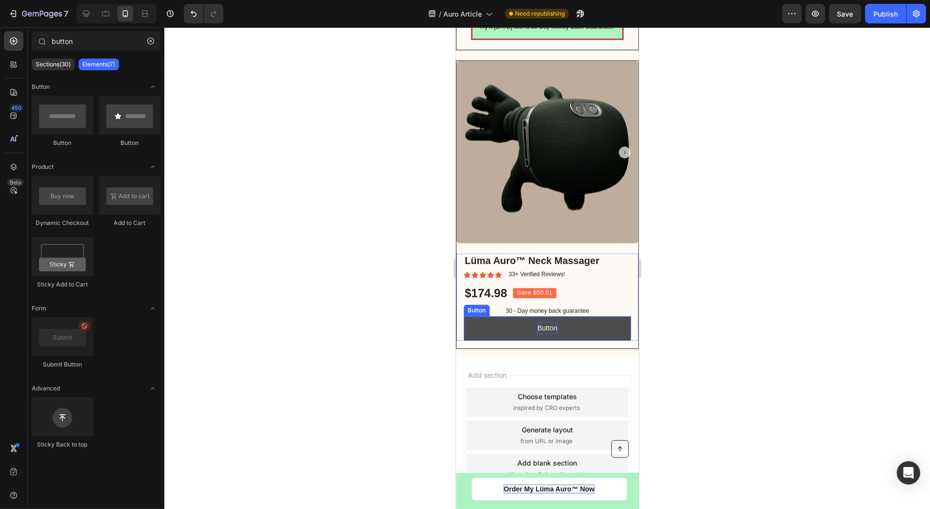
click at [541, 331] on p "Button" at bounding box center [547, 328] width 20 height 12
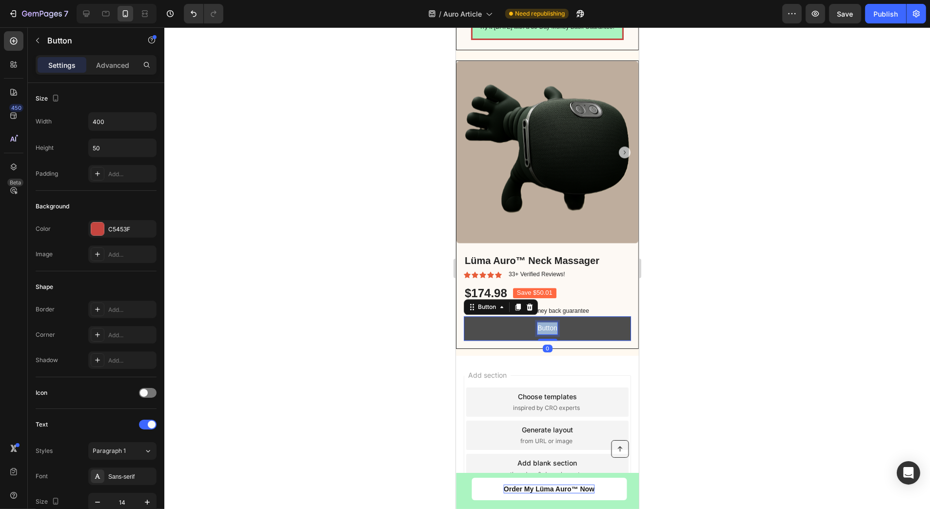
click at [541, 331] on p "Button" at bounding box center [547, 328] width 20 height 12
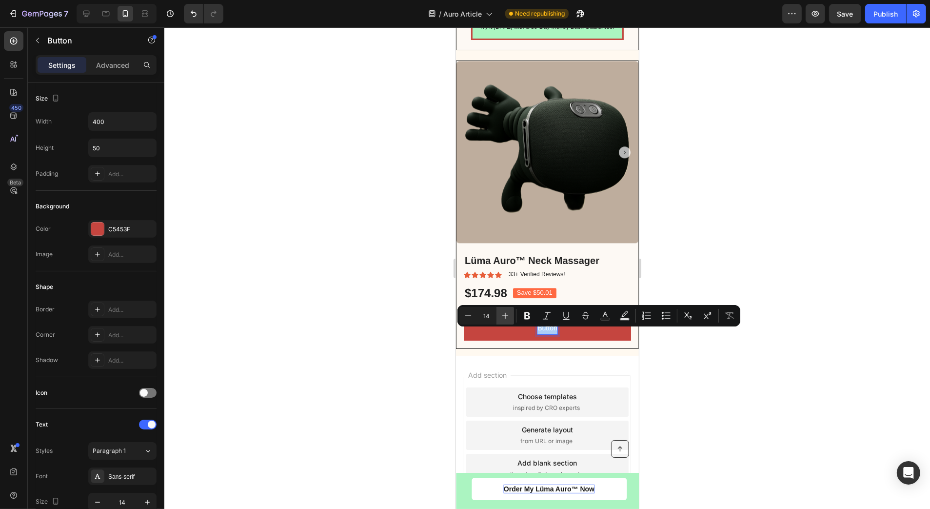
click at [509, 319] on icon "Editor contextual toolbar" at bounding box center [505, 316] width 10 height 10
type input "18"
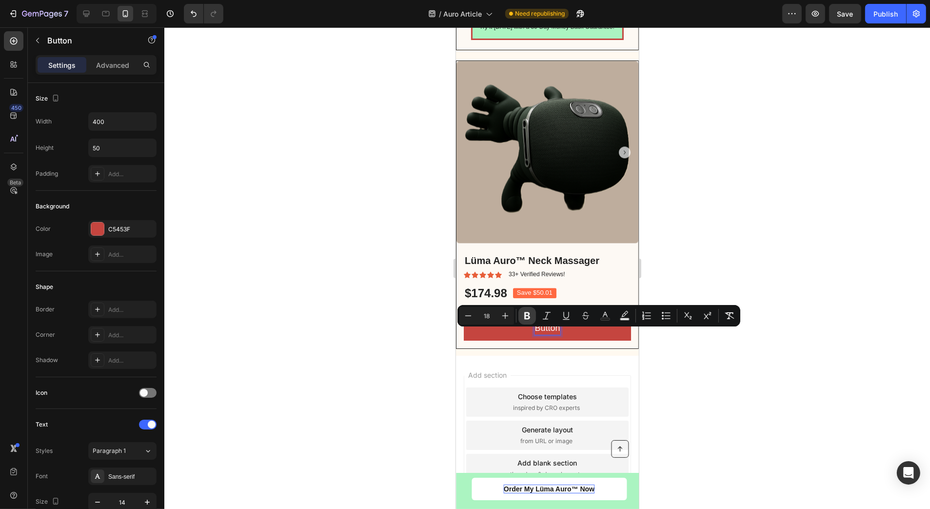
click at [527, 318] on icon "Editor contextual toolbar" at bounding box center [527, 315] width 6 height 7
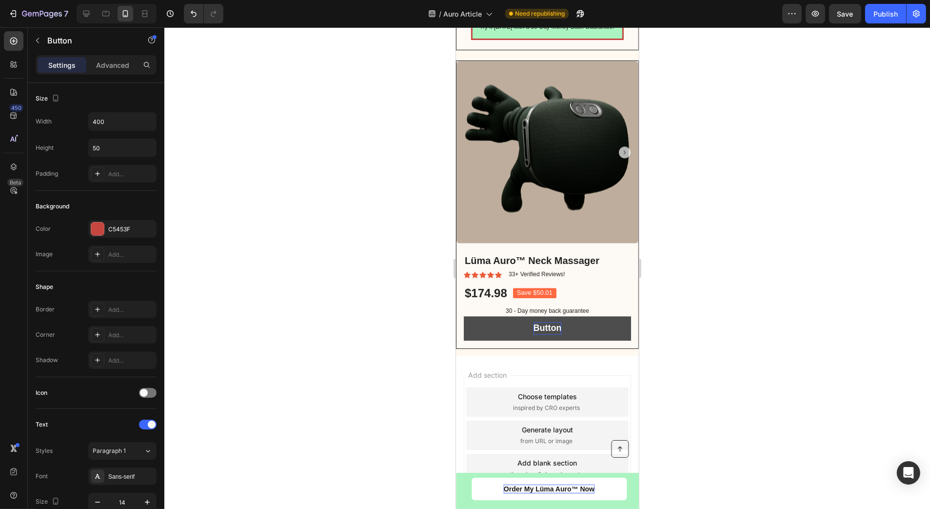
click at [543, 333] on strong "Button" at bounding box center [547, 328] width 28 height 10
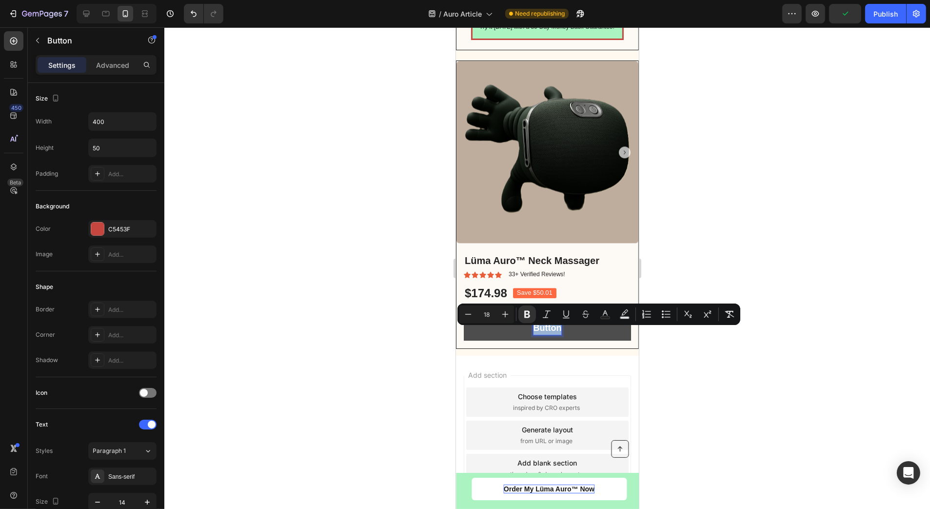
click at [544, 333] on strong "Button" at bounding box center [547, 328] width 28 height 10
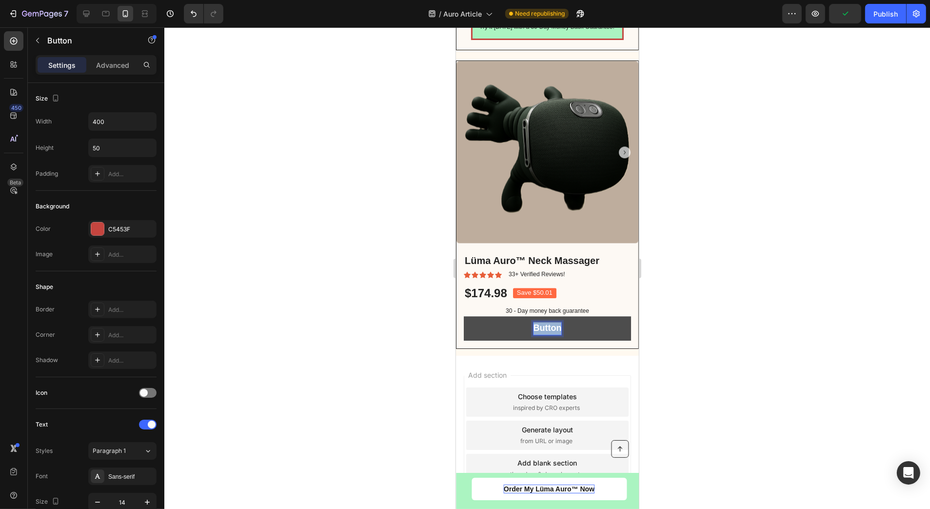
click at [544, 333] on strong "Button" at bounding box center [547, 328] width 28 height 10
click at [521, 333] on strong "Order My Lüma Auro™ Now" at bounding box center [547, 328] width 117 height 10
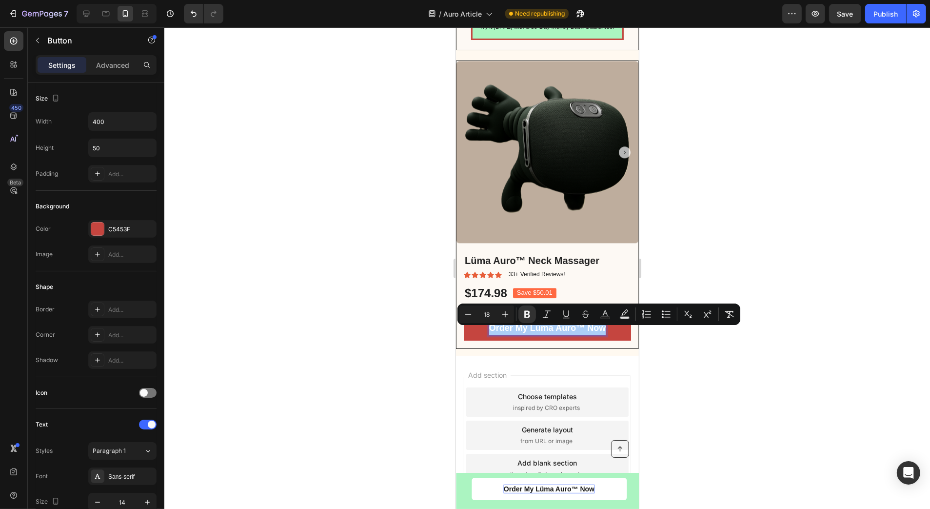
click at [382, 308] on div at bounding box center [547, 267] width 766 height 481
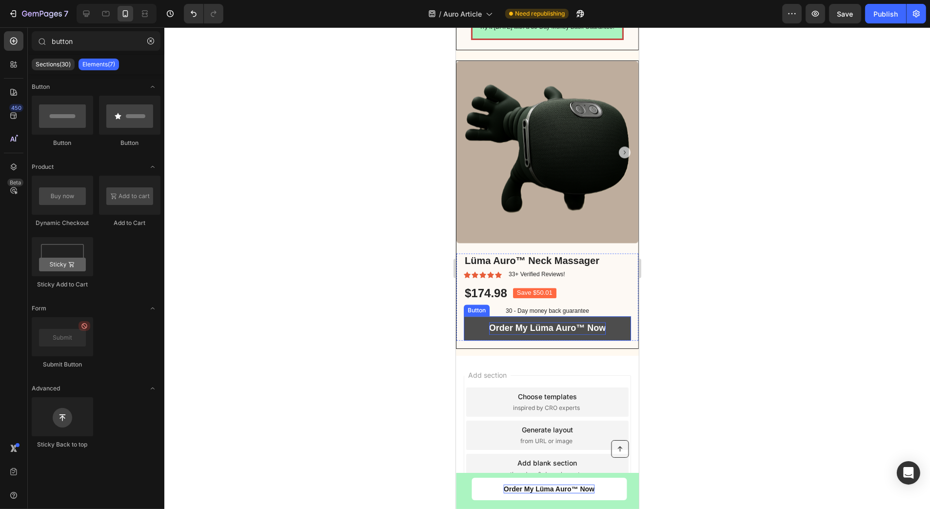
click at [529, 333] on strong "Order My Lüma Auro™ Now" at bounding box center [547, 328] width 117 height 10
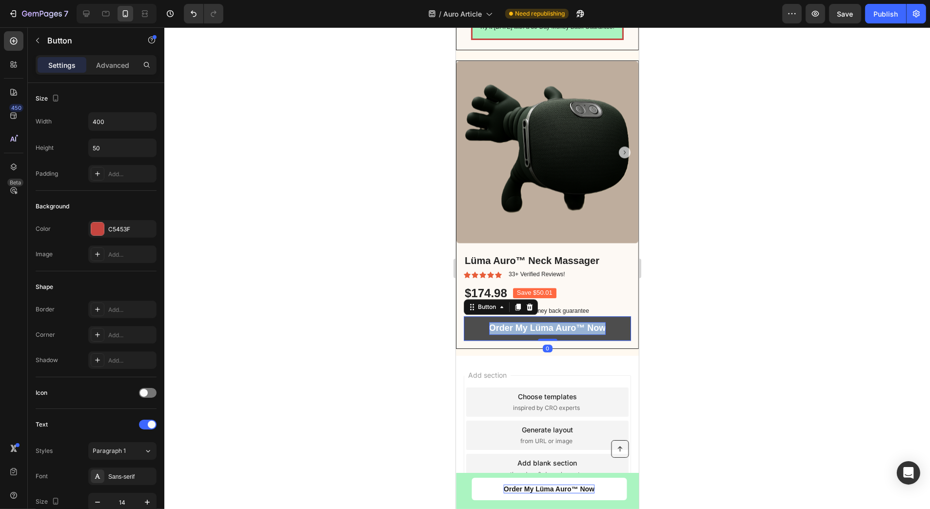
click at [529, 333] on strong "Order My Lüma Auro™ Now" at bounding box center [547, 328] width 117 height 10
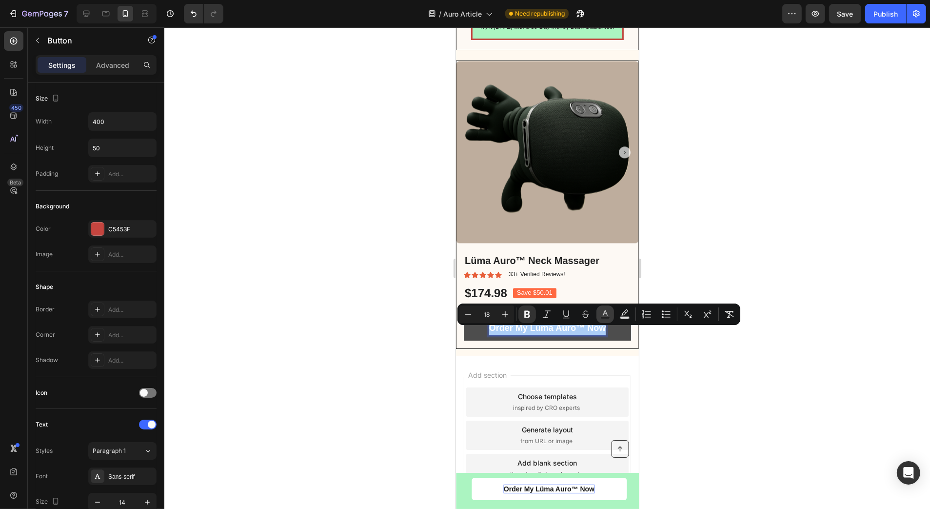
click at [610, 310] on button "Text Color" at bounding box center [605, 314] width 18 height 18
type input "FFFFFF"
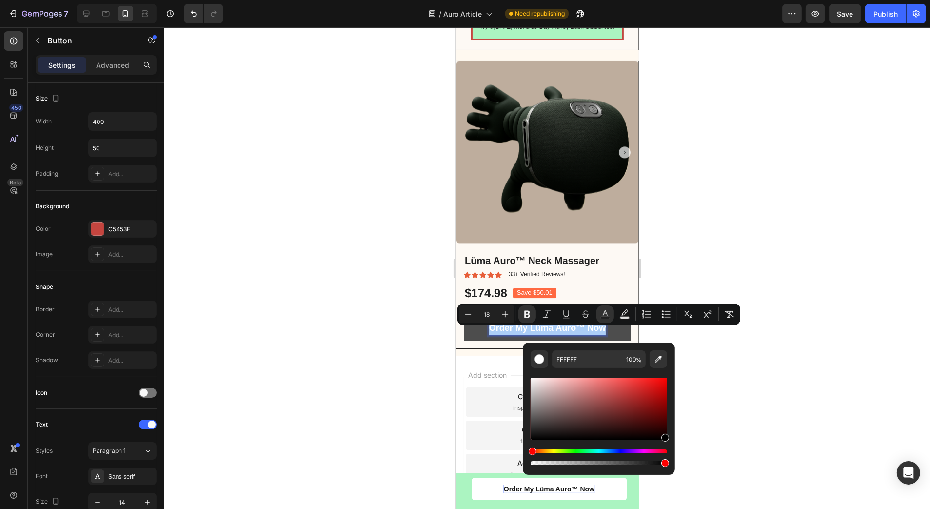
drag, startPoint x: 569, startPoint y: 388, endPoint x: 688, endPoint y: 450, distance: 134.2
click at [688, 0] on body "7 / Auro Article Need republishing Preview Save Publish 450 Beta button Section…" at bounding box center [465, 0] width 930 height 0
type input "000000"
click at [363, 337] on div at bounding box center [547, 267] width 766 height 481
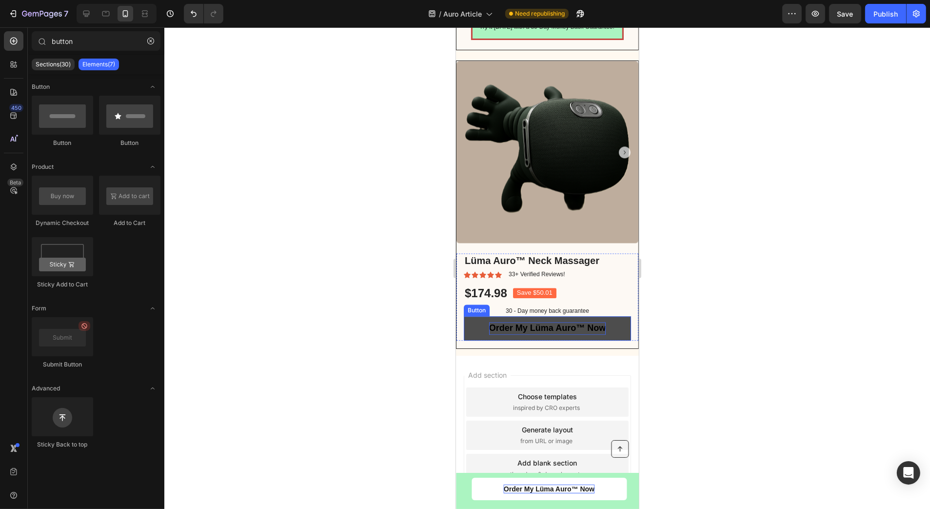
click at [467, 331] on button "Order My Lüma Auro™ Now" at bounding box center [546, 328] width 167 height 24
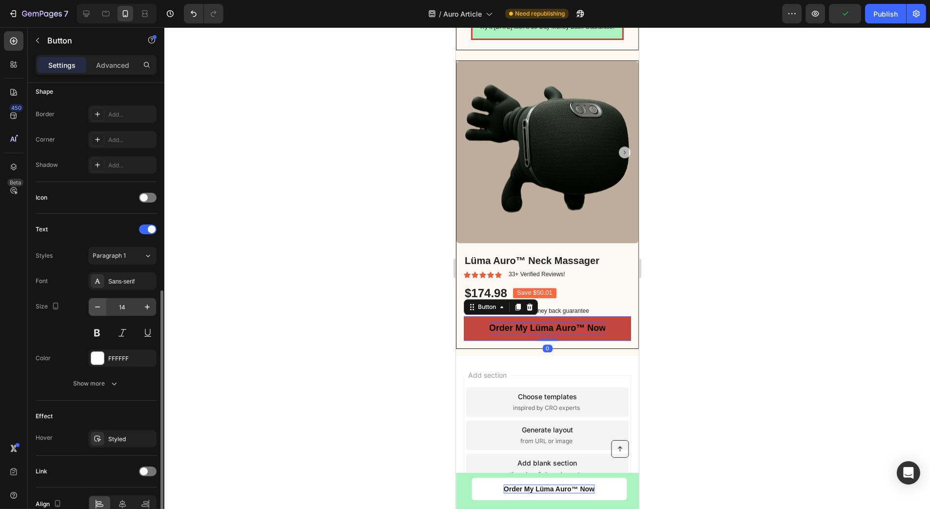
scroll to position [244, 0]
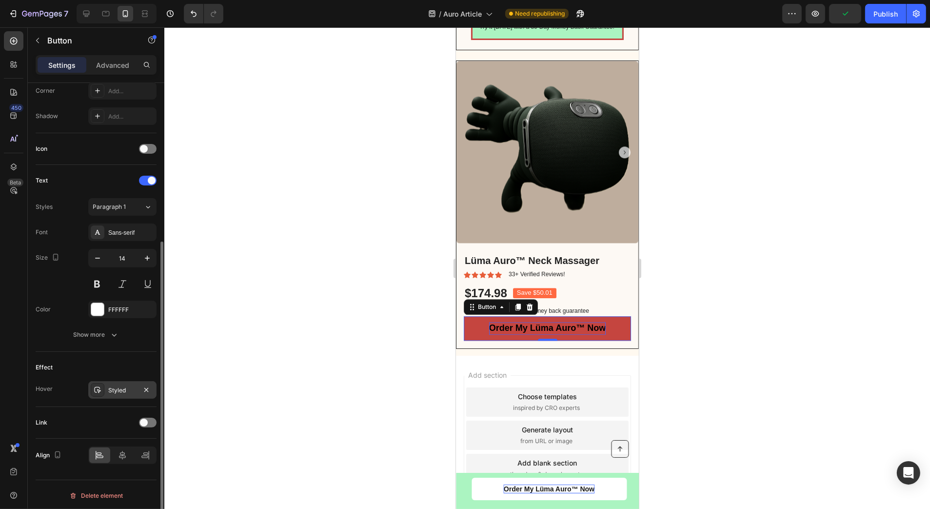
click at [120, 386] on div "Styled" at bounding box center [122, 390] width 28 height 9
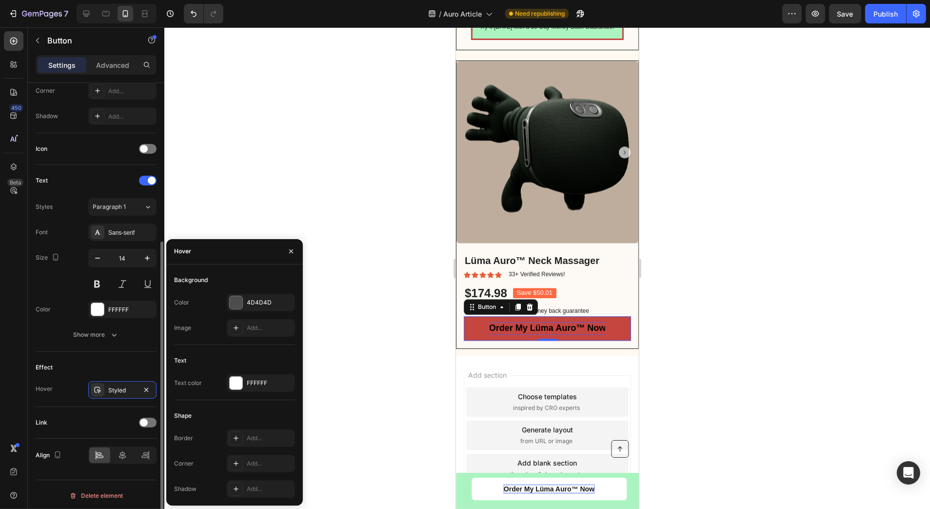
click at [124, 364] on div "Effect" at bounding box center [96, 367] width 121 height 16
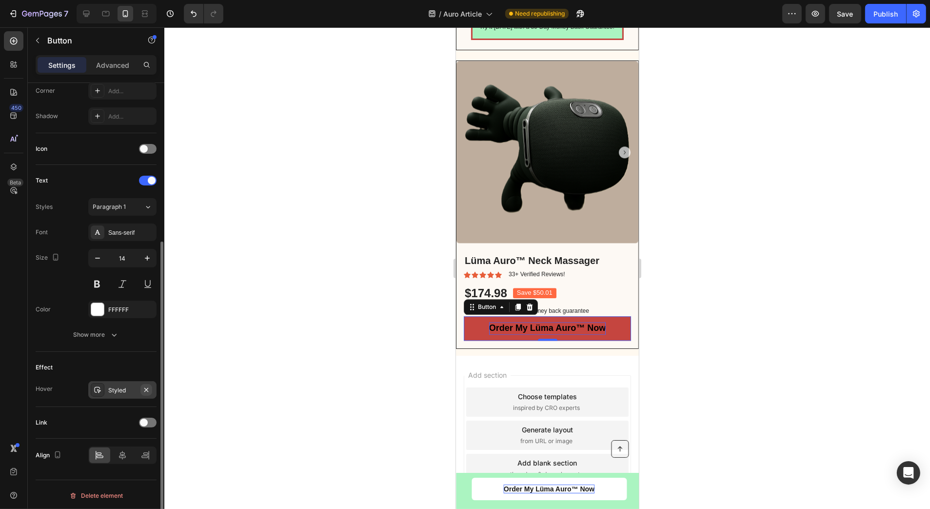
click at [147, 387] on icon "button" at bounding box center [146, 389] width 4 height 4
click at [269, 269] on div at bounding box center [547, 267] width 766 height 481
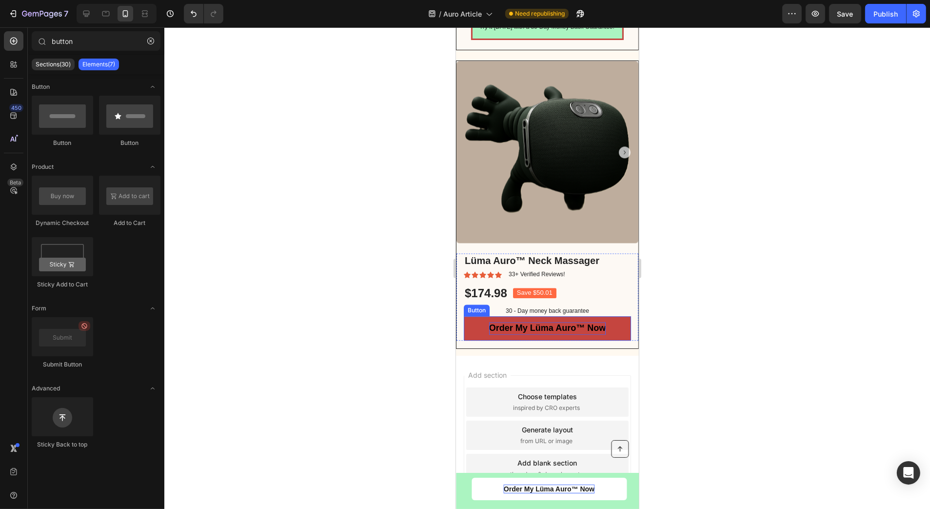
click at [493, 333] on strong "Order My Lüma Auro™ Now" at bounding box center [547, 328] width 117 height 10
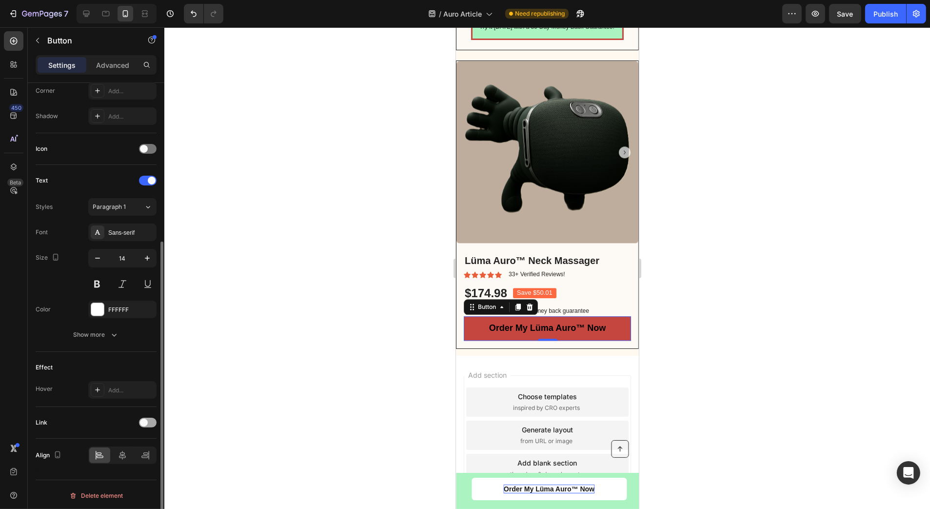
click at [146, 419] on span at bounding box center [144, 422] width 8 height 8
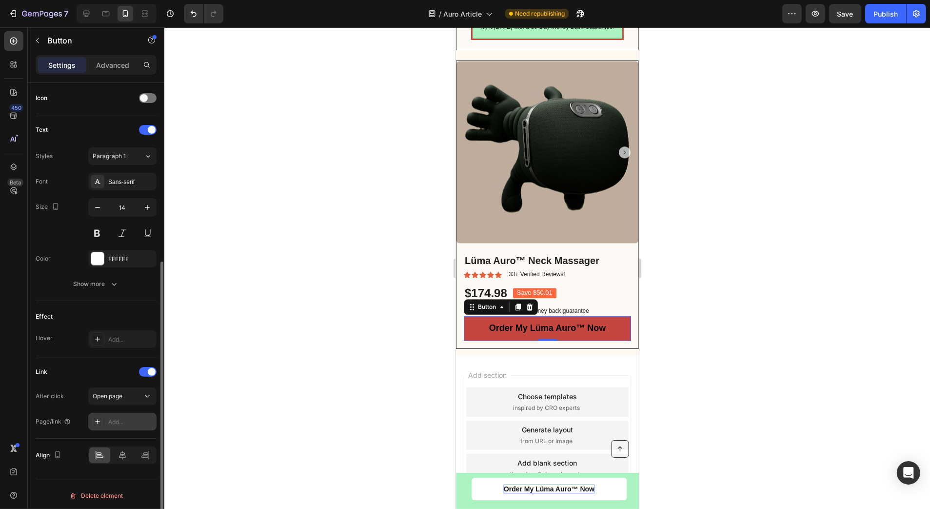
click at [111, 418] on div "Add..." at bounding box center [131, 421] width 46 height 9
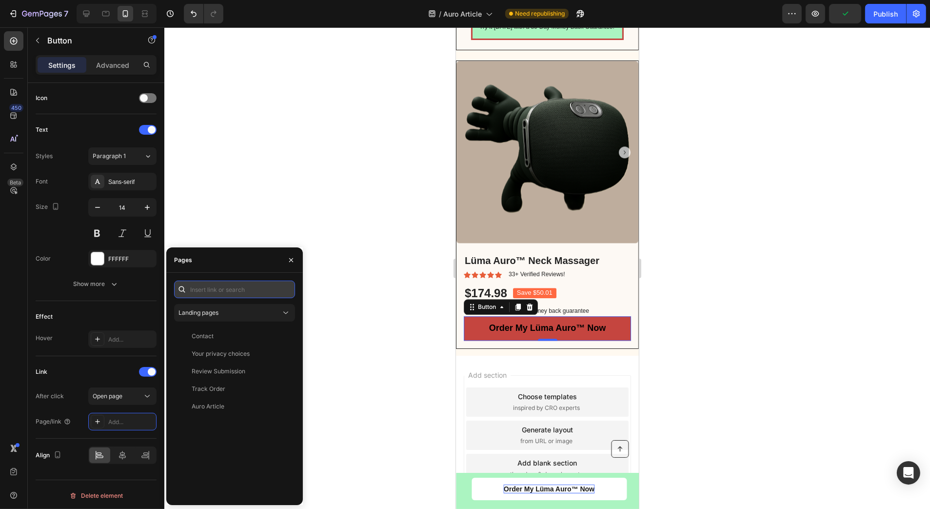
click at [219, 292] on input "text" at bounding box center [234, 289] width 121 height 18
click at [223, 289] on input "text" at bounding box center [234, 289] width 121 height 18
paste input "[URL][DOMAIN_NAME]™-neck-massager"
type input "[URL][DOMAIN_NAME]™-neck-massager"
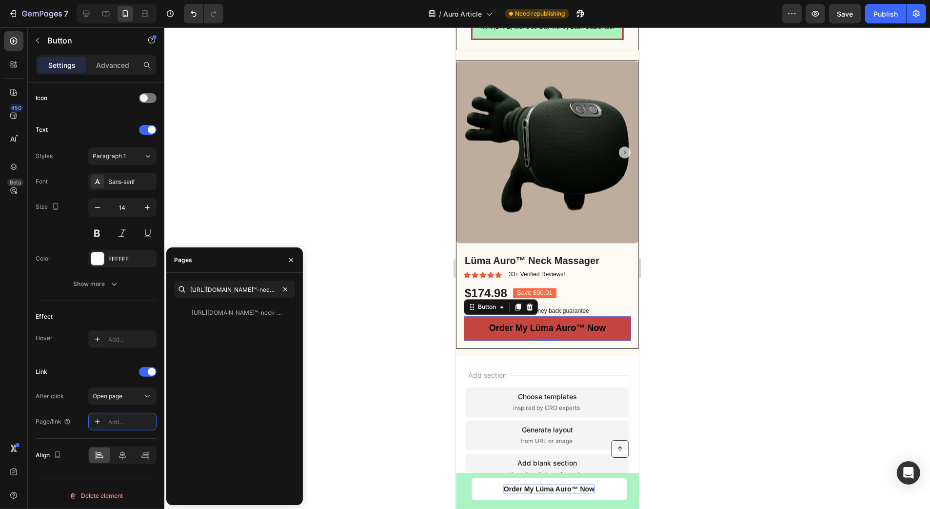
click at [271, 222] on div at bounding box center [547, 267] width 766 height 481
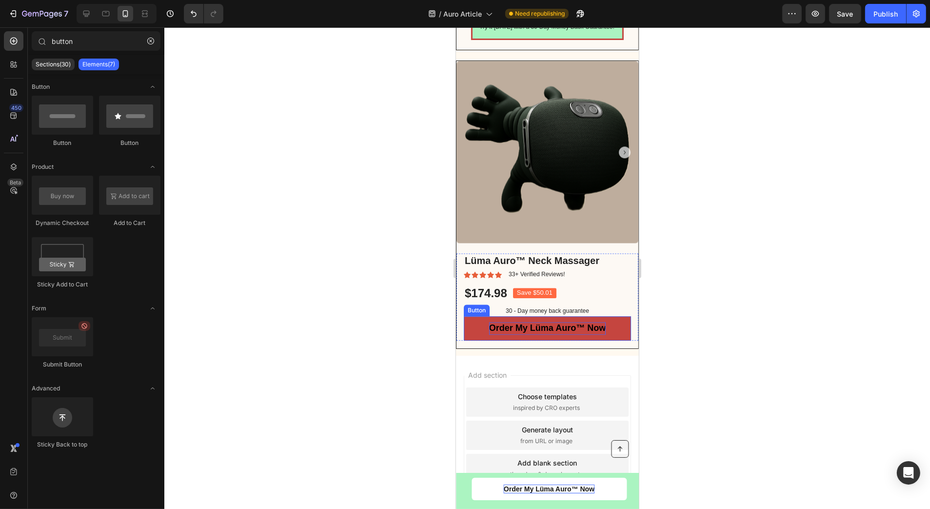
click at [536, 333] on strong "Order My Lüma Auro™ Now" at bounding box center [547, 328] width 117 height 10
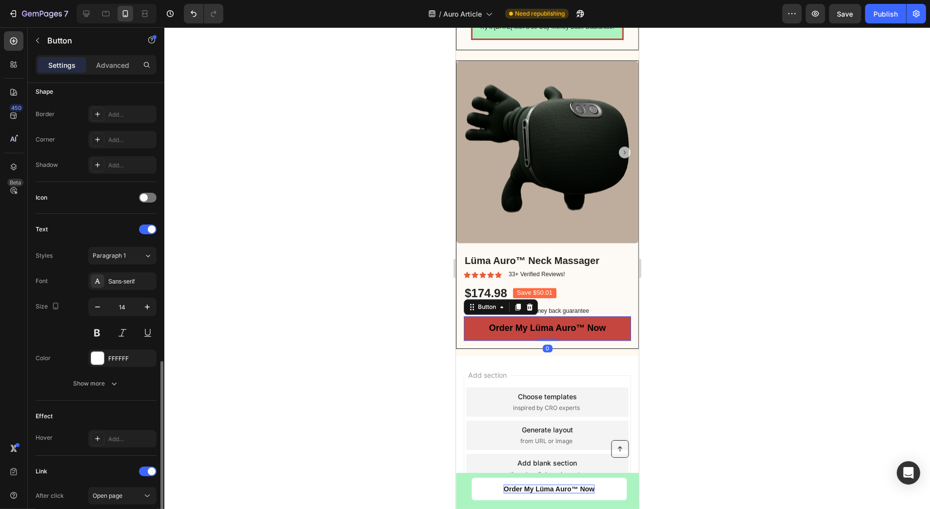
scroll to position [295, 0]
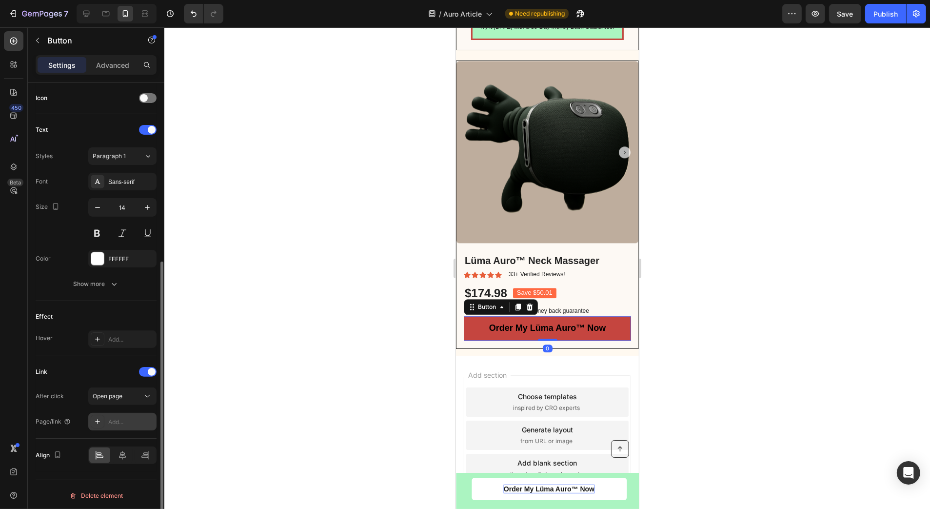
click at [114, 418] on div "Add..." at bounding box center [131, 421] width 46 height 9
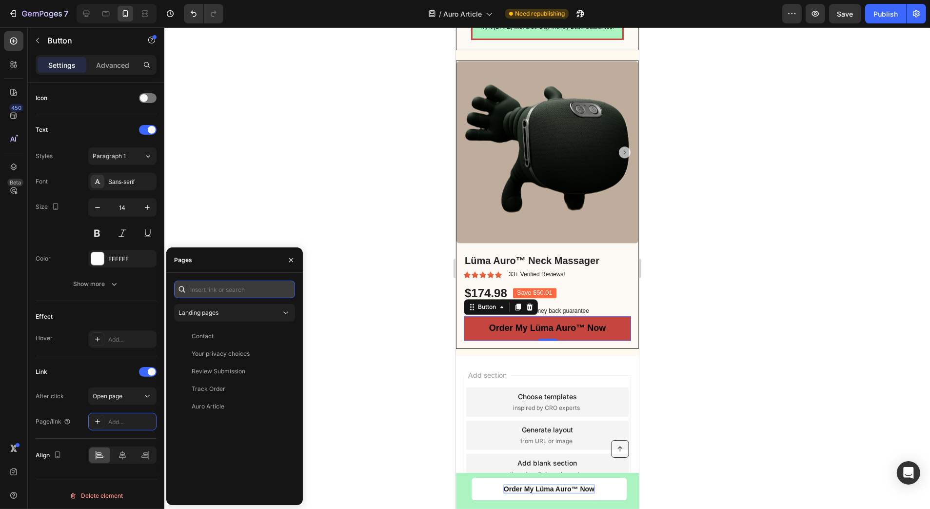
click at [212, 288] on input "text" at bounding box center [234, 289] width 121 height 18
paste input "[URL][DOMAIN_NAME]™-neck-massager"
type input "[URL][DOMAIN_NAME]™-neck-massager"
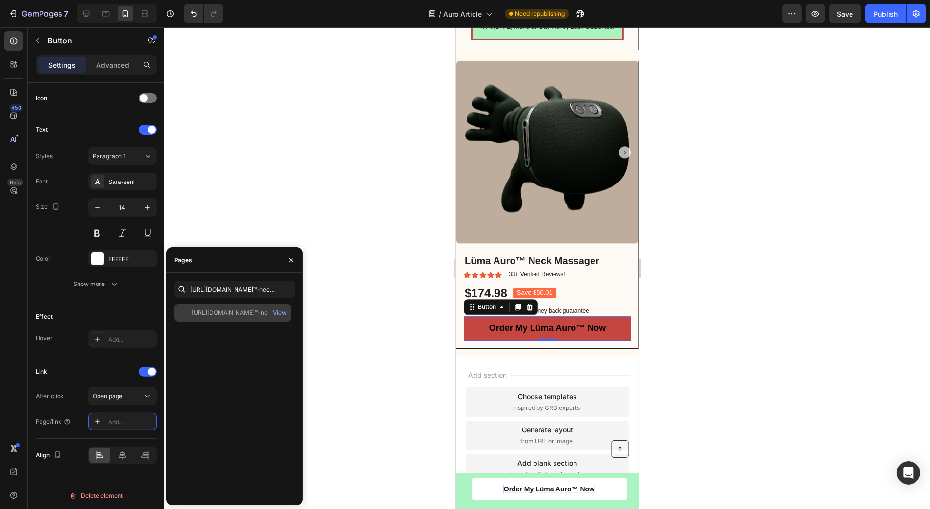
click at [245, 312] on div "[URL][DOMAIN_NAME]™-neck-massager" at bounding box center [239, 312] width 94 height 9
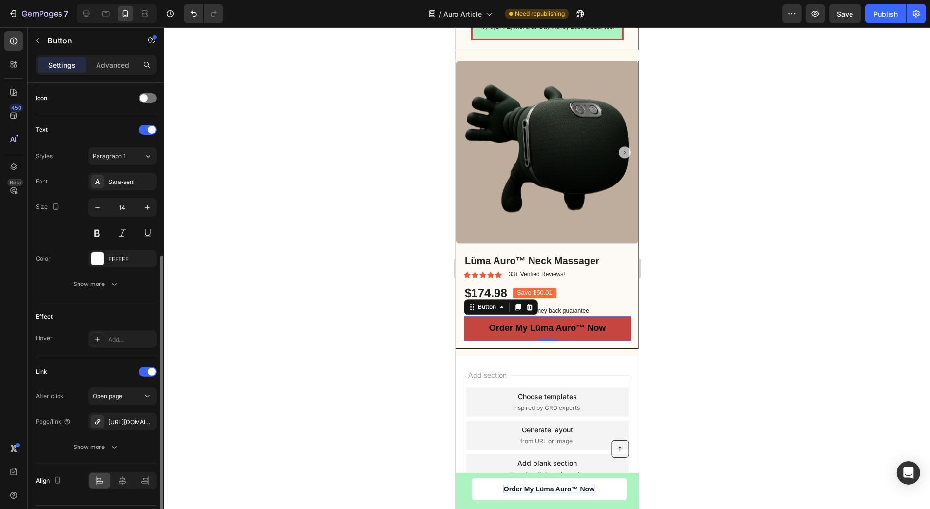
click at [102, 360] on div "Link After click Open page Page/link [URL][DOMAIN_NAME]™-neck-massager Show more" at bounding box center [96, 410] width 121 height 108
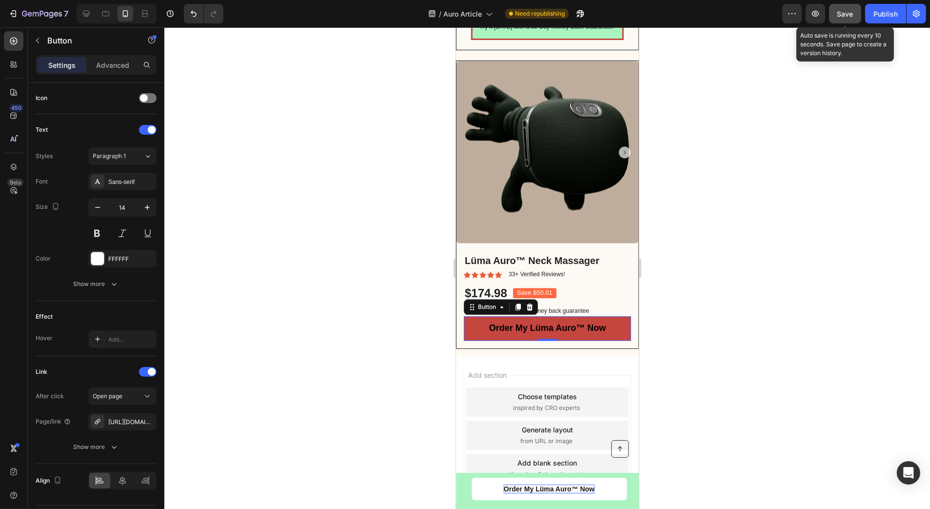
click at [839, 15] on span "Save" at bounding box center [845, 14] width 16 height 8
click at [890, 15] on div "Publish" at bounding box center [886, 14] width 24 height 10
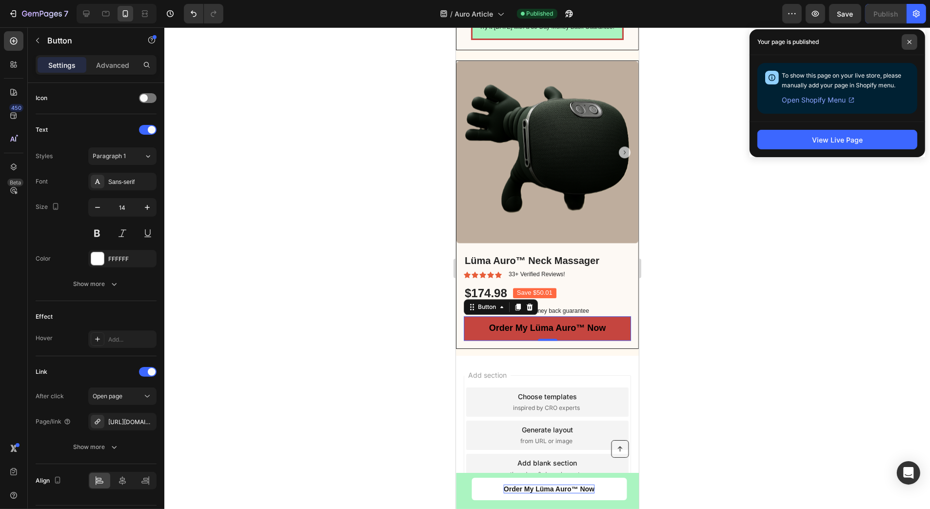
click at [914, 39] on span at bounding box center [910, 42] width 16 height 16
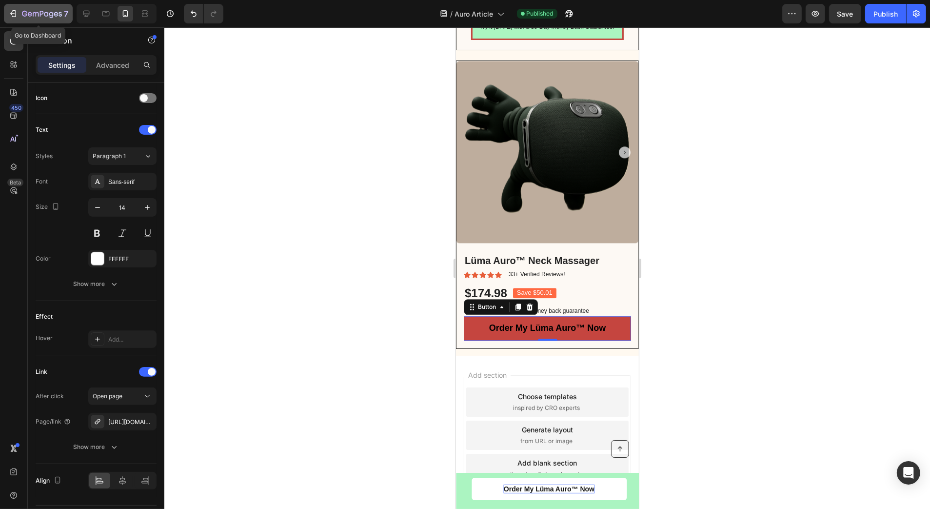
click at [20, 10] on div "7" at bounding box center [38, 14] width 60 height 12
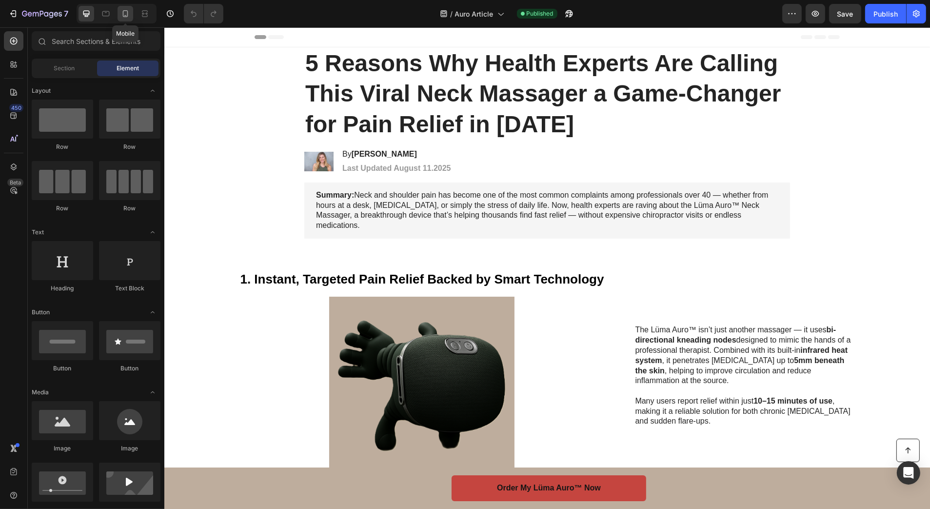
click at [129, 9] on icon at bounding box center [125, 14] width 10 height 10
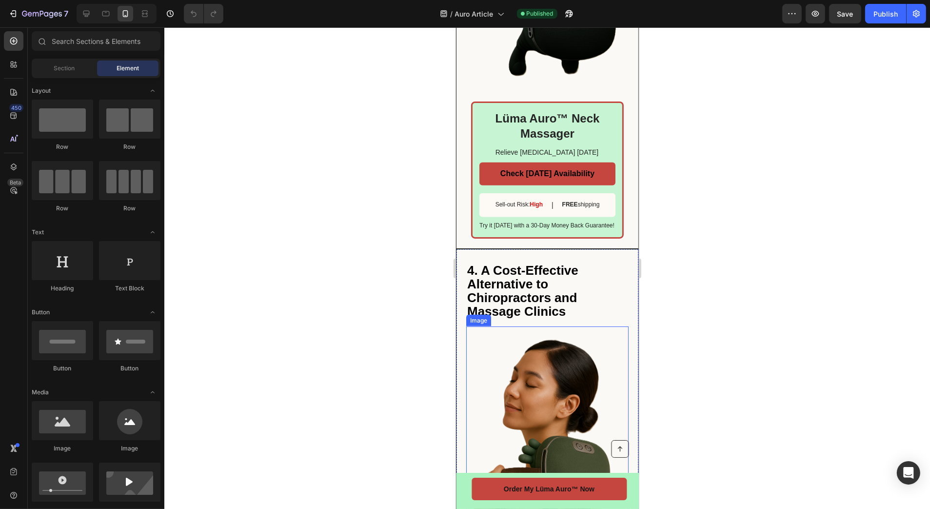
scroll to position [1707, 0]
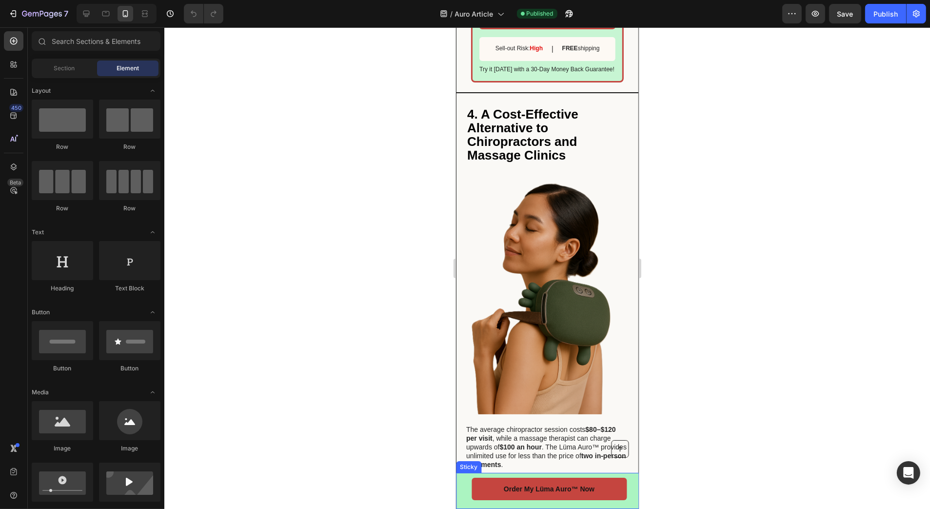
click at [622, 478] on div "Button Order My Lüma Auro™ Now Button Row Sticky" at bounding box center [547, 491] width 183 height 36
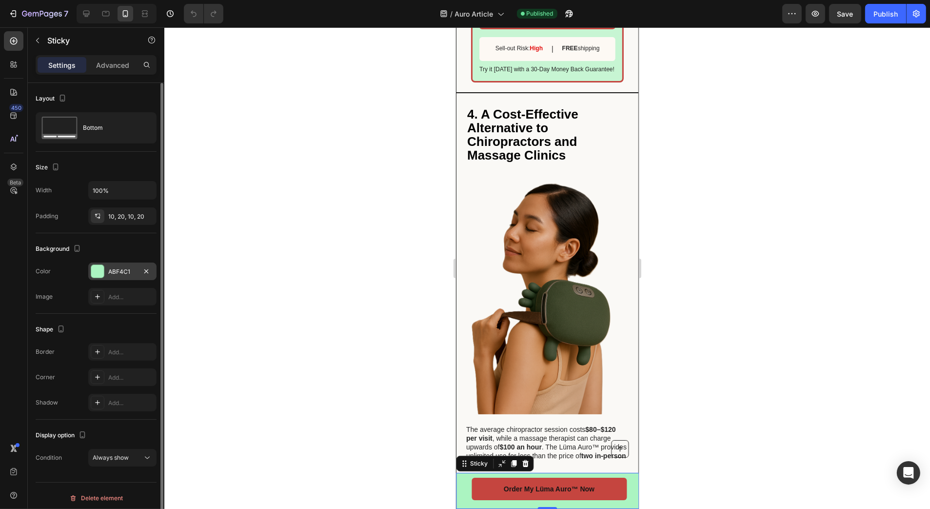
click at [109, 266] on div "ABF4C1" at bounding box center [122, 271] width 68 height 18
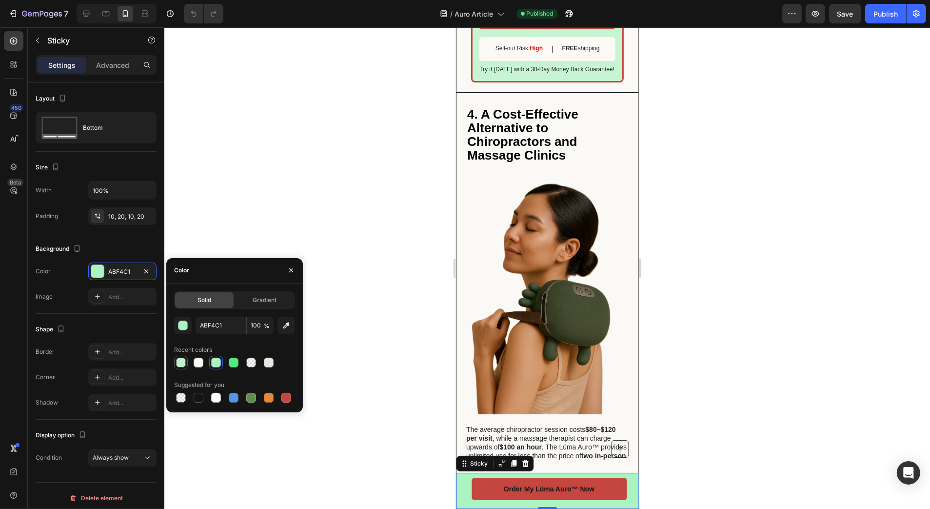
click at [182, 361] on div at bounding box center [181, 363] width 10 height 10
type input "64"
click at [265, 396] on div at bounding box center [269, 398] width 10 height 10
type input "E4893A"
type input "100"
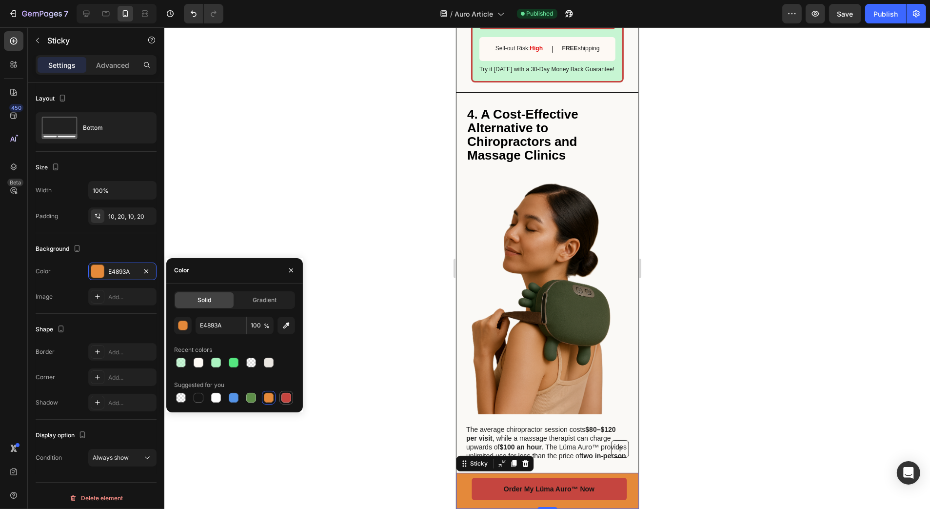
click at [283, 395] on div at bounding box center [286, 398] width 10 height 10
click at [236, 397] on div at bounding box center [234, 398] width 10 height 10
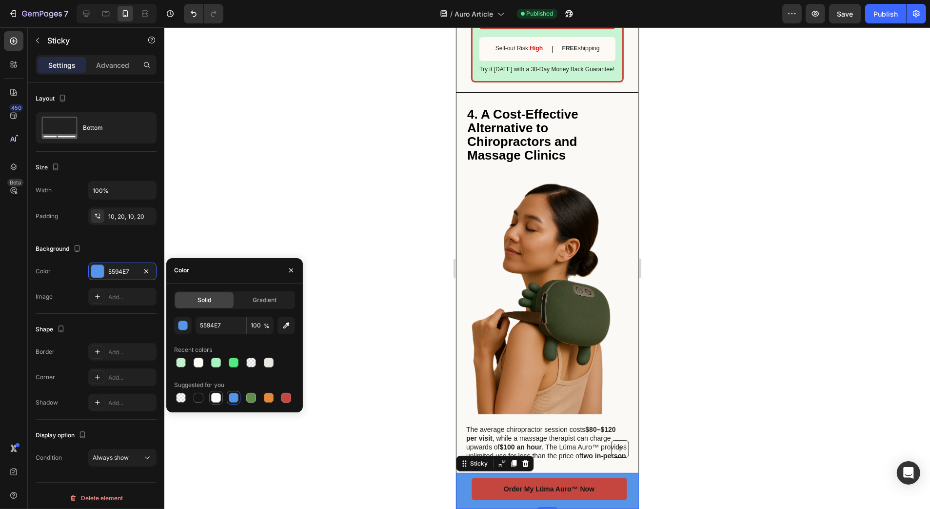
click at [218, 397] on div at bounding box center [216, 398] width 10 height 10
type input "FFFFFF"
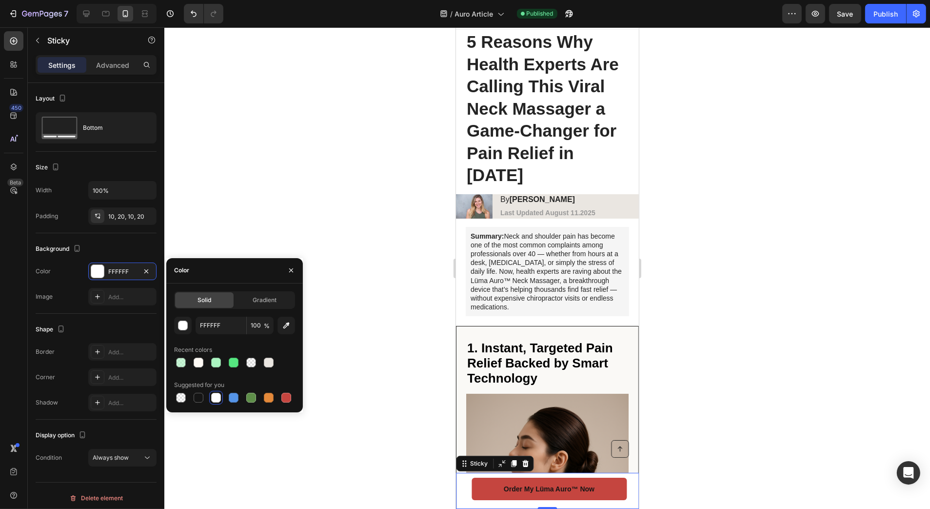
scroll to position [0, 0]
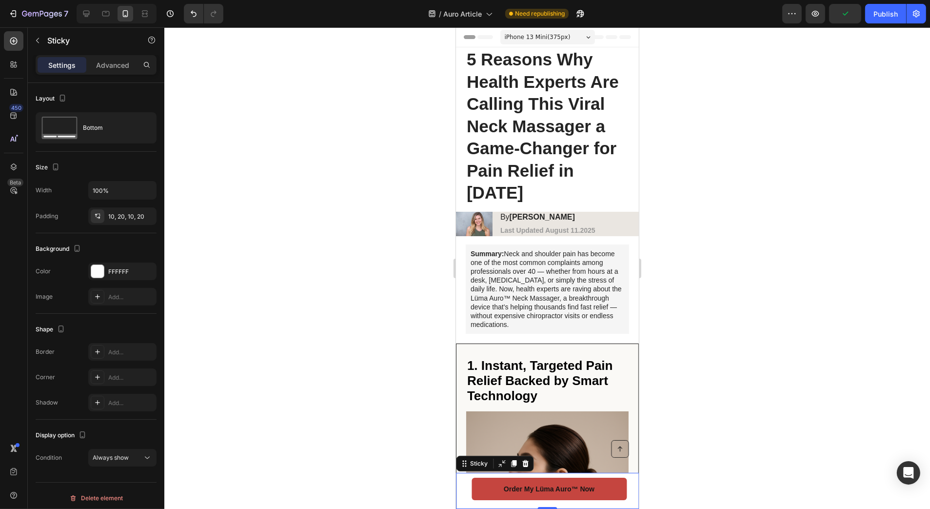
click at [700, 440] on div at bounding box center [547, 267] width 766 height 481
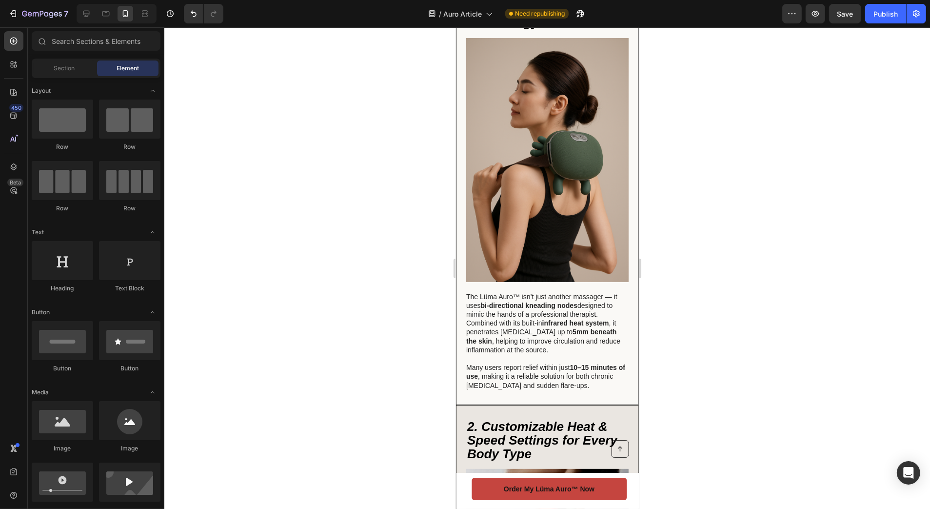
scroll to position [390, 0]
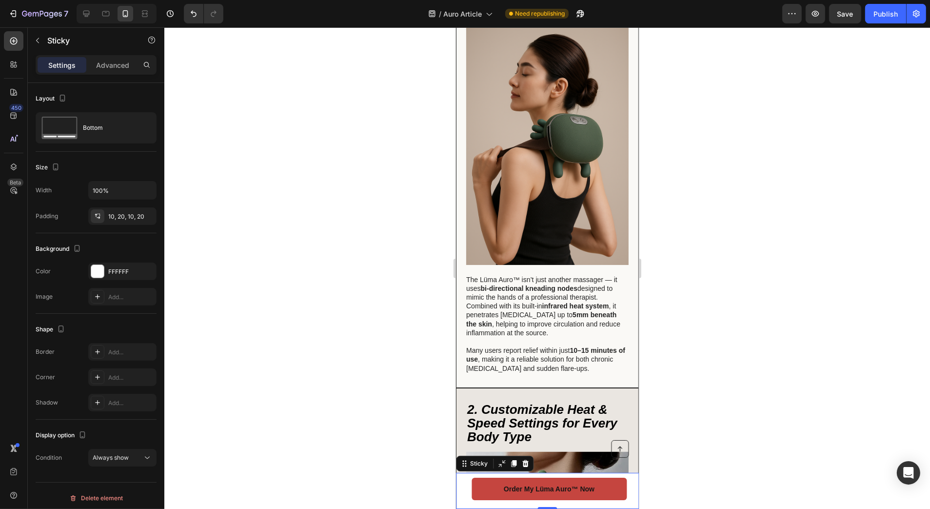
click at [631, 484] on div "Button Order My Lüma Auro™ Now Button Row Sticky 0" at bounding box center [547, 491] width 183 height 36
click at [110, 376] on div "Add..." at bounding box center [131, 377] width 46 height 9
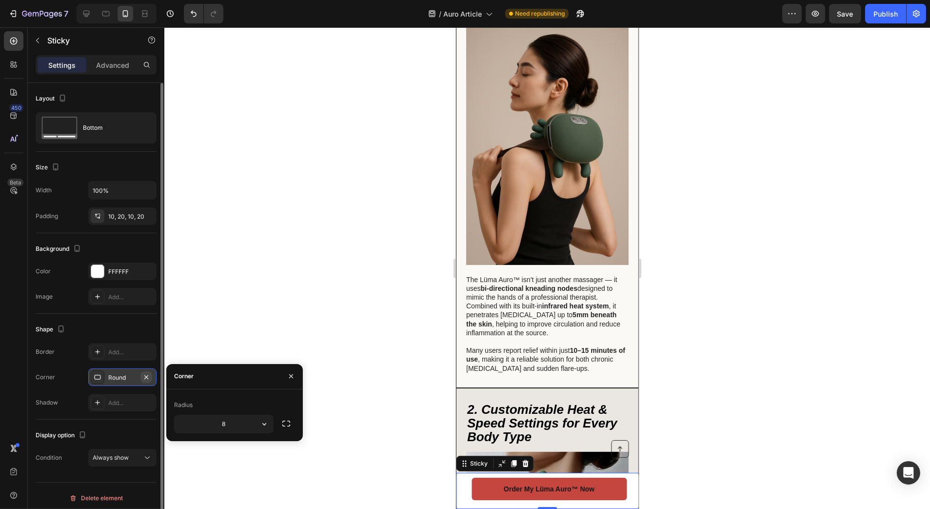
click at [145, 374] on icon "button" at bounding box center [146, 377] width 8 height 8
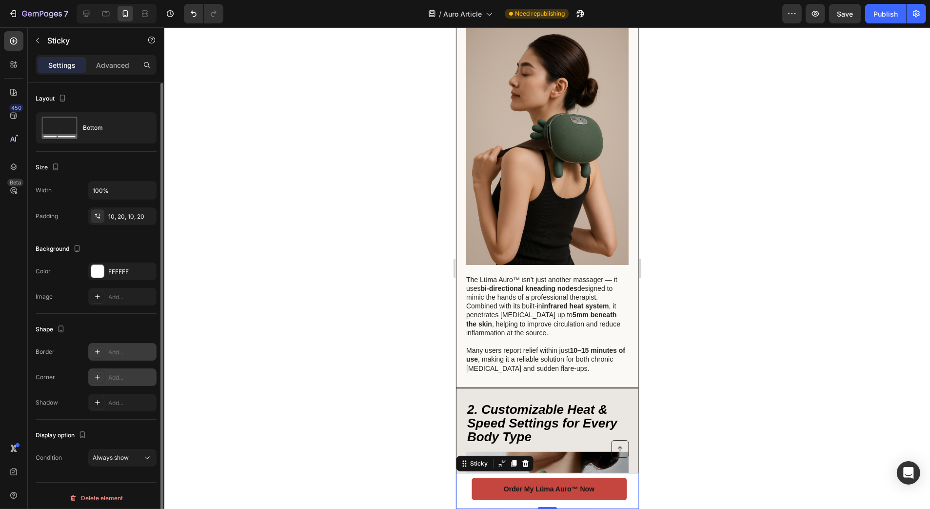
click at [113, 353] on div "Add..." at bounding box center [131, 352] width 46 height 9
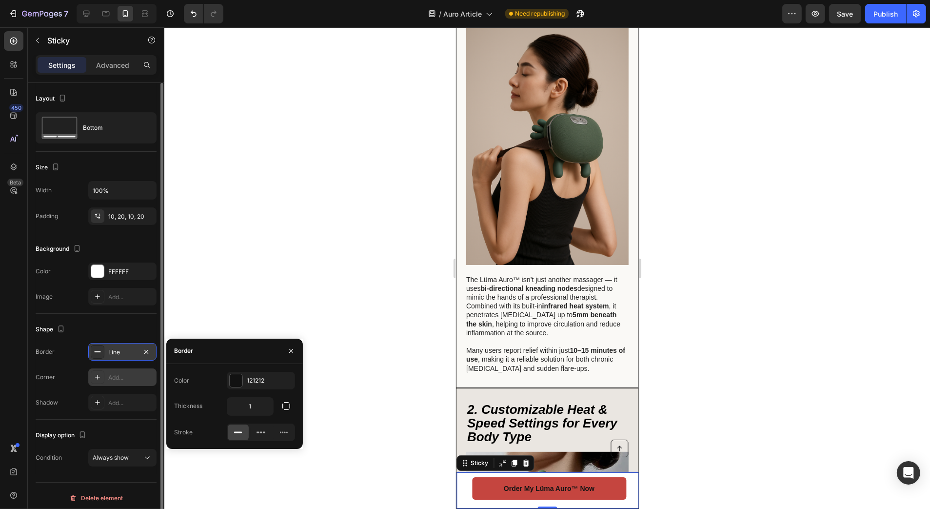
click at [226, 300] on div at bounding box center [547, 267] width 766 height 481
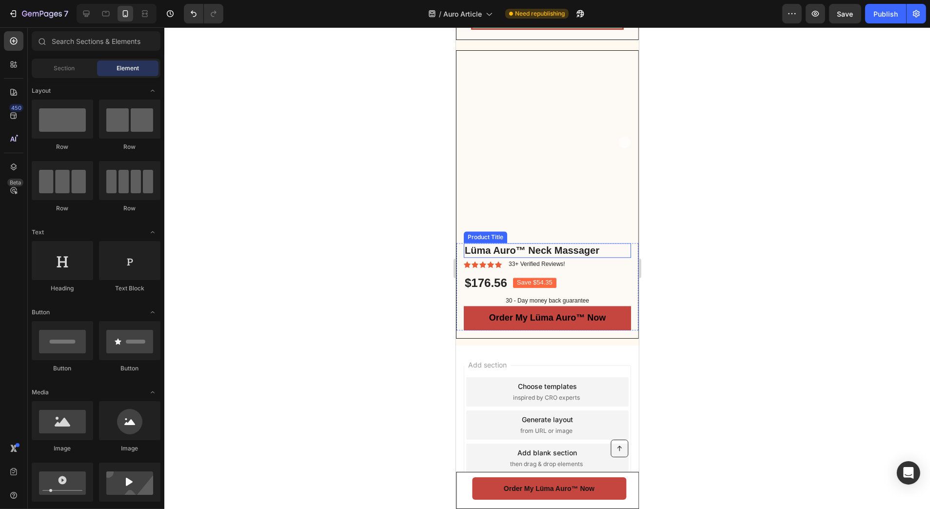
scroll to position [2783, 0]
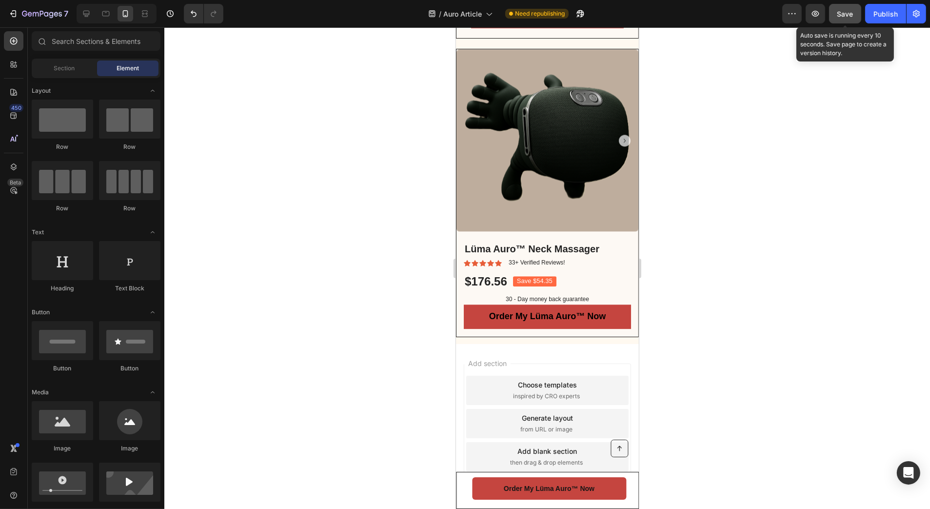
click at [856, 17] on button "Save" at bounding box center [845, 14] width 32 height 20
click at [872, 14] on button "Publish" at bounding box center [885, 14] width 41 height 20
